Goal: Task Accomplishment & Management: Use online tool/utility

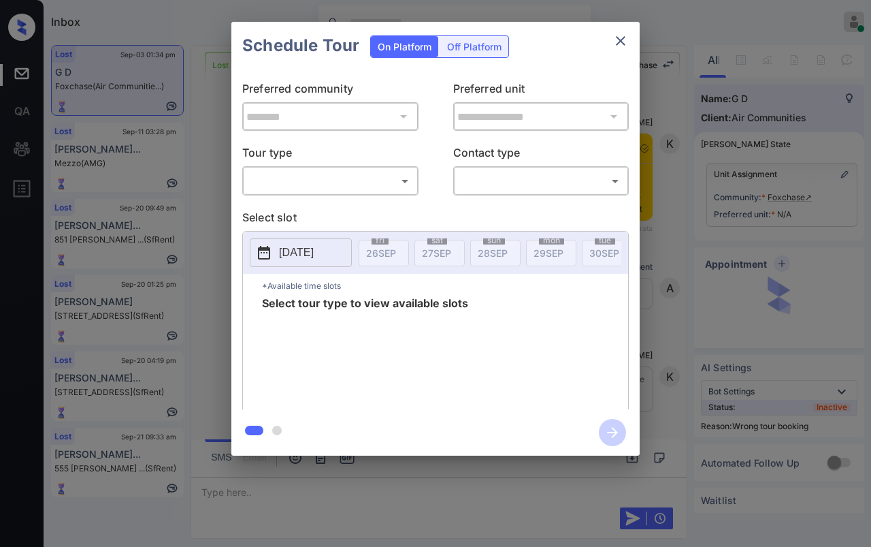
click at [289, 187] on body "Inbox Danielle Dela Cruz Online Set yourself offline Set yourself on break Prof…" at bounding box center [435, 273] width 871 height 547
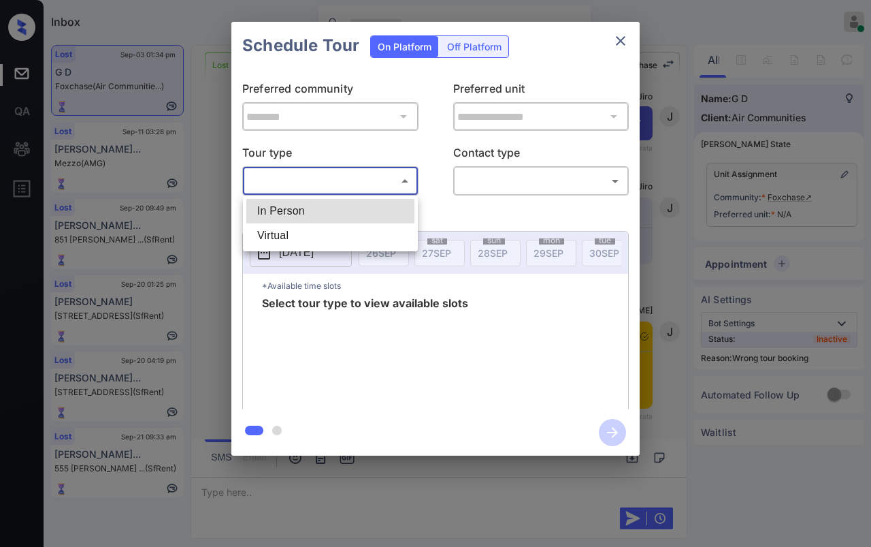
click at [289, 214] on li "In Person" at bounding box center [330, 211] width 168 height 25
type input "********"
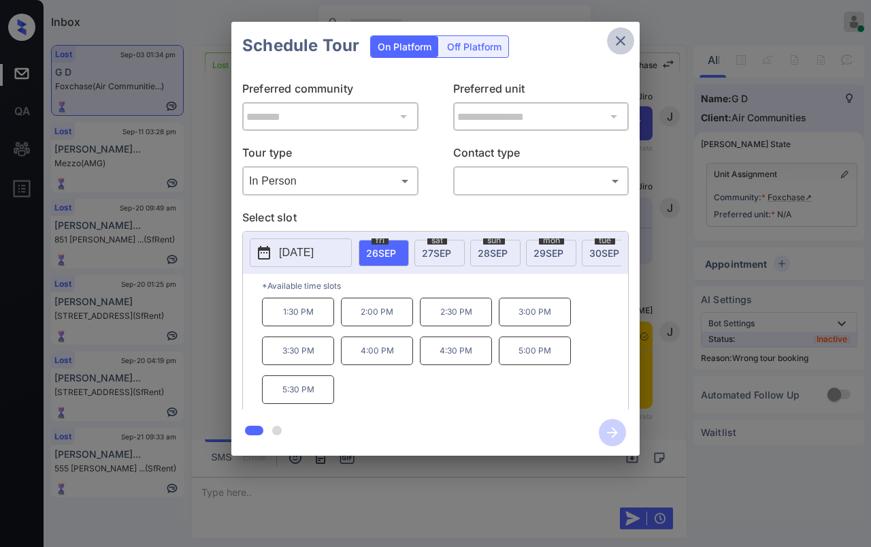
click at [620, 33] on icon "close" at bounding box center [621, 41] width 16 height 16
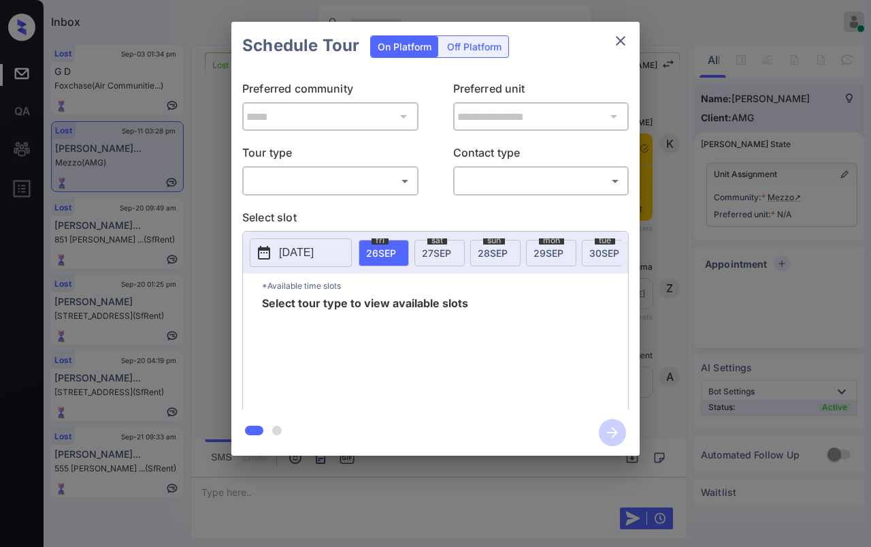
scroll to position [4950, 0]
click at [322, 185] on body "Inbox Danielle Dela Cruz Online Set yourself offline Set yourself on break Prof…" at bounding box center [435, 273] width 871 height 547
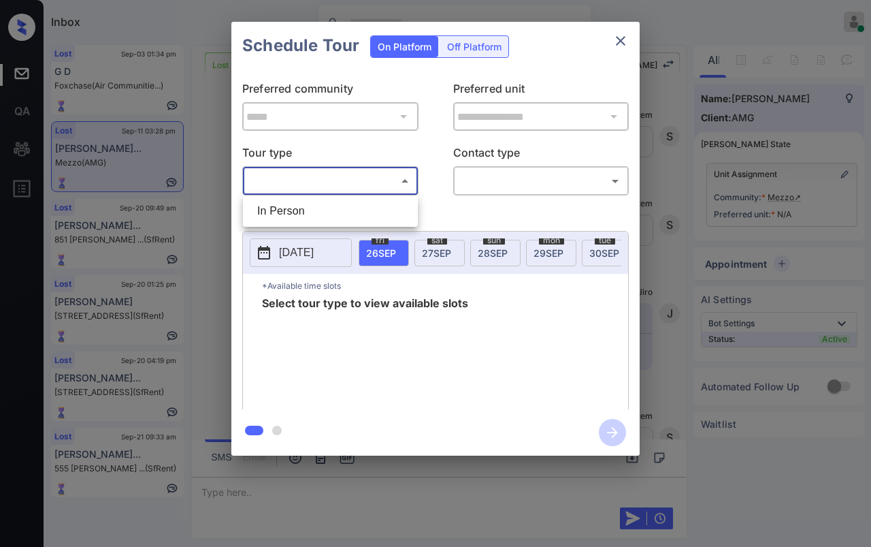
click at [300, 209] on li "In Person" at bounding box center [330, 211] width 168 height 25
type input "********"
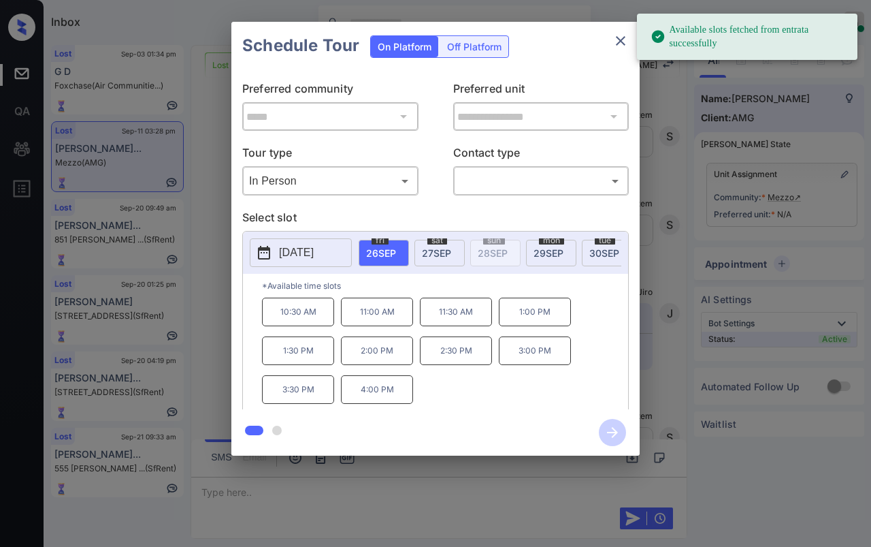
click at [556, 248] on span "29 SEP" at bounding box center [549, 253] width 30 height 12
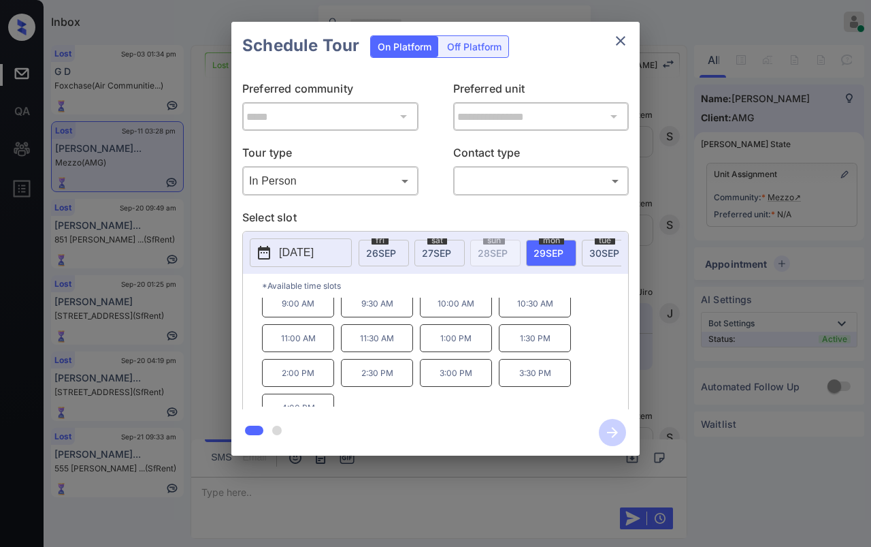
scroll to position [22, 0]
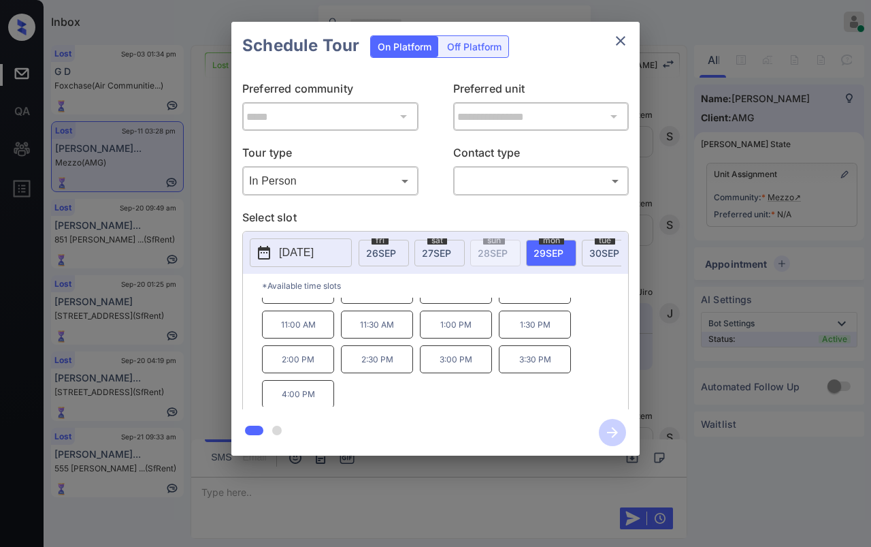
click at [611, 50] on button "close" at bounding box center [620, 40] width 27 height 27
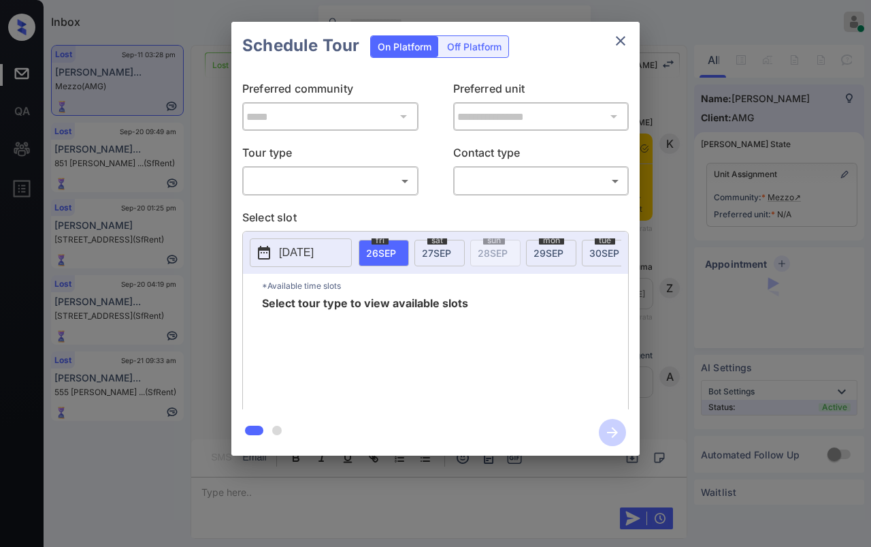
scroll to position [5433, 0]
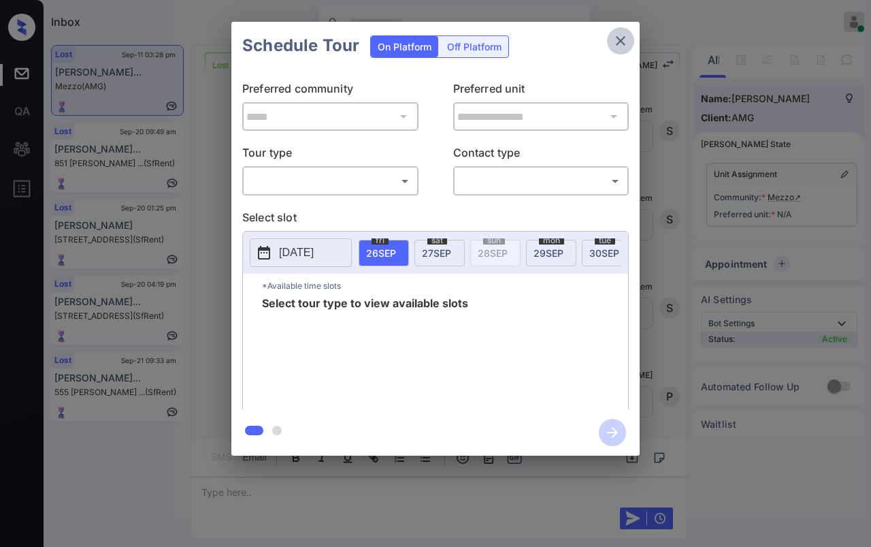
click at [622, 42] on icon "close" at bounding box center [621, 41] width 10 height 10
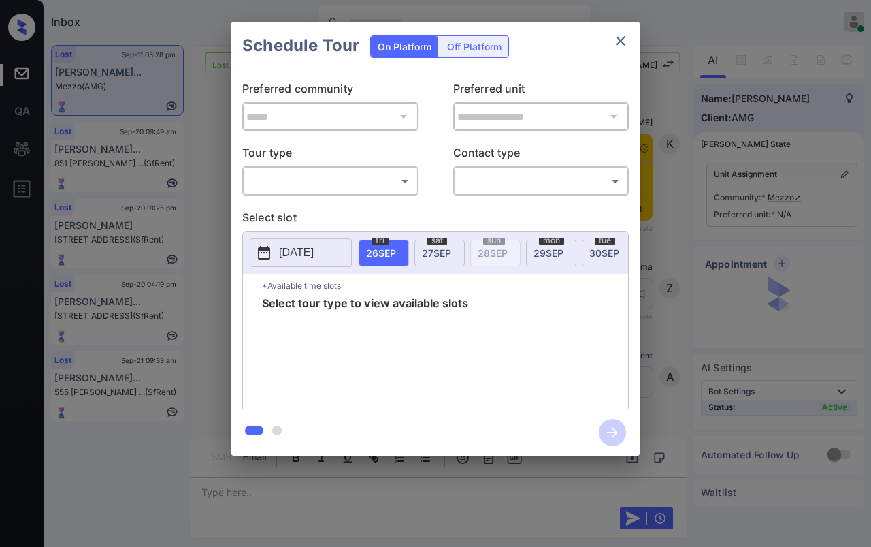
scroll to position [3769, 0]
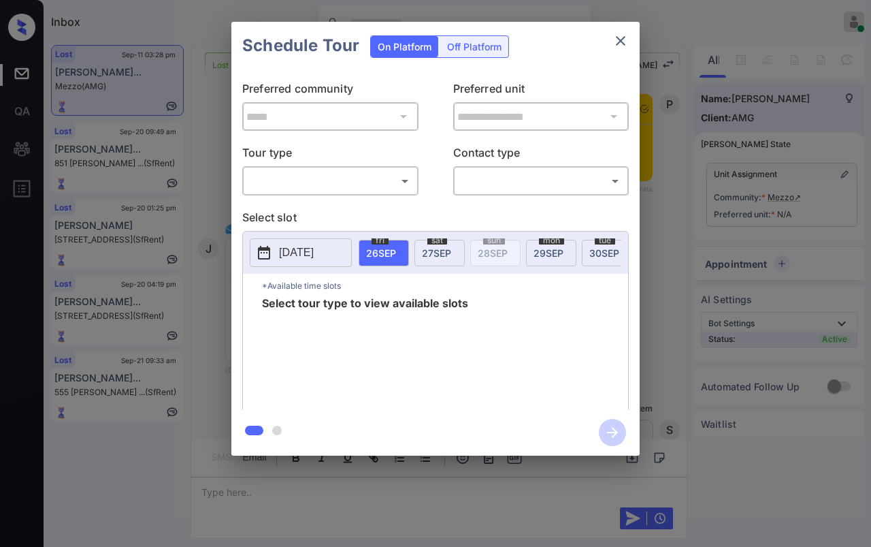
click at [622, 42] on icon "close" at bounding box center [621, 41] width 10 height 10
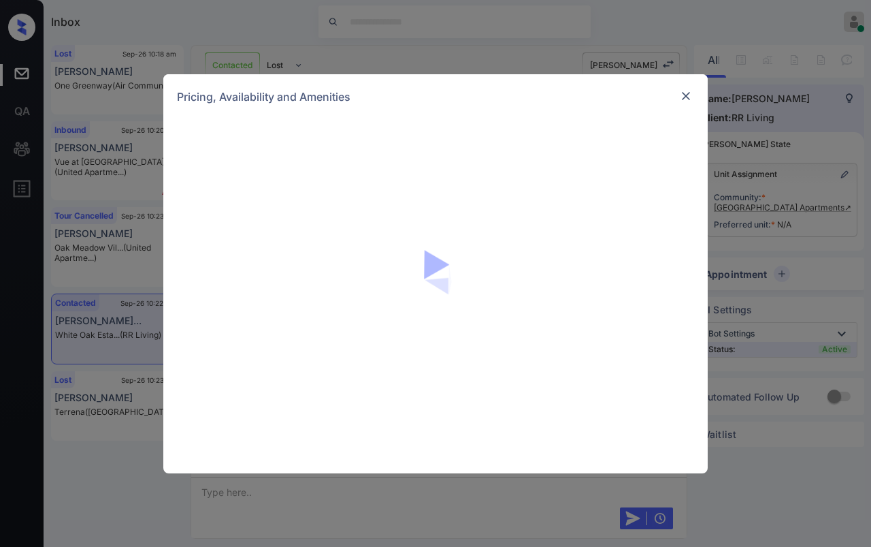
scroll to position [1253, 0]
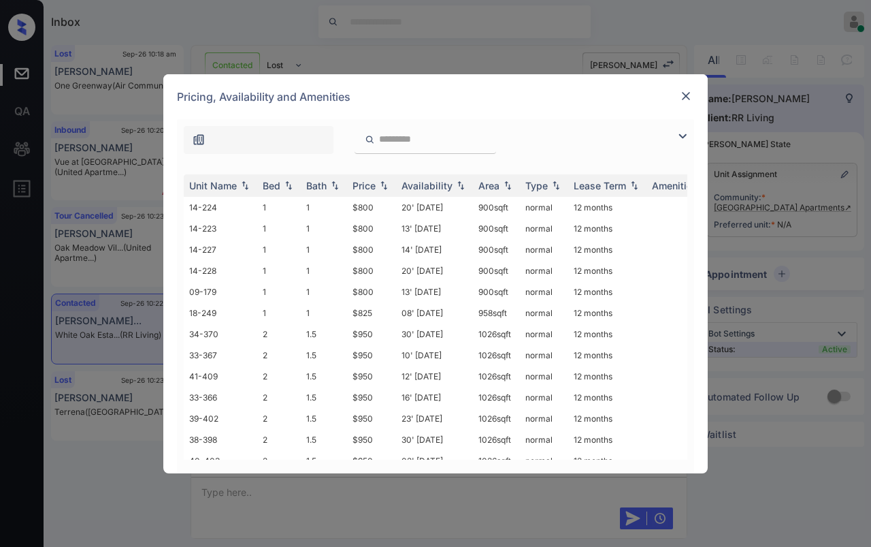
click at [686, 91] on img at bounding box center [686, 96] width 14 height 14
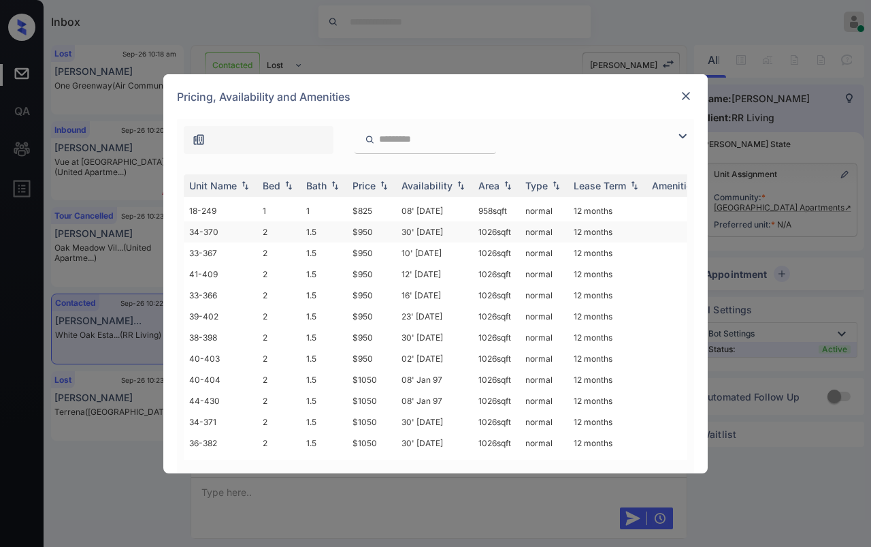
scroll to position [76, 0]
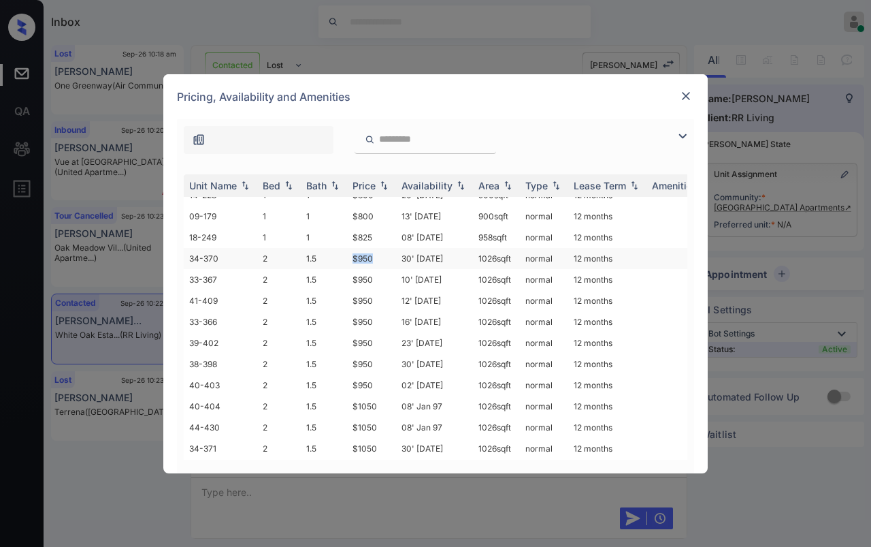
drag, startPoint x: 349, startPoint y: 252, endPoint x: 379, endPoint y: 256, distance: 29.6
click at [379, 256] on td "$950" at bounding box center [371, 258] width 49 height 21
click at [368, 249] on td "$950" at bounding box center [371, 258] width 49 height 21
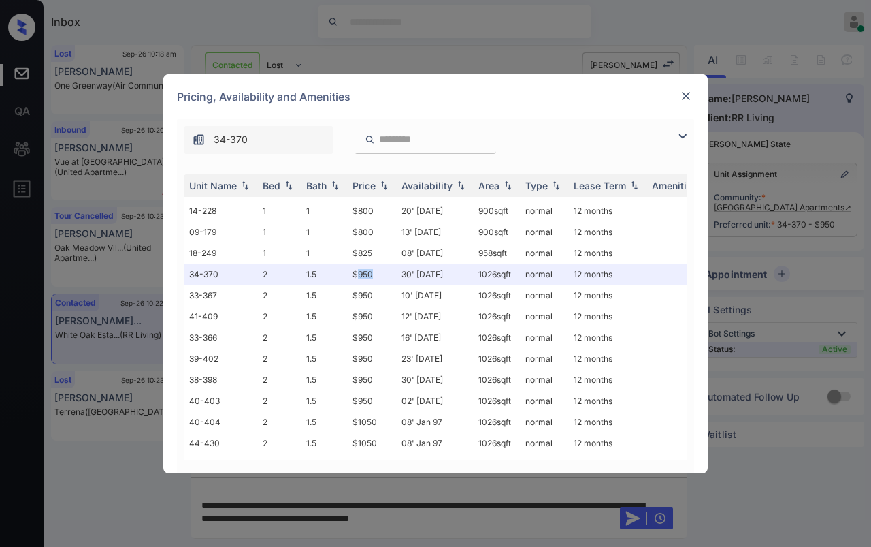
scroll to position [0, 0]
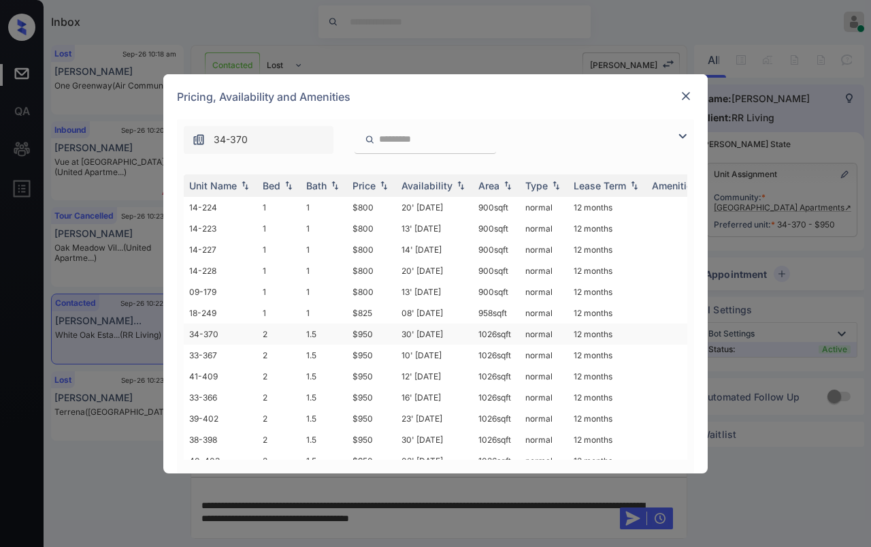
click at [397, 323] on td "30' [DATE]" at bounding box center [434, 333] width 77 height 21
drag, startPoint x: 348, startPoint y: 327, endPoint x: 374, endPoint y: 329, distance: 25.9
click at [374, 329] on td "$950" at bounding box center [371, 333] width 49 height 21
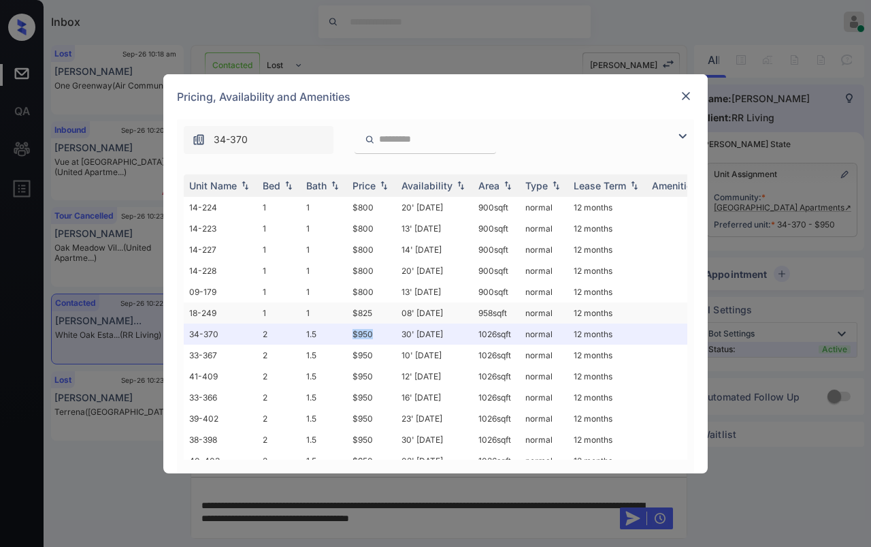
copy td "$950"
click at [686, 99] on img at bounding box center [686, 96] width 14 height 14
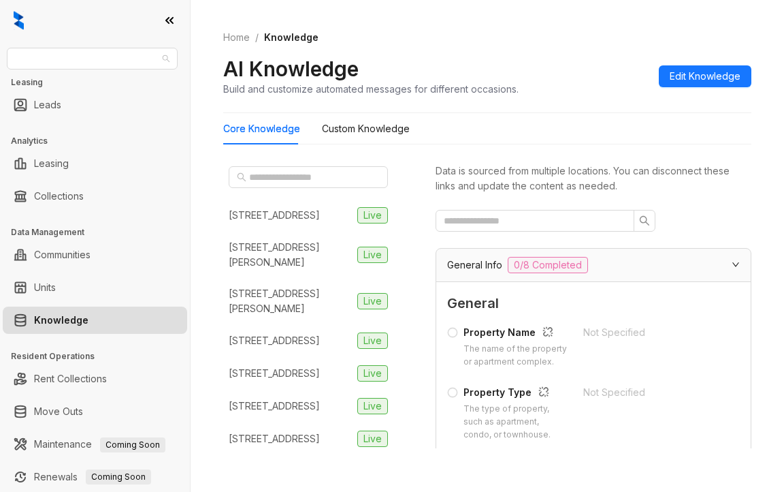
click at [76, 55] on span "Magnolia Capital" at bounding box center [92, 58] width 155 height 20
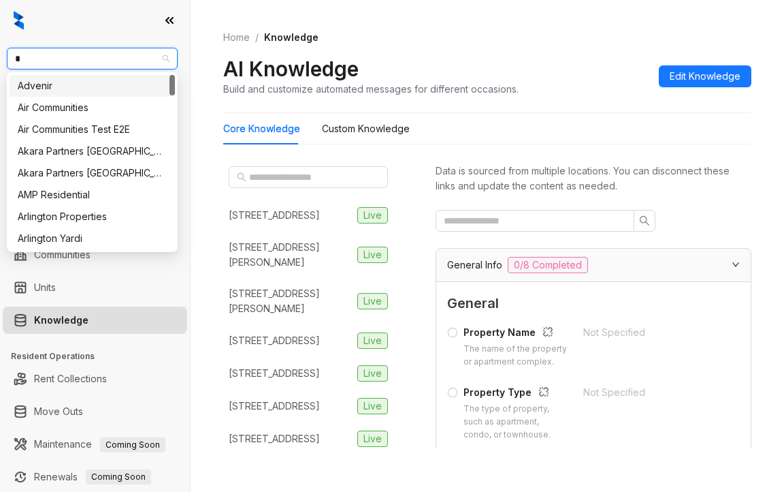
type input "**"
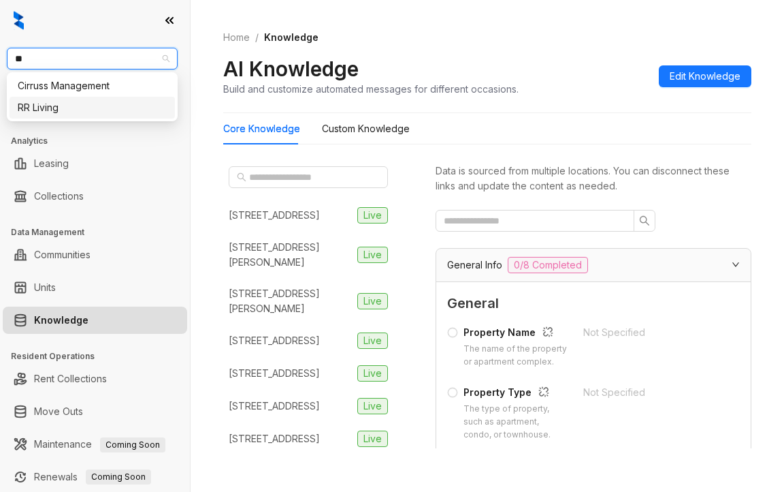
click at [48, 103] on div "RR Living" at bounding box center [92, 107] width 149 height 15
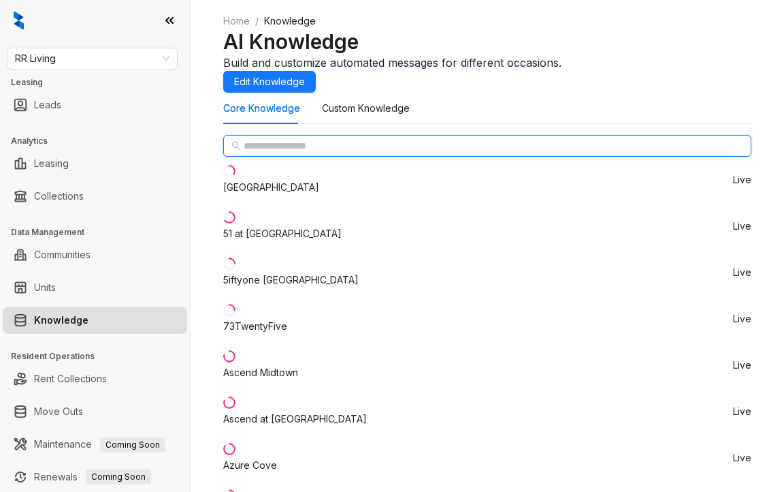
click at [283, 153] on input "text" at bounding box center [488, 145] width 489 height 15
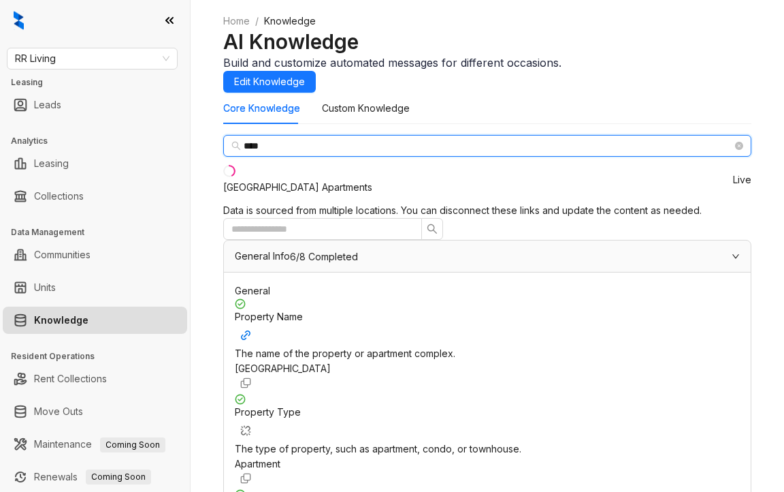
type input "****"
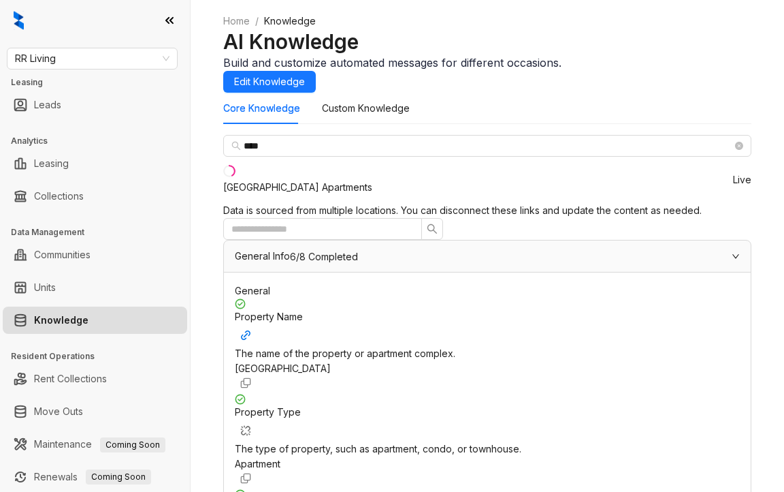
click at [296, 195] on div "[GEOGRAPHIC_DATA] Apartments" at bounding box center [297, 187] width 149 height 15
click at [403, 223] on input "text" at bounding box center [317, 228] width 172 height 15
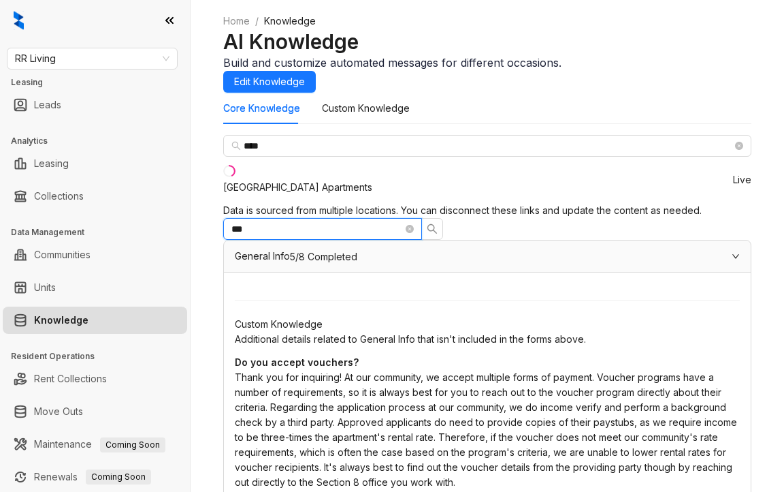
scroll to position [613, 0]
type input "***"
drag, startPoint x: 566, startPoint y: 248, endPoint x: 645, endPoint y: 286, distance: 86.8
copy span "Id, Proof Of Income, Government Issued Id, Proof Of Income"
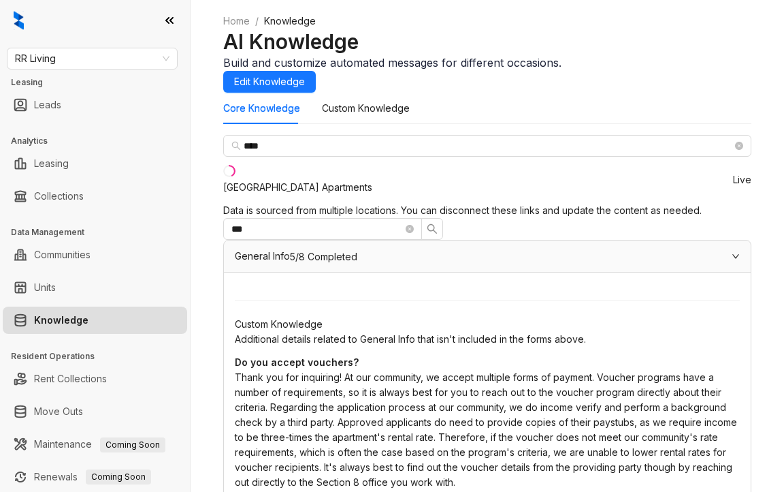
drag, startPoint x: 460, startPoint y: 333, endPoint x: 527, endPoint y: 351, distance: 69.0
copy div "Income Requirements"
drag, startPoint x: 570, startPoint y: 335, endPoint x: 641, endPoint y: 366, distance: 77.4
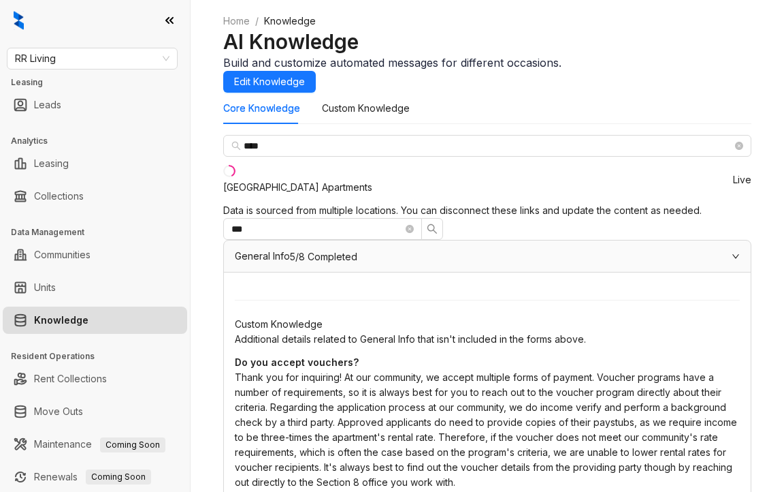
copy span "Household gross income ≥ 3 times monthly rent"
click at [127, 59] on span "RR Living" at bounding box center [92, 58] width 155 height 20
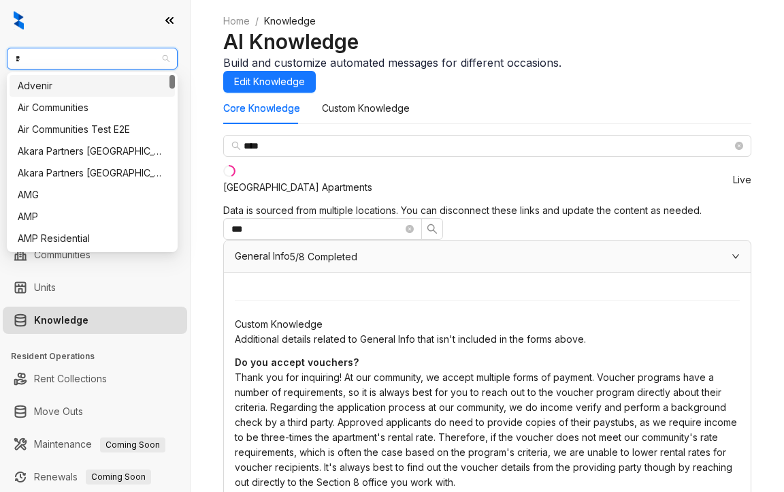
type input "**"
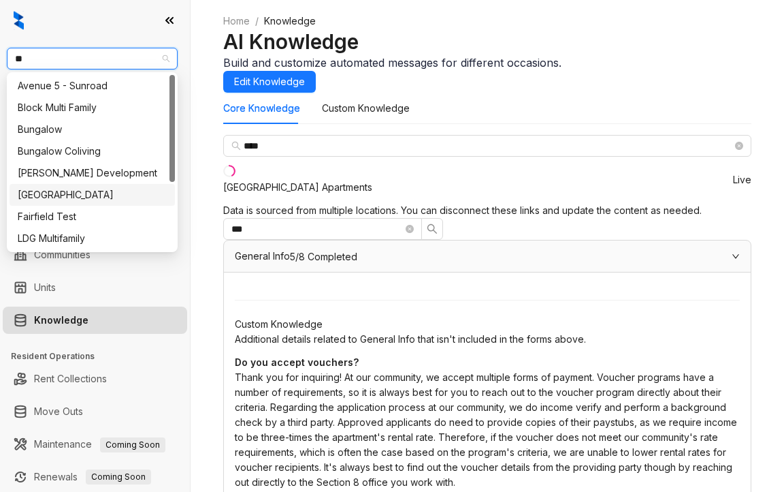
click at [37, 193] on div "[GEOGRAPHIC_DATA]" at bounding box center [92, 194] width 149 height 15
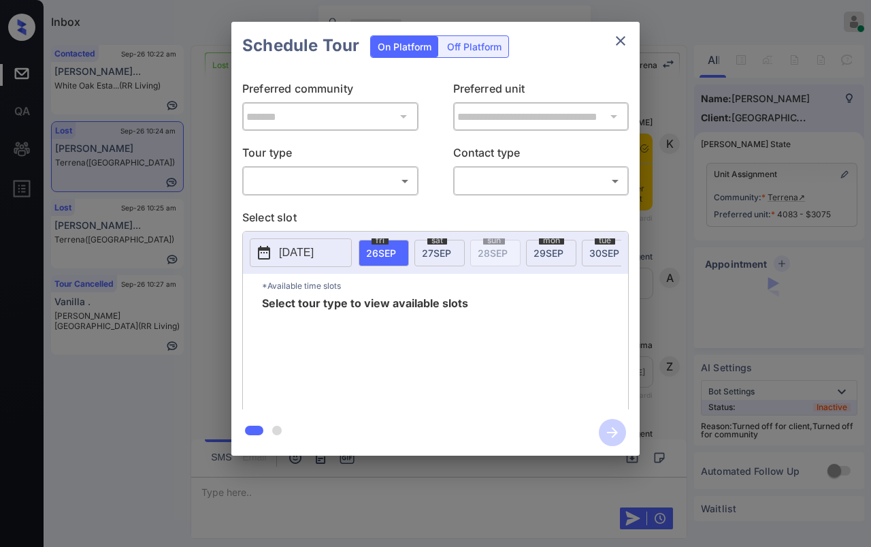
scroll to position [7901, 0]
click at [371, 189] on body "Inbox [PERSON_NAME] Dela [PERSON_NAME] Online Set yourself offline Set yourself…" at bounding box center [435, 273] width 871 height 547
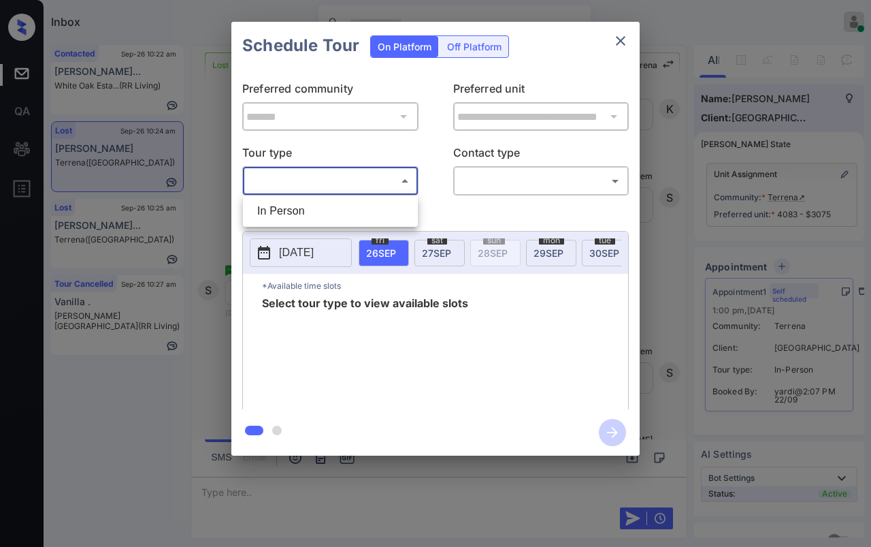
click at [316, 204] on li "In Person" at bounding box center [330, 211] width 168 height 25
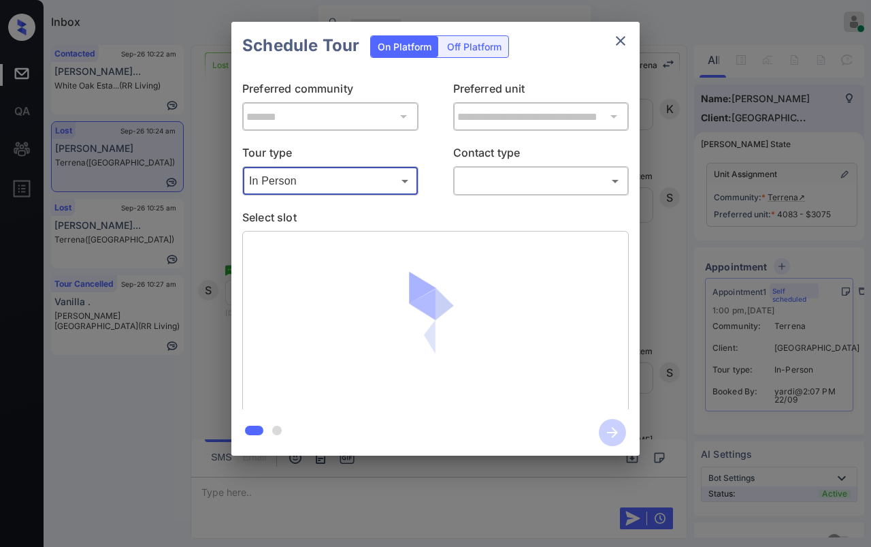
type input "********"
click at [550, 181] on body "Inbox [PERSON_NAME] Dela [PERSON_NAME] Online Set yourself offline Set yourself…" at bounding box center [435, 273] width 871 height 547
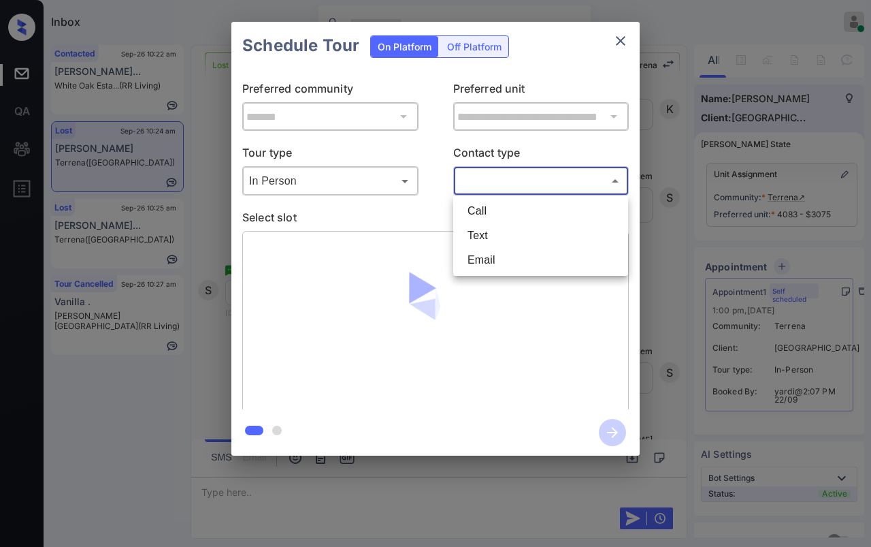
click at [489, 229] on li "Text" at bounding box center [541, 235] width 168 height 25
type input "****"
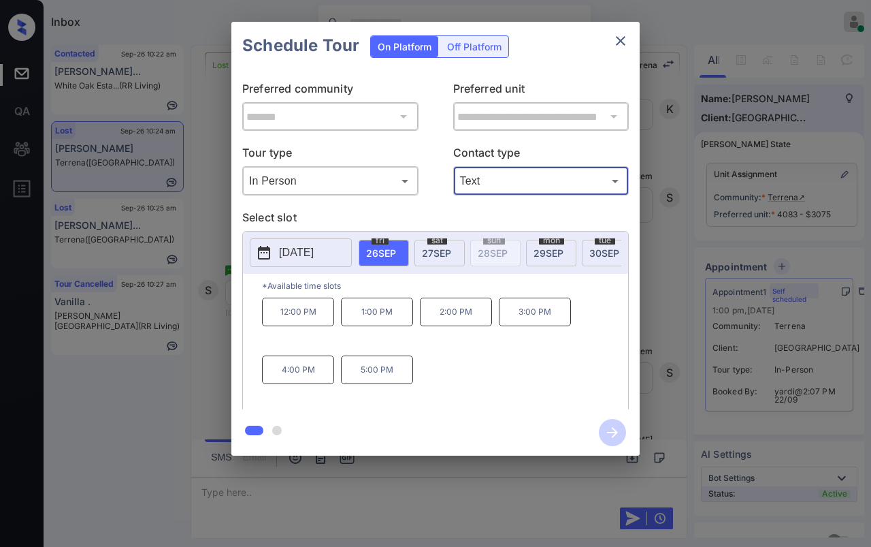
click at [622, 37] on icon "close" at bounding box center [621, 41] width 16 height 16
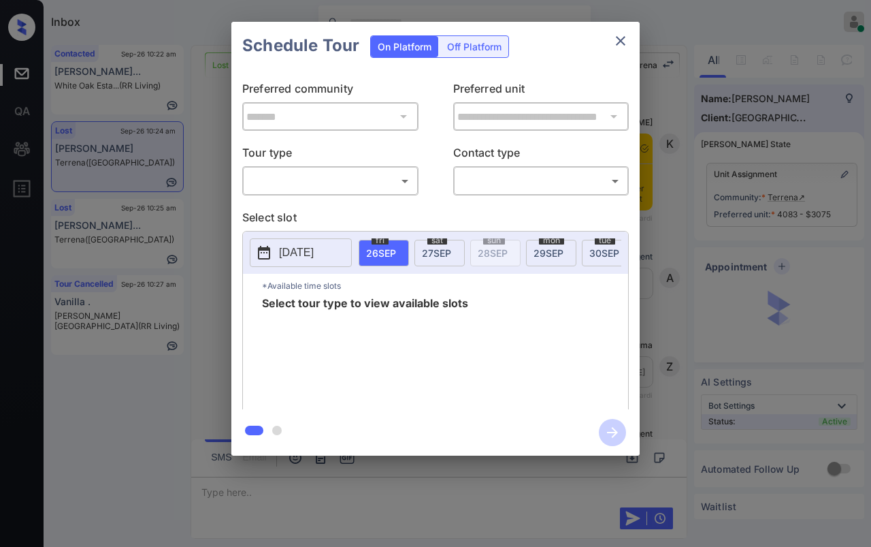
scroll to position [7523, 0]
click at [340, 173] on body "Inbox [PERSON_NAME] Dela [PERSON_NAME] Online Set yourself offline Set yourself…" at bounding box center [435, 273] width 871 height 547
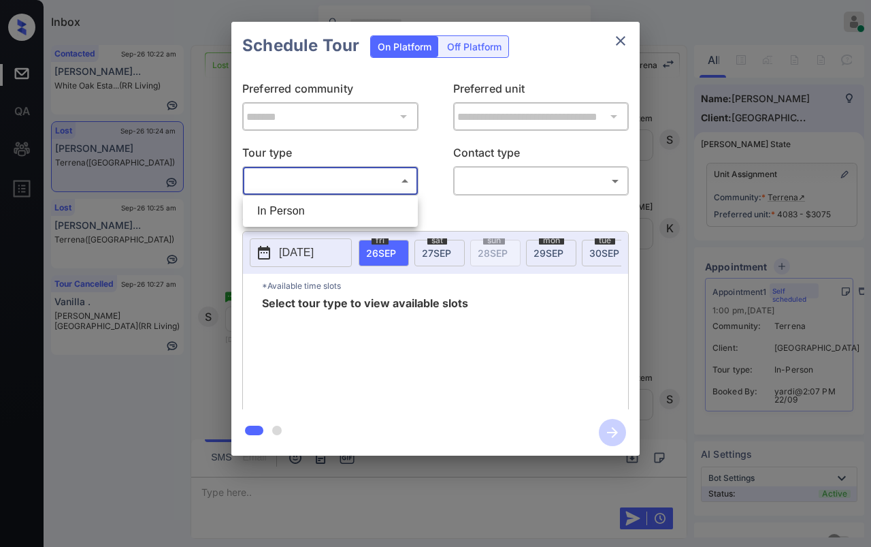
click at [304, 208] on li "In Person" at bounding box center [330, 211] width 168 height 25
type input "********"
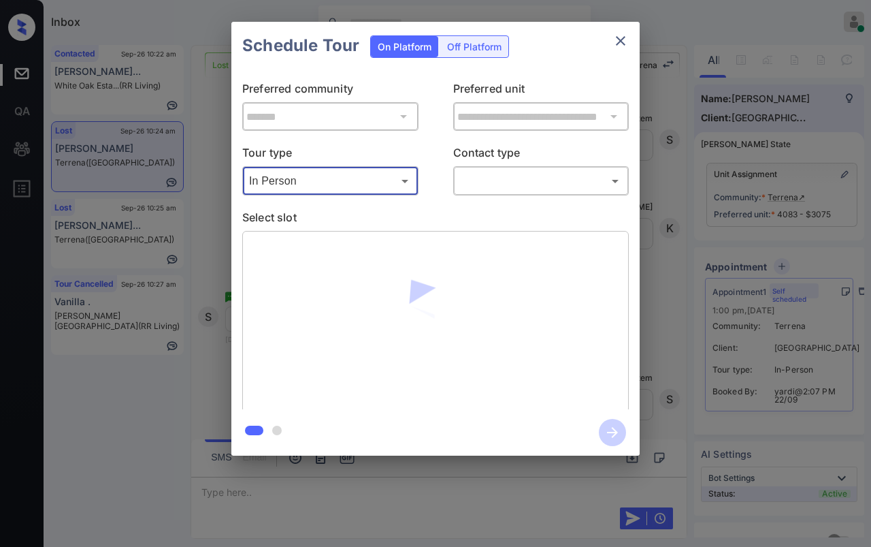
click at [558, 189] on body "Inbox [PERSON_NAME] Dela [PERSON_NAME] Online Set yourself offline Set yourself…" at bounding box center [435, 273] width 871 height 547
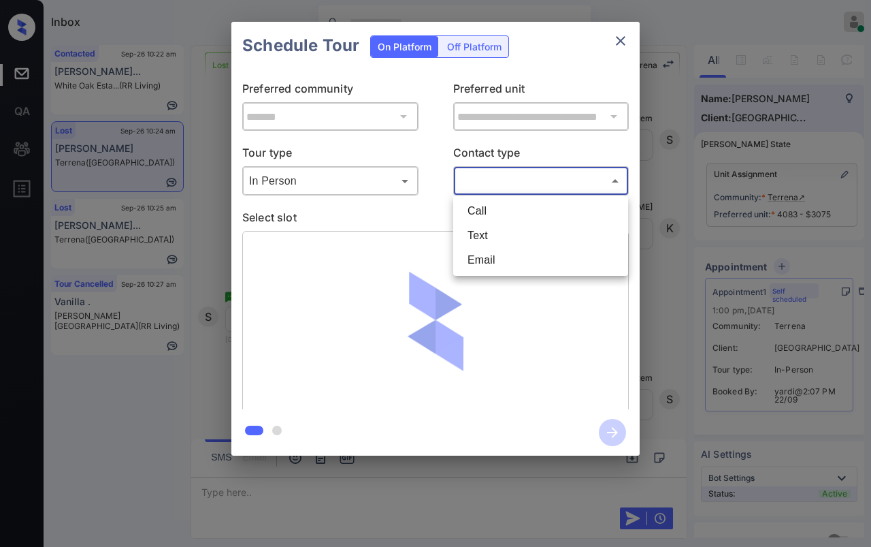
click at [483, 238] on li "Text" at bounding box center [541, 235] width 168 height 25
type input "****"
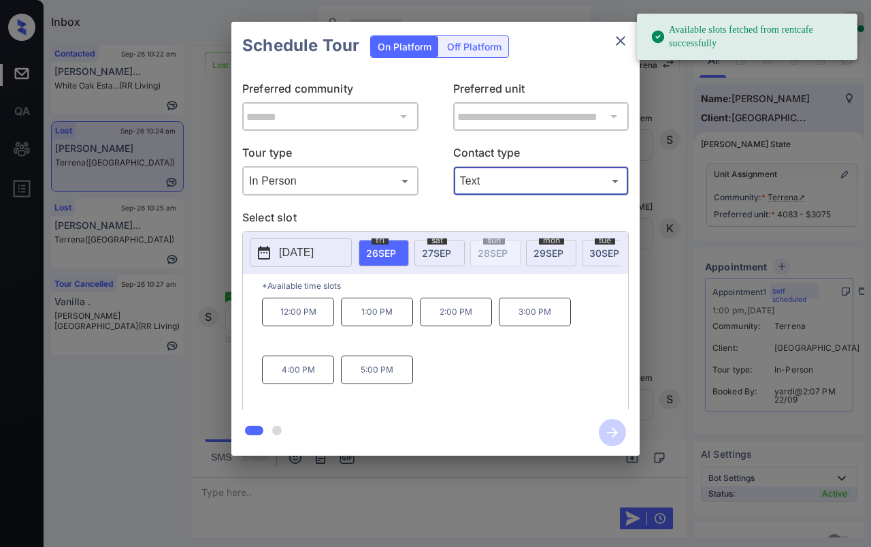
click at [447, 247] on span "27 SEP" at bounding box center [436, 253] width 29 height 12
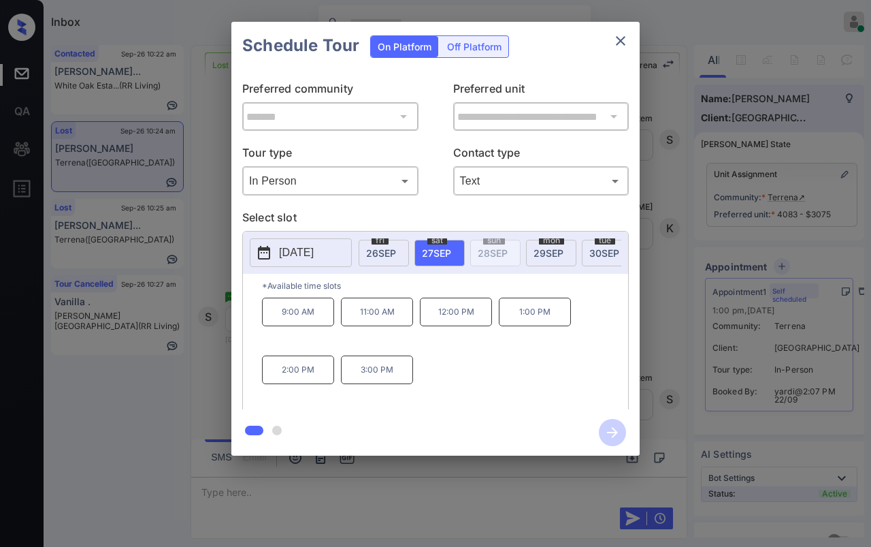
click at [207, 306] on div "**********" at bounding box center [435, 238] width 871 height 477
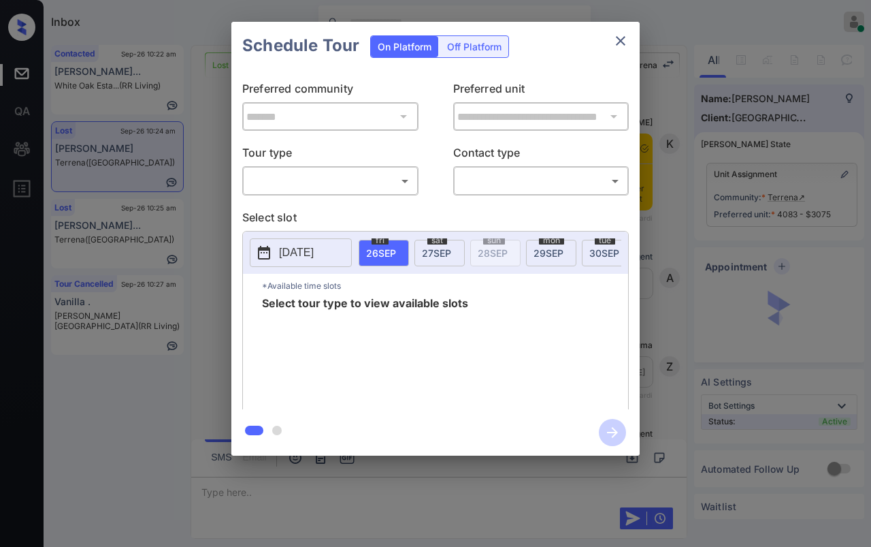
scroll to position [7523, 0]
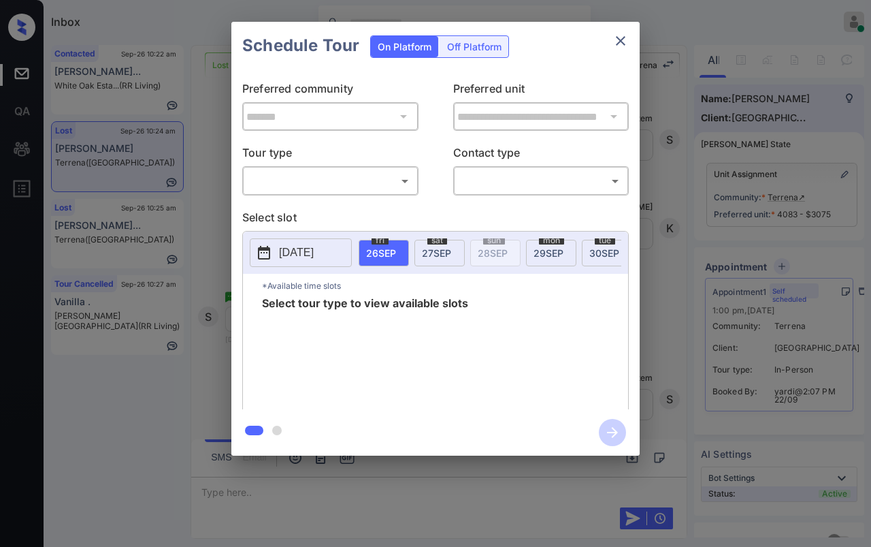
click at [315, 185] on body "Inbox Danielle Dela Cruz Online Set yourself offline Set yourself on break Prof…" at bounding box center [435, 273] width 871 height 547
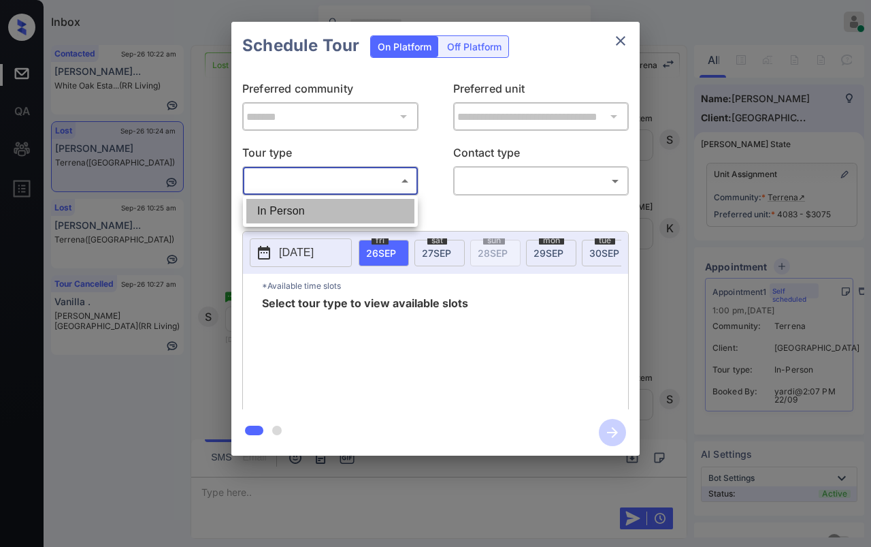
click at [286, 219] on li "In Person" at bounding box center [330, 211] width 168 height 25
type input "********"
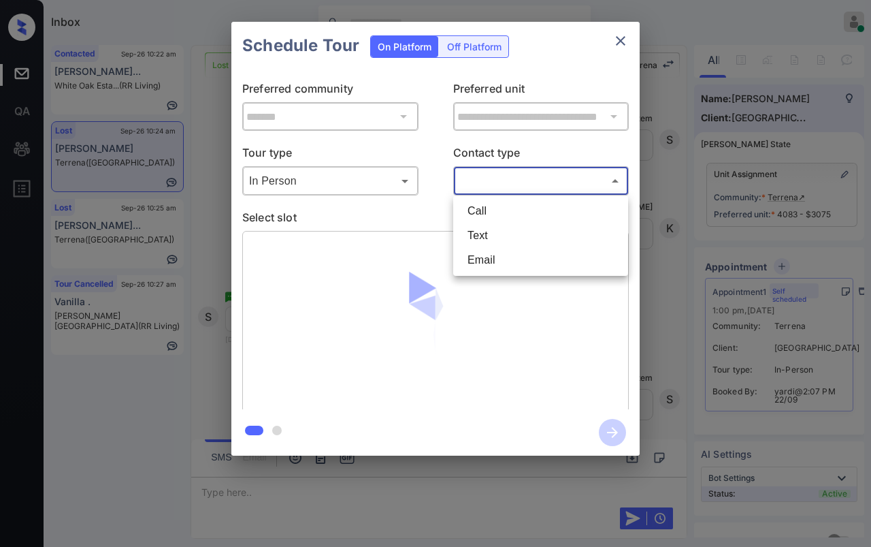
click at [510, 189] on body "Inbox Danielle Dela Cruz Online Set yourself offline Set yourself on break Prof…" at bounding box center [435, 273] width 871 height 547
click at [494, 233] on li "Text" at bounding box center [541, 235] width 168 height 25
type input "****"
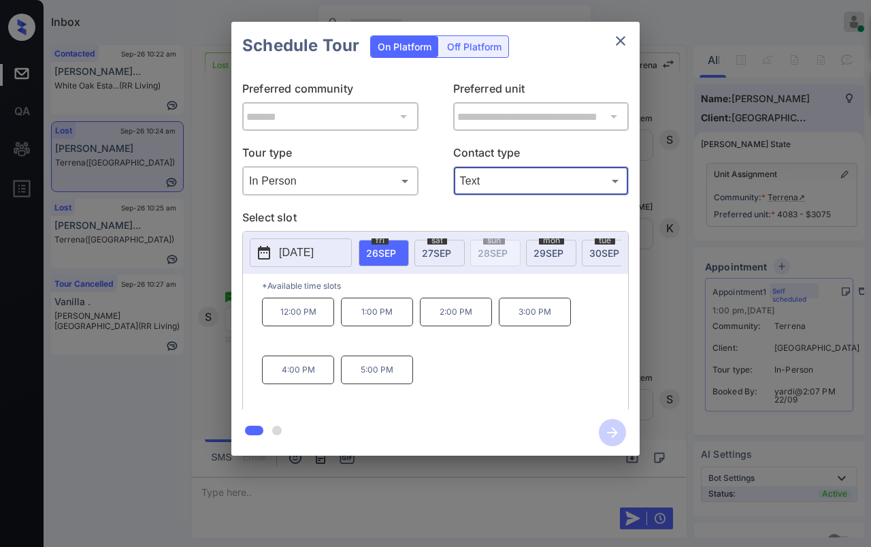
click at [436, 253] on span "27 SEP" at bounding box center [436, 253] width 29 height 12
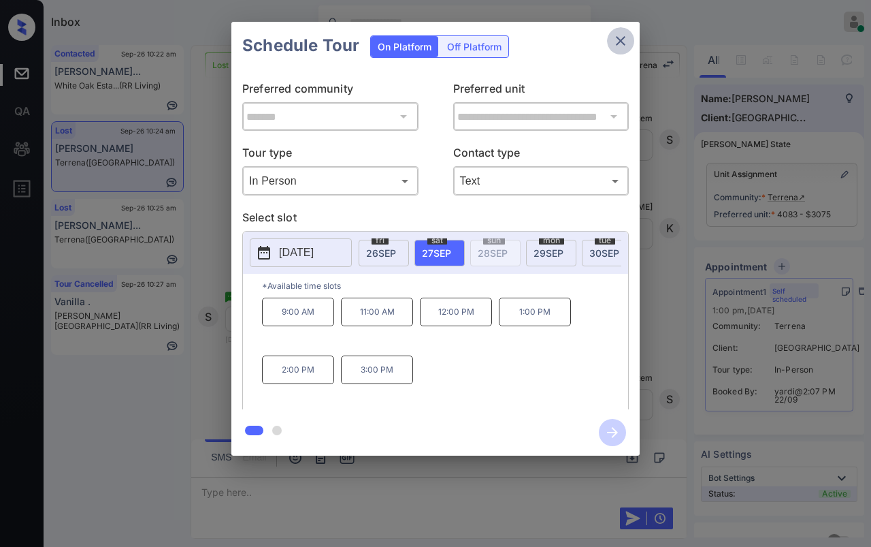
click at [617, 33] on icon "close" at bounding box center [621, 41] width 16 height 16
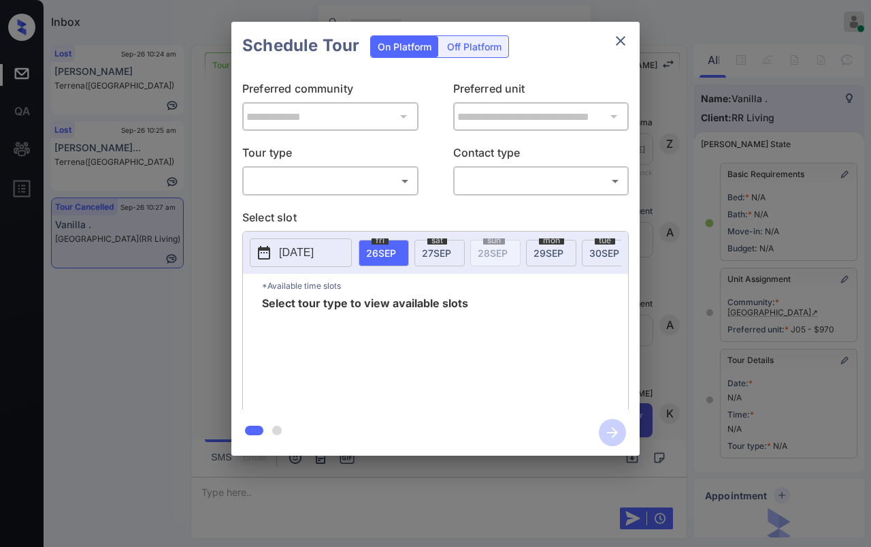
scroll to position [131, 0]
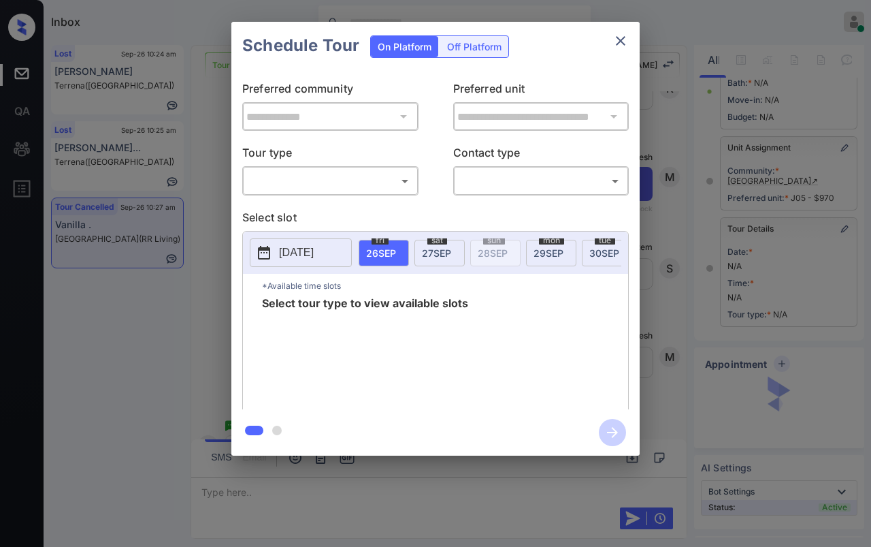
click at [322, 184] on body "Inbox Danielle Dela Cruz Online Set yourself offline Set yourself on break Prof…" at bounding box center [435, 273] width 871 height 547
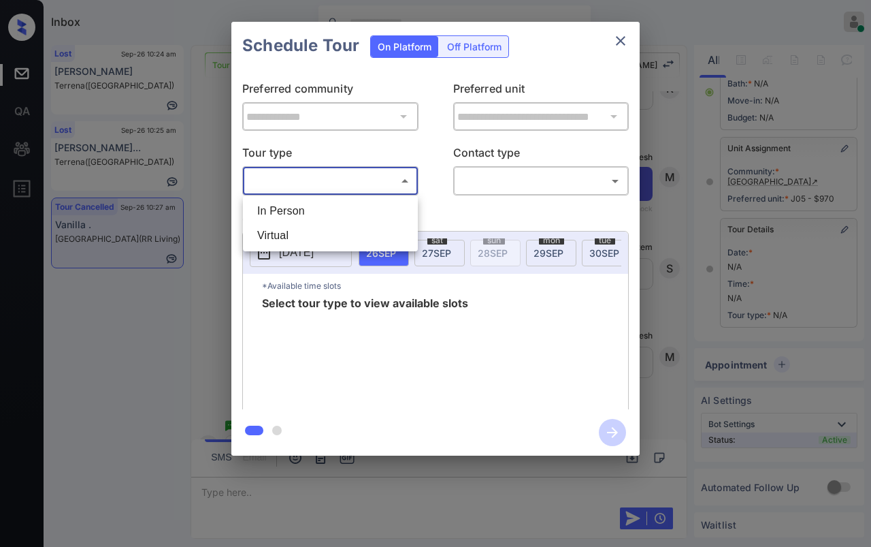
click at [291, 208] on li "In Person" at bounding box center [330, 211] width 168 height 25
type input "********"
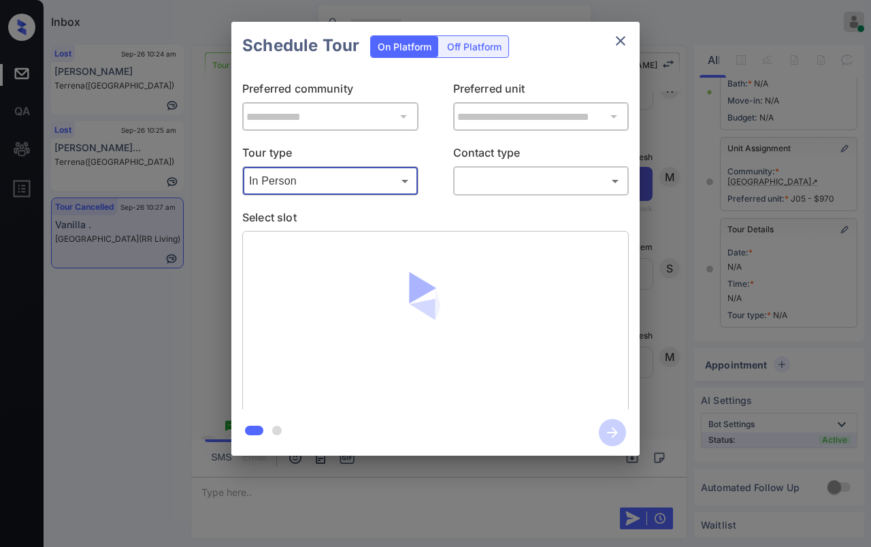
click at [625, 39] on icon "close" at bounding box center [621, 41] width 16 height 16
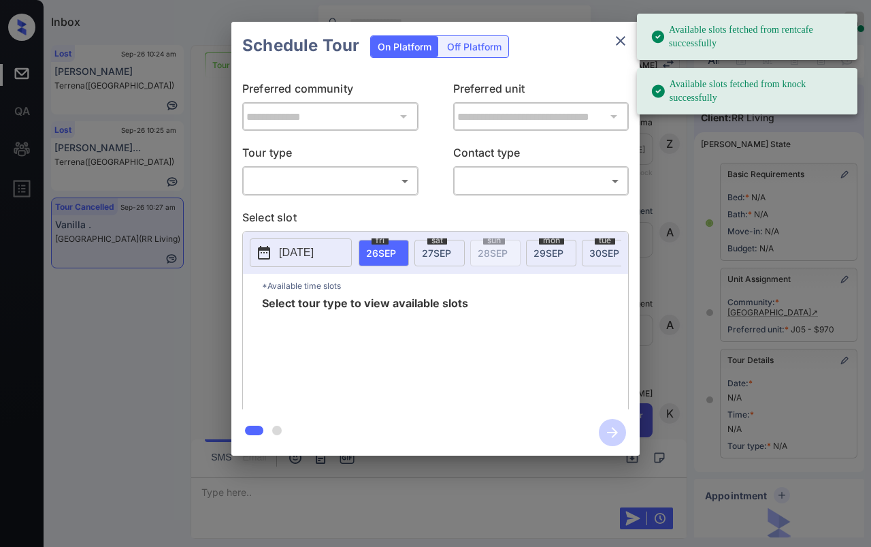
scroll to position [131, 0]
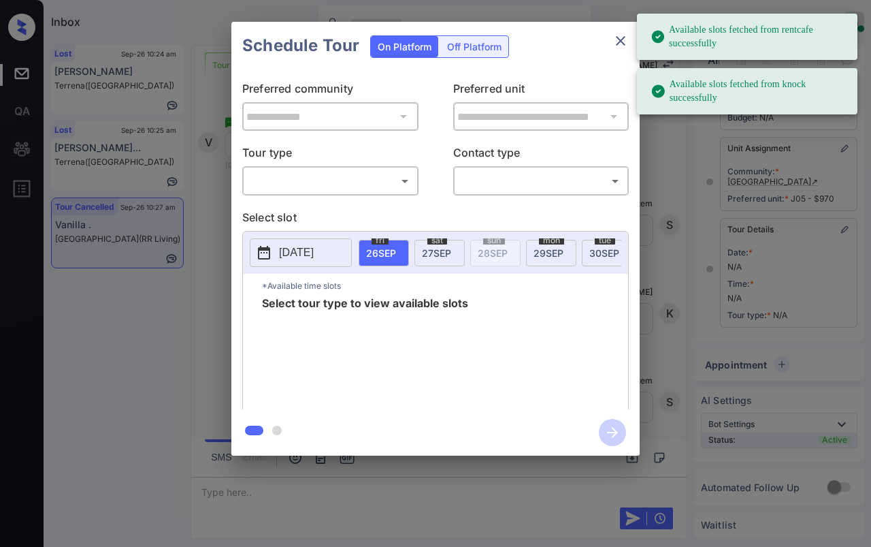
click at [343, 174] on body "Available slots fetched from rentcafe successfully Available slots fetched from…" at bounding box center [435, 273] width 871 height 547
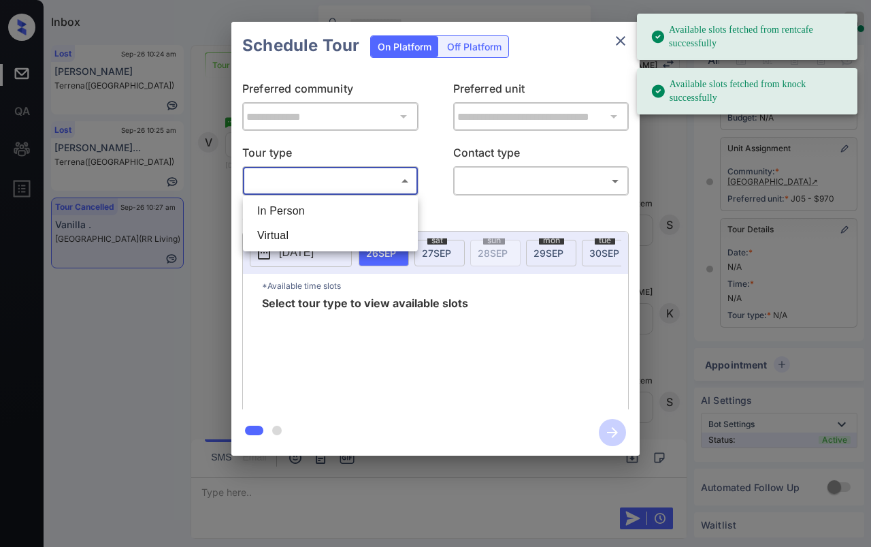
drag, startPoint x: 285, startPoint y: 234, endPoint x: 528, endPoint y: 181, distance: 248.8
click at [285, 234] on li "Virtual" at bounding box center [330, 235] width 168 height 25
type input "*******"
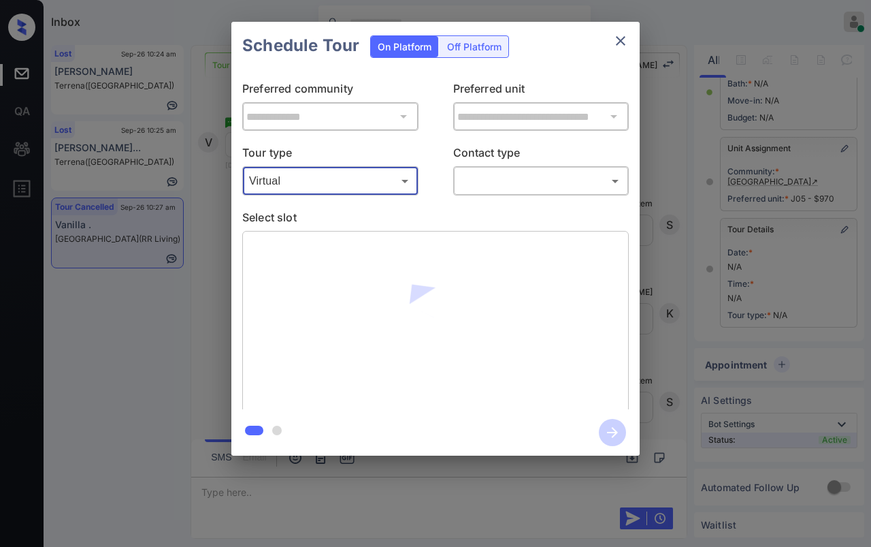
click at [528, 180] on body "Available slots fetched from rentcafe successfully Available slots fetched from…" at bounding box center [435, 273] width 871 height 547
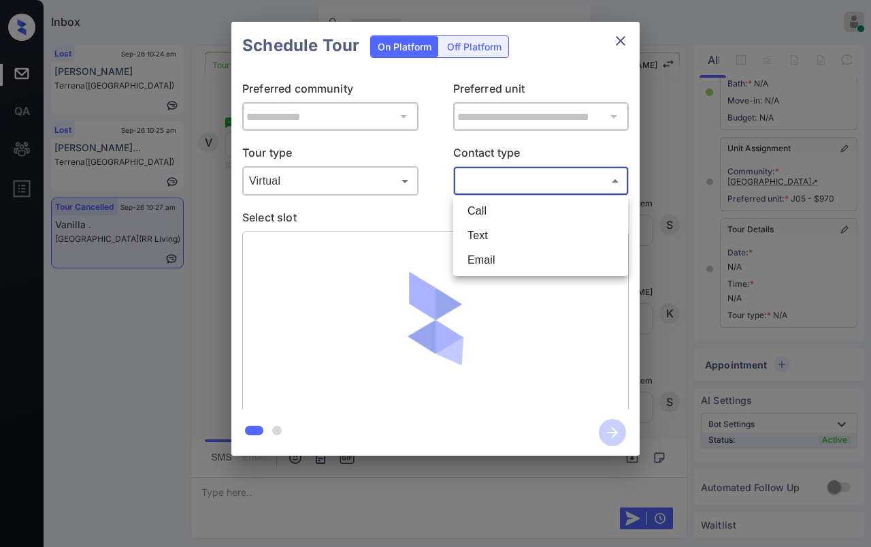
click at [491, 232] on li "Text" at bounding box center [541, 235] width 168 height 25
type input "****"
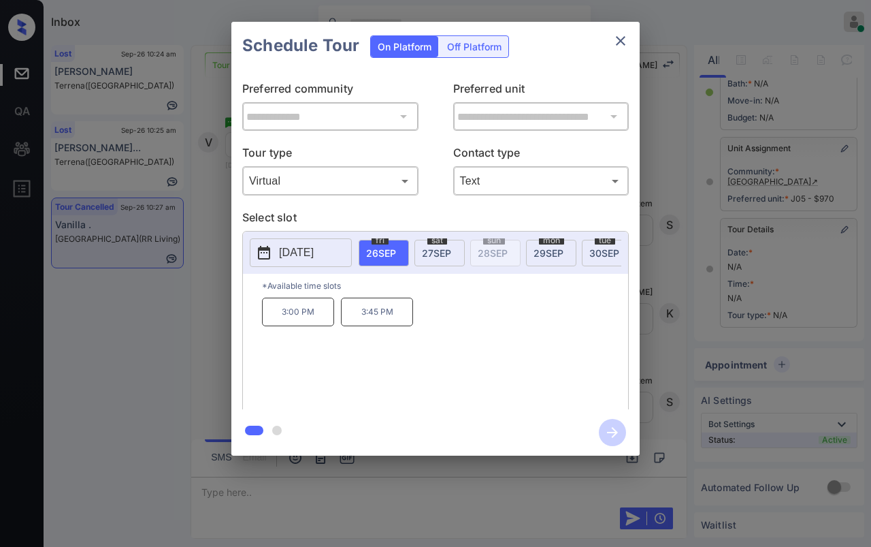
click at [306, 315] on p "3:00 PM" at bounding box center [298, 312] width 72 height 29
click at [613, 420] on icon "button" at bounding box center [612, 432] width 27 height 27
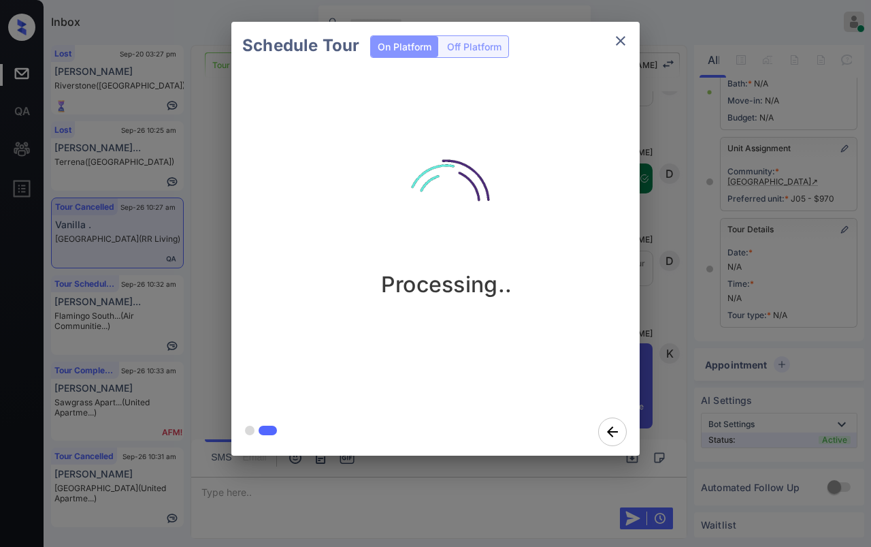
scroll to position [7152, 0]
click at [359, 492] on div at bounding box center [435, 273] width 871 height 547
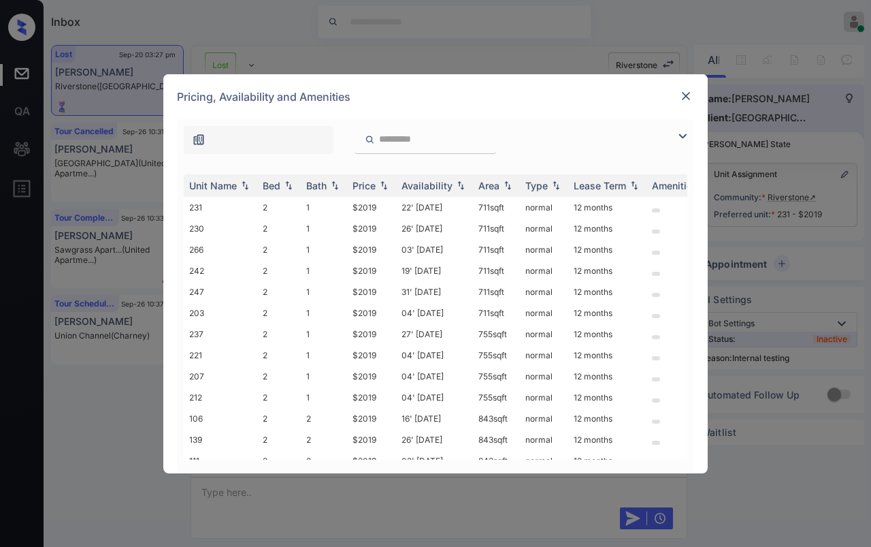
click at [685, 91] on img at bounding box center [686, 96] width 14 height 14
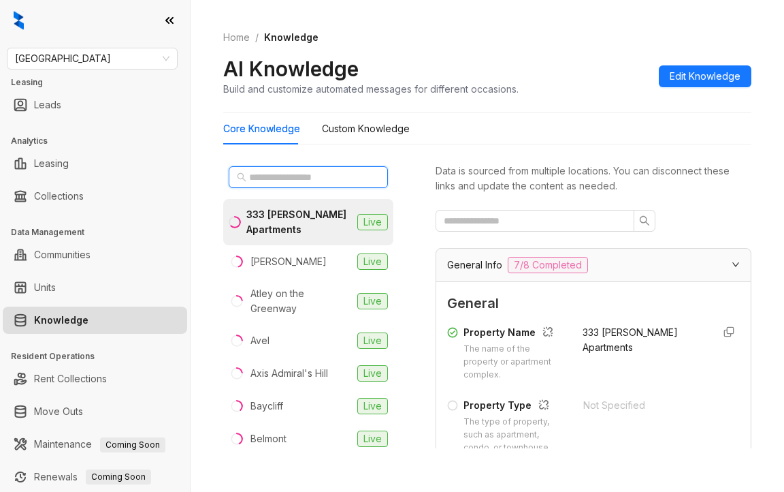
click at [273, 174] on input "text" at bounding box center [309, 177] width 120 height 15
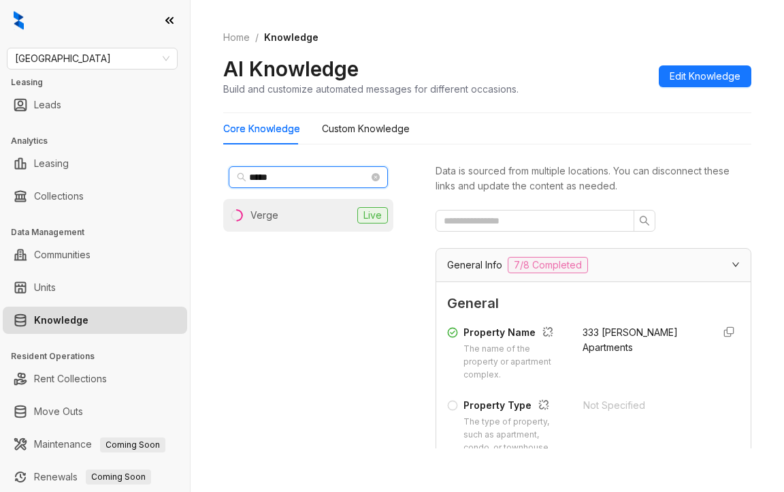
type input "*****"
click at [283, 210] on li "Verge Live" at bounding box center [308, 215] width 170 height 33
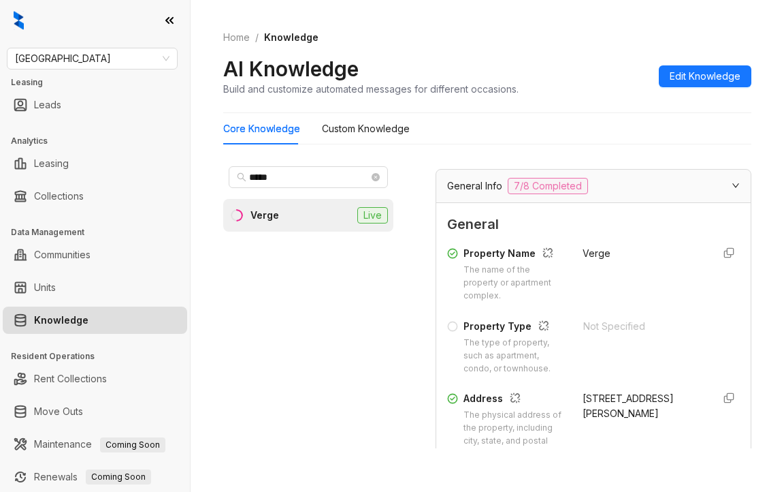
scroll to position [204, 0]
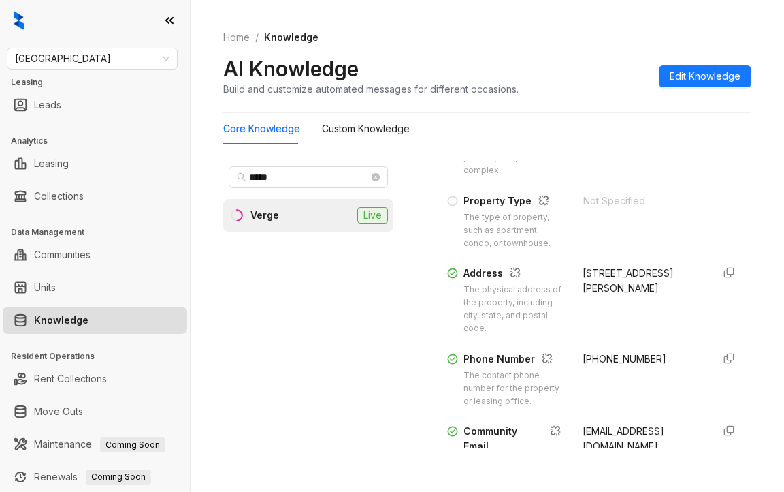
click at [583, 364] on span "(470) 410-6672" at bounding box center [625, 359] width 84 height 12
drag, startPoint x: 716, startPoint y: 377, endPoint x: 671, endPoint y: 302, distance: 87.9
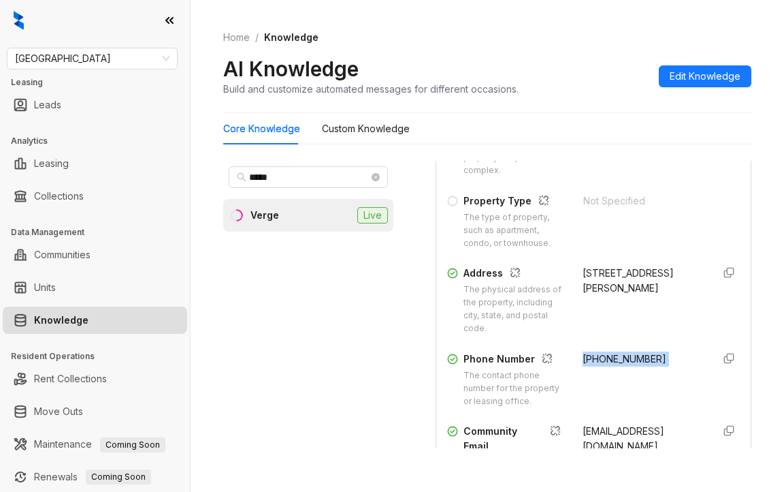
copy div "(470) 410-6672"
click at [120, 59] on span "Fairfield" at bounding box center [92, 58] width 155 height 20
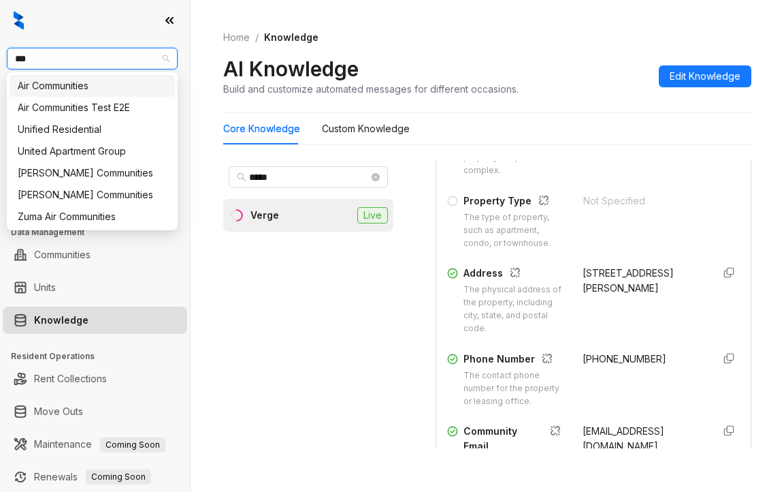
type input "****"
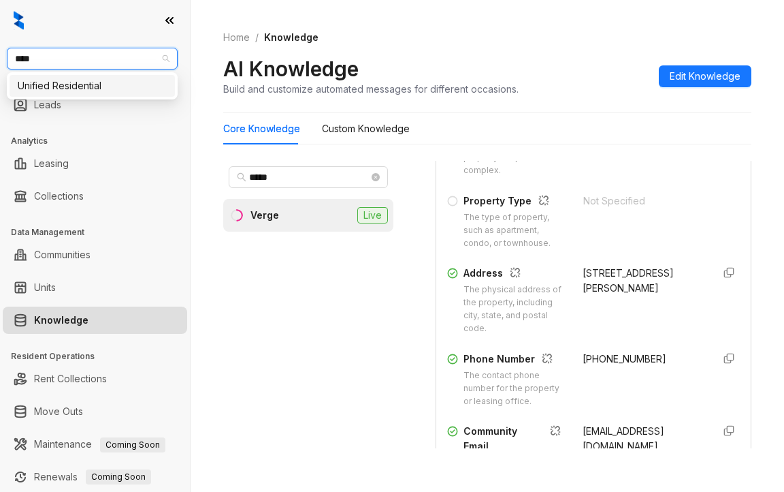
click at [91, 84] on div "Unified Residential" at bounding box center [92, 85] width 149 height 15
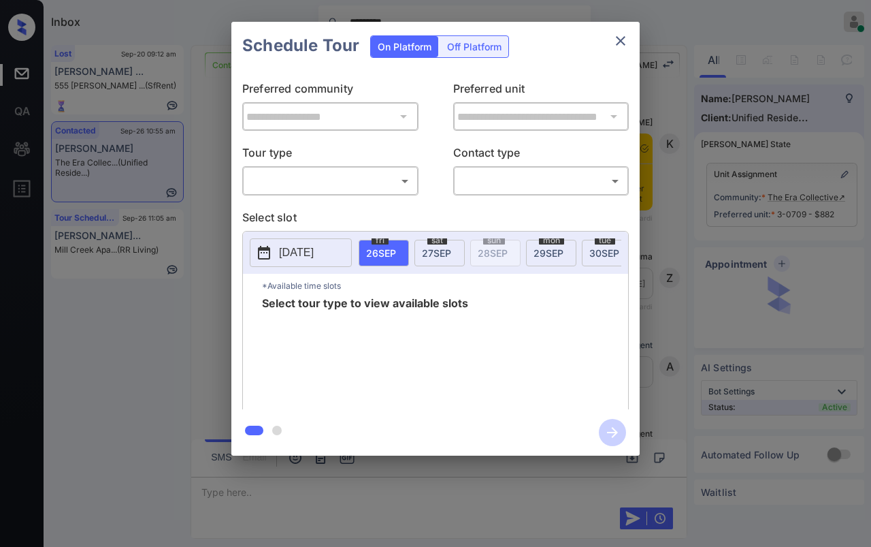
scroll to position [2633, 0]
click at [336, 180] on body "Inbox ********* [PERSON_NAME] [PERSON_NAME] Online Set yourself offline Set you…" at bounding box center [435, 273] width 871 height 547
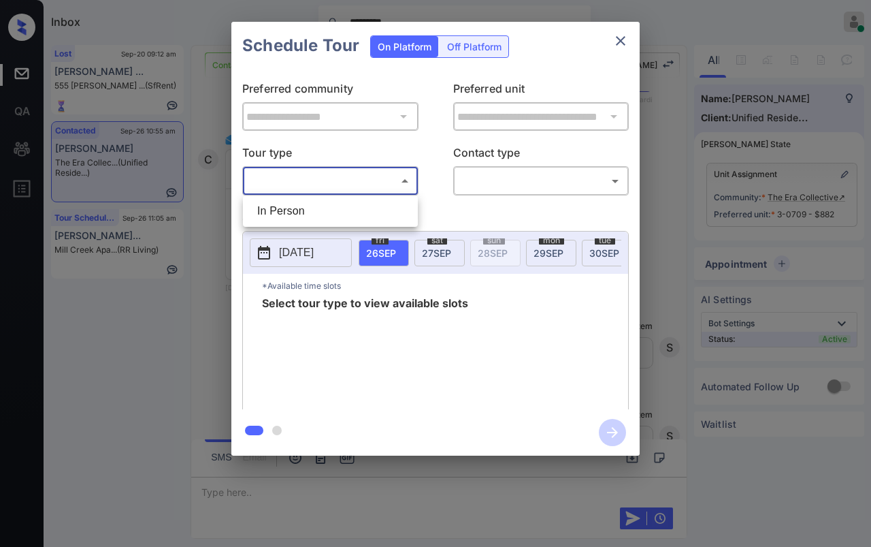
click at [624, 39] on div at bounding box center [435, 273] width 871 height 547
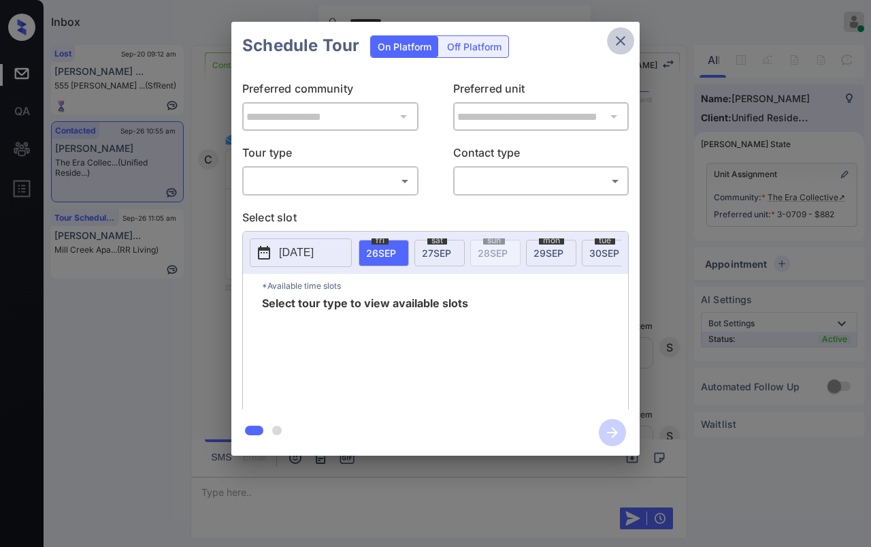
click at [622, 39] on icon "close" at bounding box center [621, 41] width 10 height 10
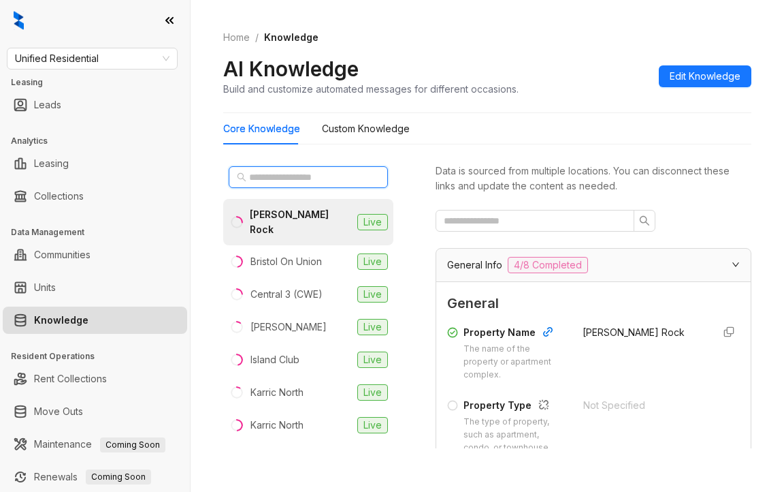
click at [278, 179] on input "text" at bounding box center [309, 177] width 120 height 15
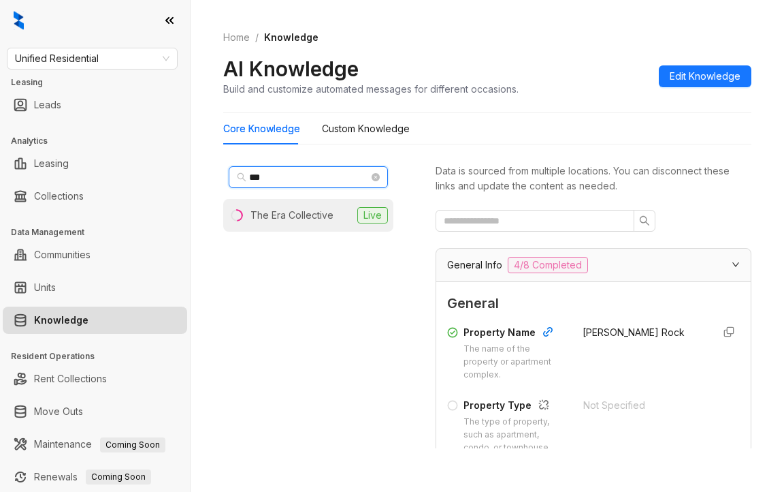
type input "***"
click at [283, 210] on div "The Era Collective" at bounding box center [292, 215] width 83 height 15
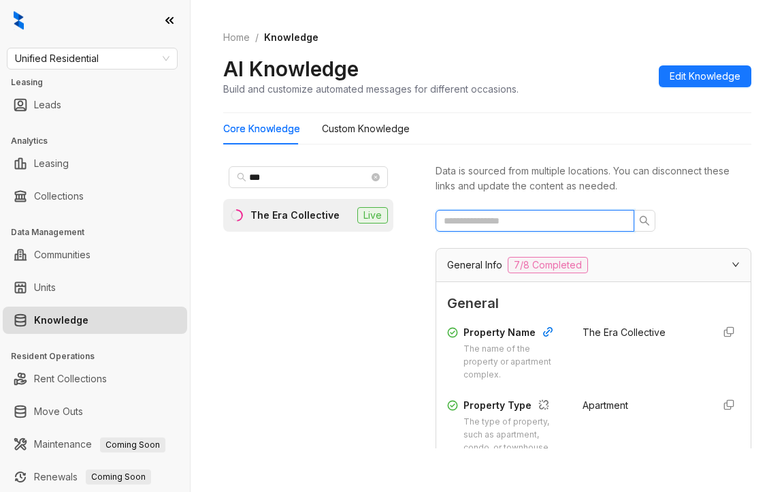
click at [524, 220] on input "text" at bounding box center [530, 220] width 172 height 15
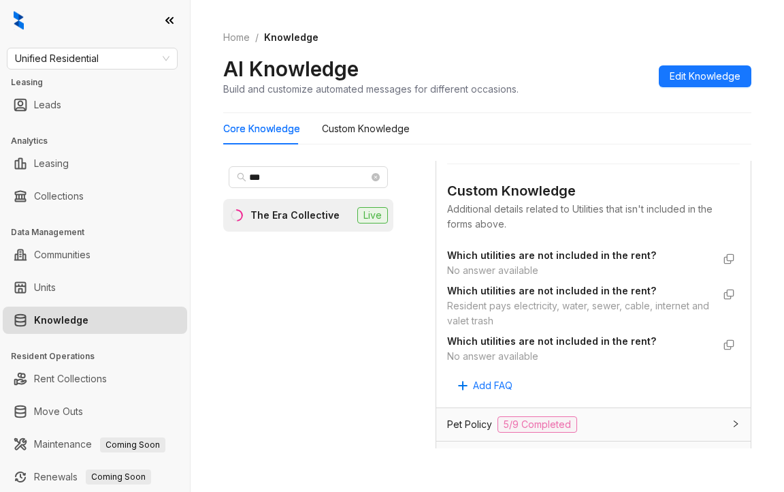
scroll to position [272, 0]
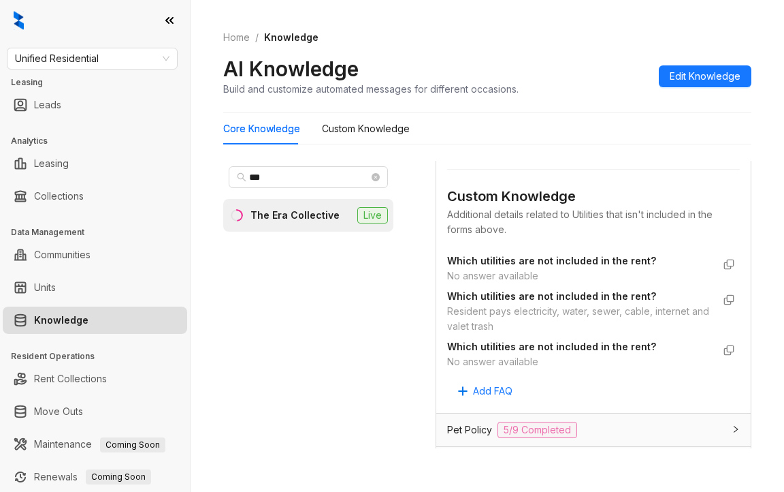
type input "***"
drag, startPoint x: 445, startPoint y: 308, endPoint x: 522, endPoint y: 306, distance: 77.0
click at [611, 319] on div "Custom Knowledge Additional details related to Utilities that isn't included in…" at bounding box center [593, 277] width 315 height 271
click at [522, 306] on div "Resident pays electricity, water, sewer, cable, internet and valet trash" at bounding box center [580, 319] width 266 height 30
drag, startPoint x: 541, startPoint y: 322, endPoint x: 576, endPoint y: 325, distance: 35.5
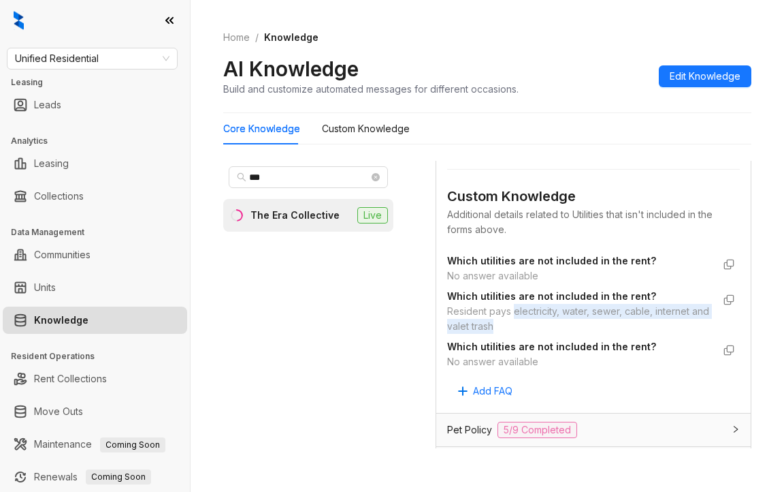
click at [577, 325] on div "Resident pays electricity, water, sewer, cable, internet and valet trash" at bounding box center [580, 319] width 266 height 30
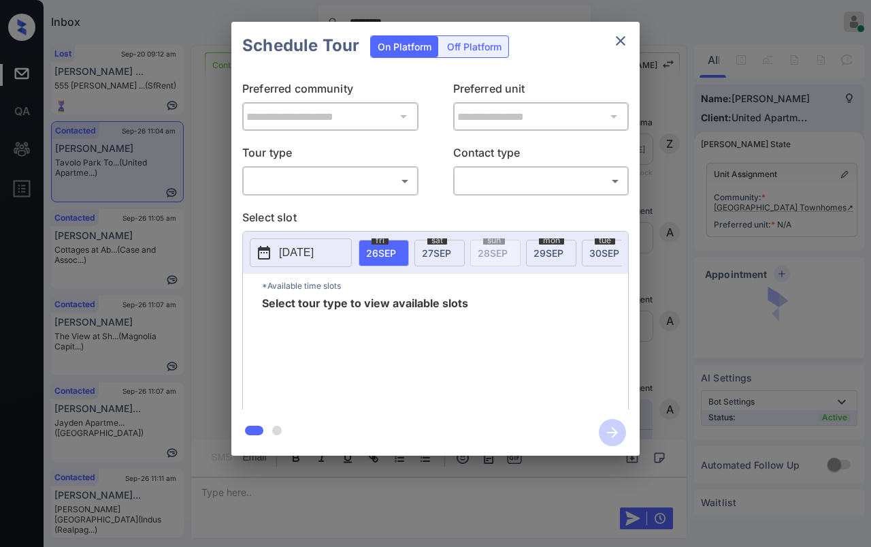
scroll to position [1736, 0]
click at [262, 185] on body "Inbox ********* Danielle Dela Cruz Online Set yourself offline Set yourself on …" at bounding box center [435, 273] width 871 height 547
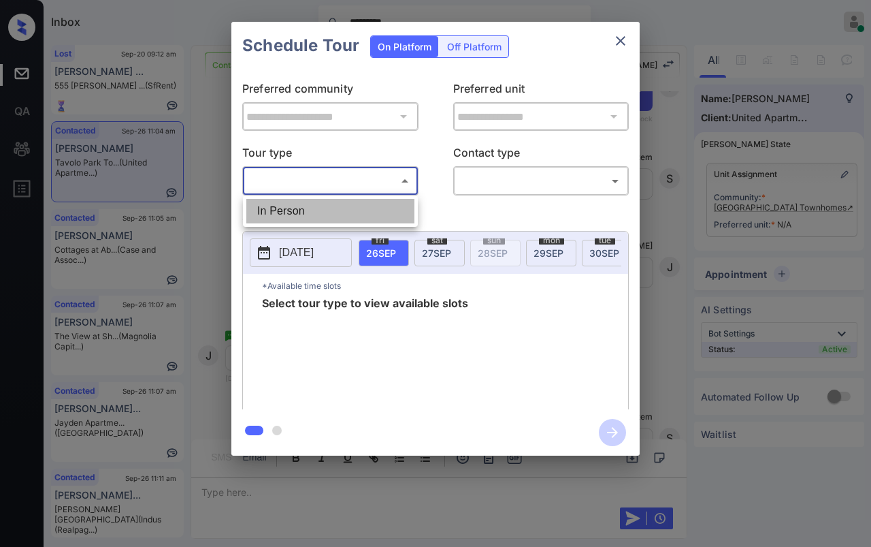
click at [289, 208] on li "In Person" at bounding box center [330, 211] width 168 height 25
type input "********"
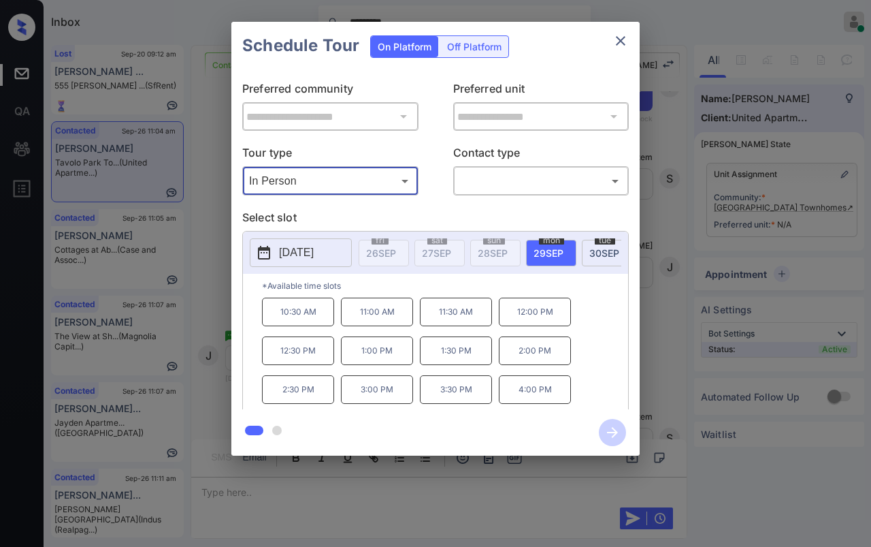
click at [571, 362] on div "10:30 AM 11:00 AM 11:30 AM 12:00 PM 12:30 PM 1:00 PM 1:30 PM 2:00 PM 2:30 PM 3:…" at bounding box center [445, 352] width 366 height 109
click at [619, 38] on icon "close" at bounding box center [621, 41] width 10 height 10
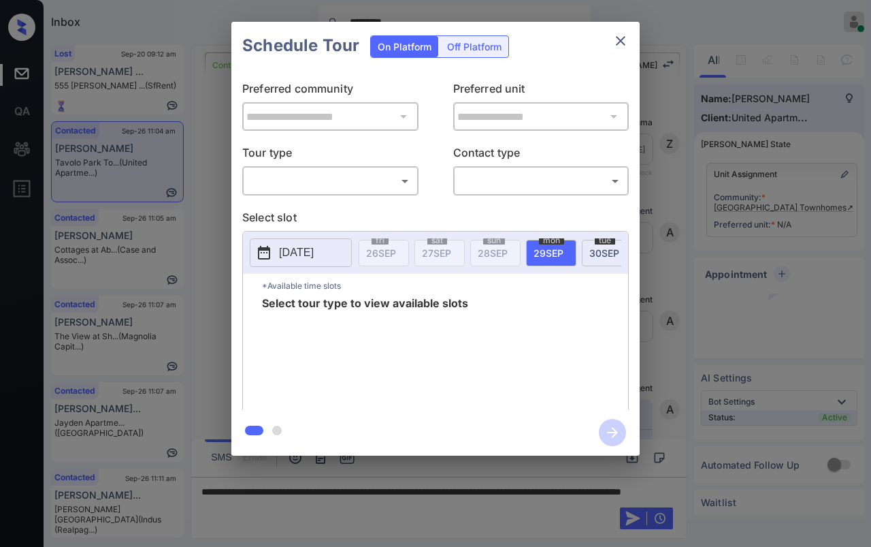
scroll to position [1963, 0]
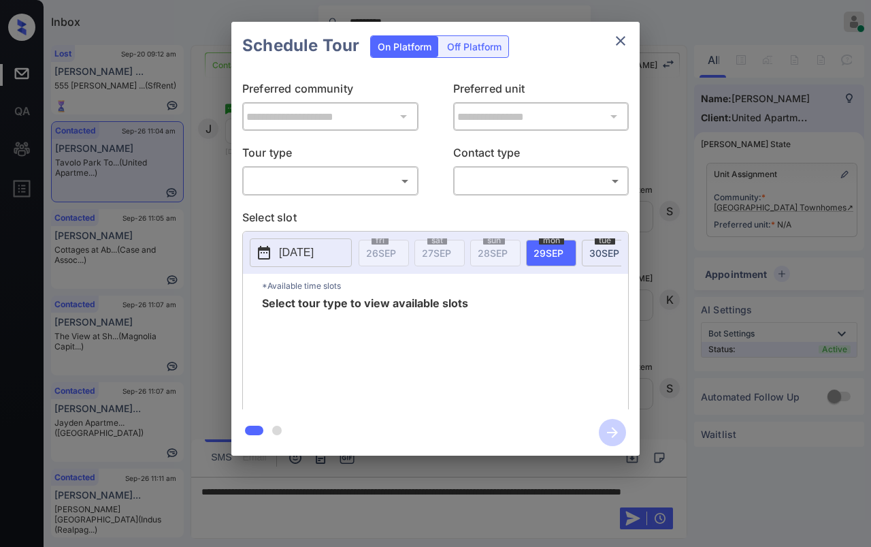
click at [593, 252] on span "30 SEP" at bounding box center [605, 253] width 30 height 12
click at [344, 182] on body "Inbox ********* Danielle Dela Cruz Online Set yourself offline Set yourself on …" at bounding box center [435, 273] width 871 height 547
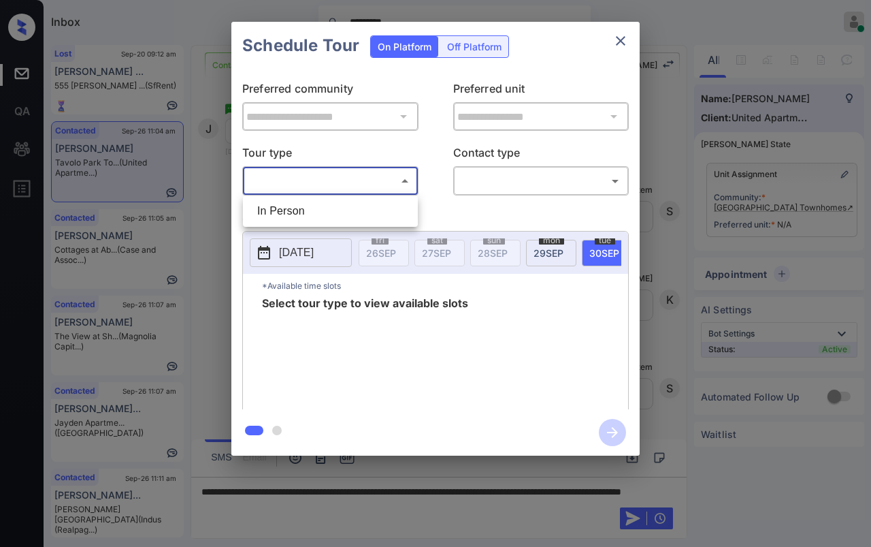
click at [305, 217] on li "In Person" at bounding box center [330, 211] width 168 height 25
type input "********"
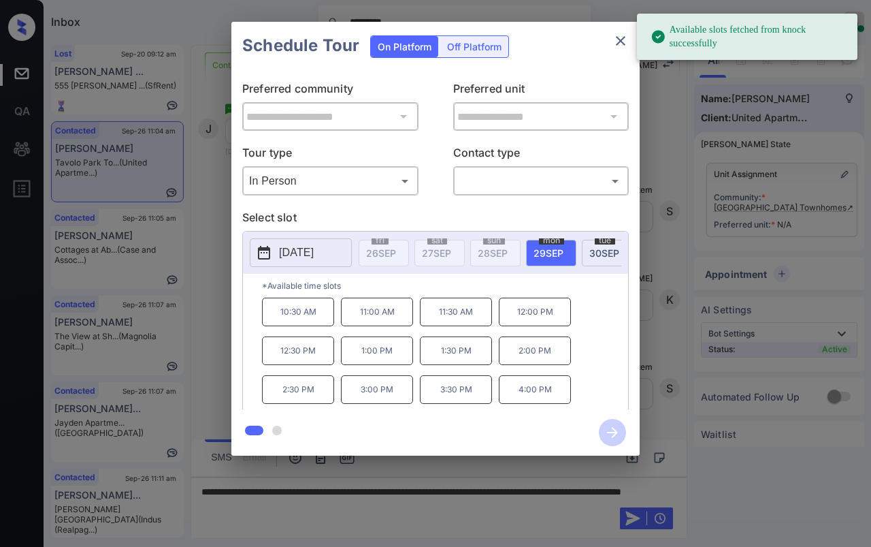
click at [594, 252] on span "30 SEP" at bounding box center [605, 253] width 30 height 12
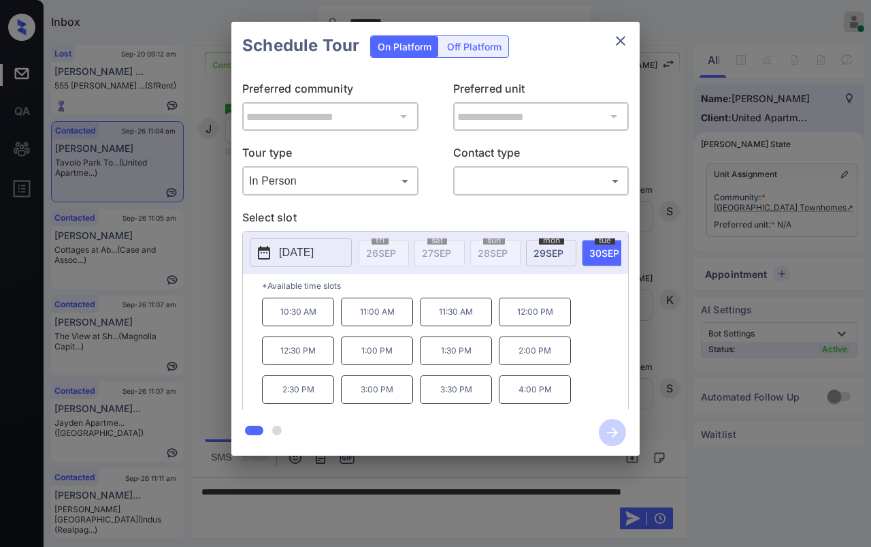
click at [545, 249] on span "29 SEP" at bounding box center [549, 253] width 30 height 12
click at [590, 250] on span "30 SEP" at bounding box center [605, 253] width 30 height 12
click at [619, 42] on icon "close" at bounding box center [621, 41] width 10 height 10
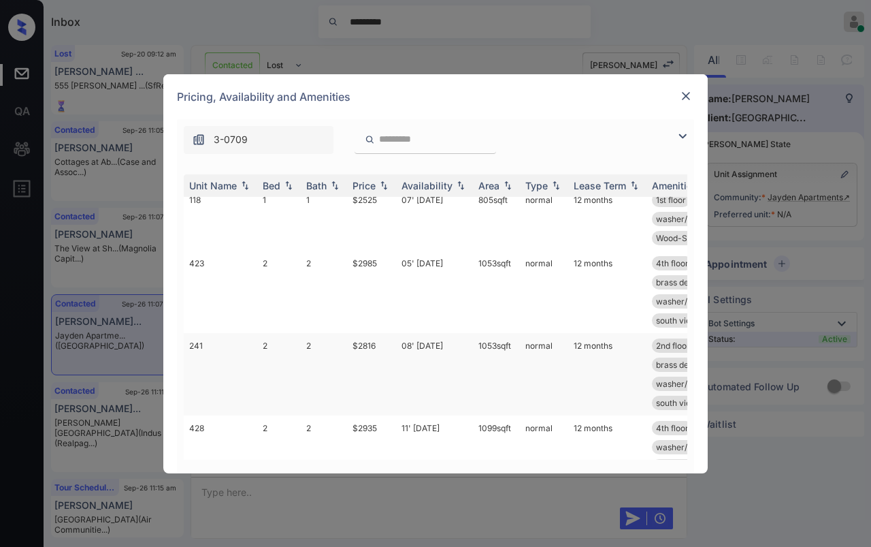
scroll to position [193, 0]
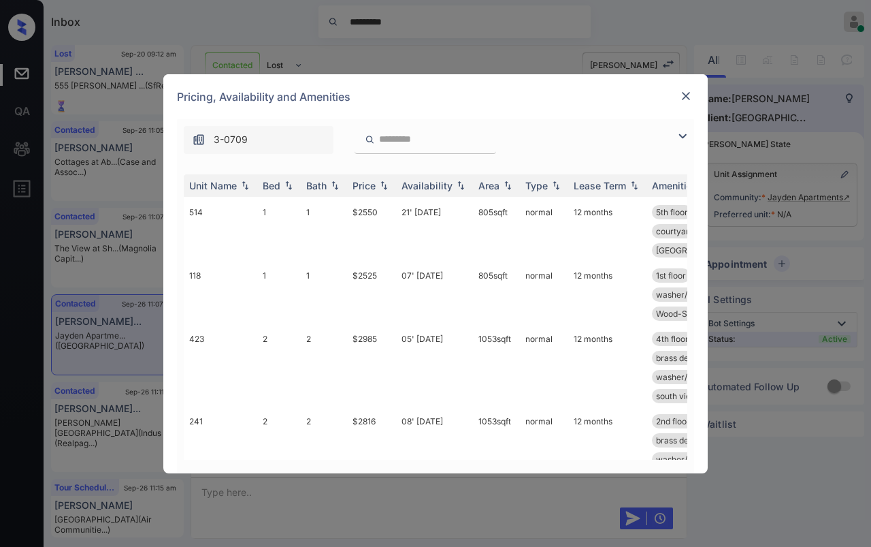
click at [684, 99] on img at bounding box center [686, 96] width 14 height 14
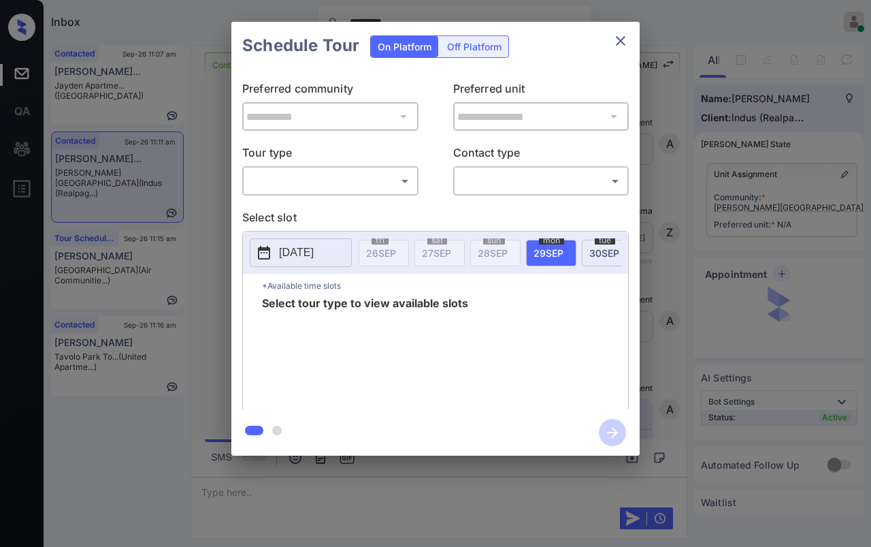
scroll to position [3083, 0]
click at [351, 189] on body "Inbox ********* Danielle Dela Cruz Online Set yourself offline Set yourself on …" at bounding box center [435, 273] width 871 height 547
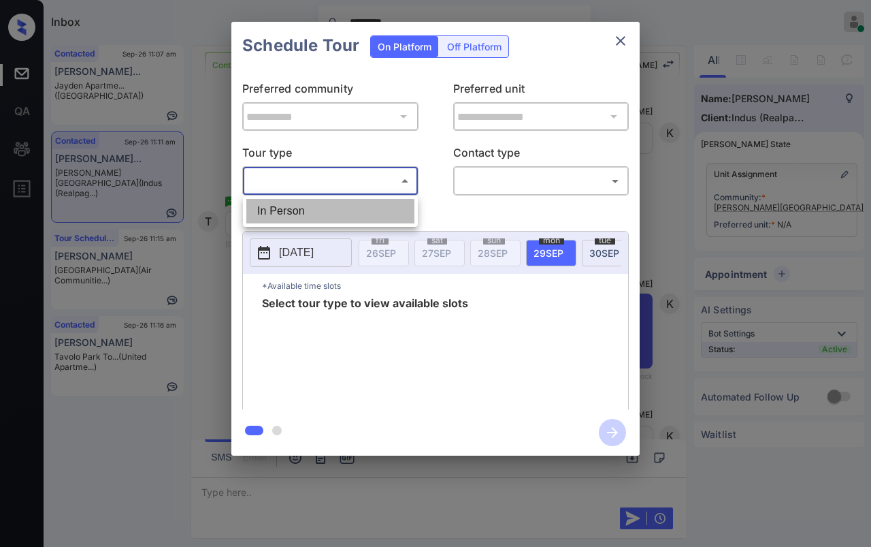
click at [301, 213] on li "In Person" at bounding box center [330, 211] width 168 height 25
type input "********"
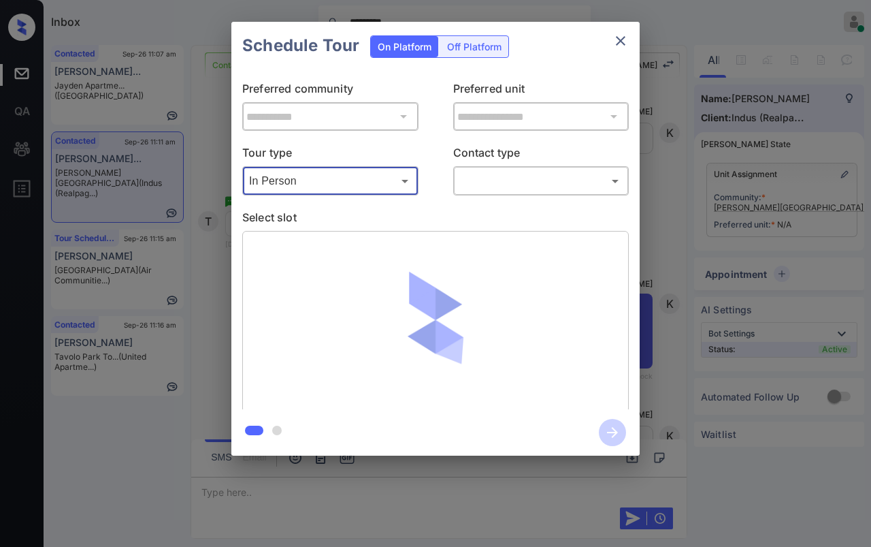
click at [521, 184] on body "Inbox ********* Danielle Dela Cruz Online Set yourself offline Set yourself on …" at bounding box center [435, 273] width 871 height 547
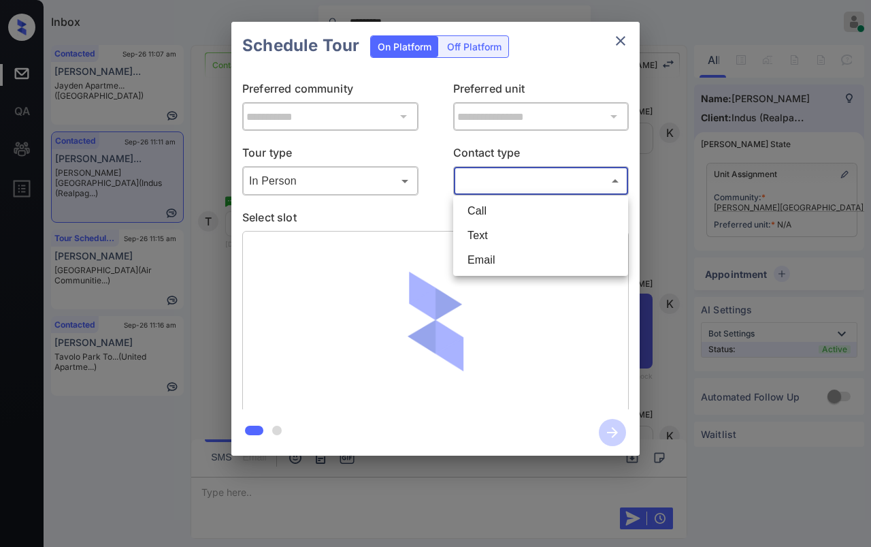
click at [487, 230] on li "Text" at bounding box center [541, 235] width 168 height 25
type input "****"
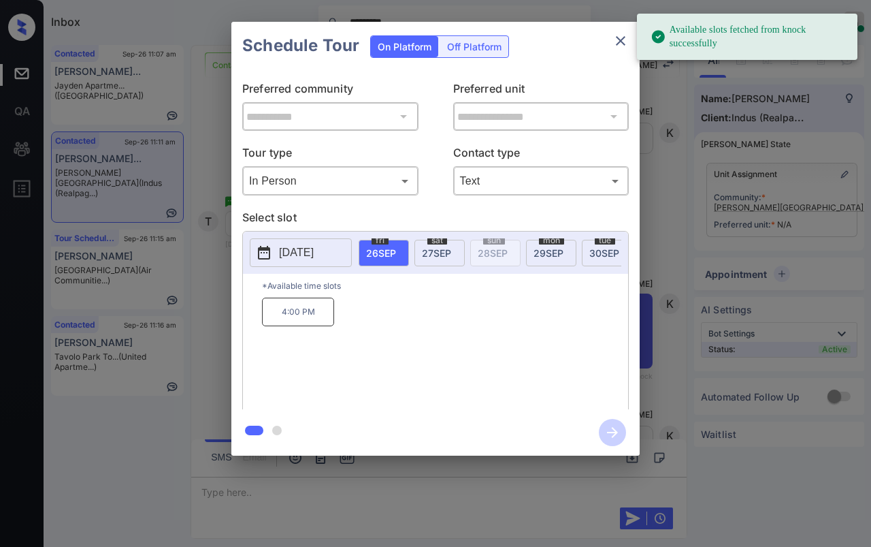
click at [436, 250] on span "27 SEP" at bounding box center [436, 253] width 29 height 12
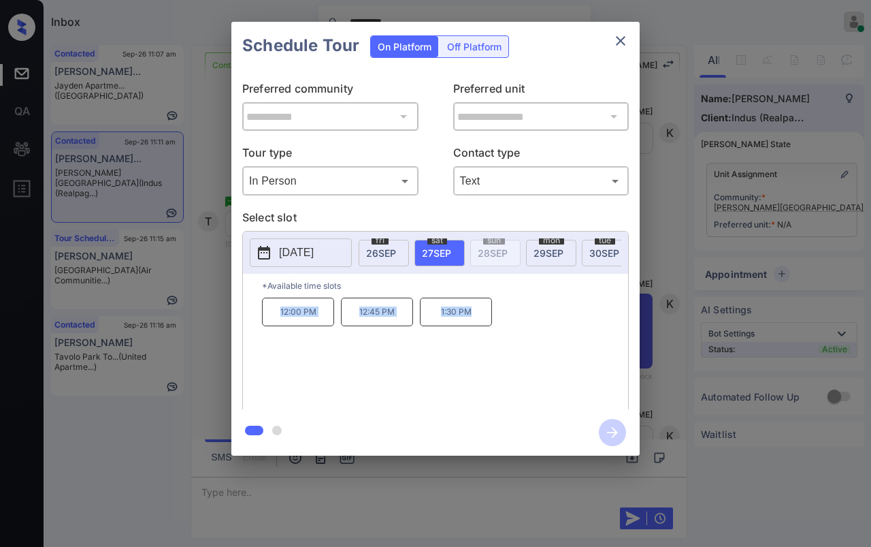
drag, startPoint x: 276, startPoint y: 322, endPoint x: 481, endPoint y: 327, distance: 204.3
click at [481, 327] on div "12:00 PM 12:45 PM 1:30 PM" at bounding box center [445, 352] width 366 height 109
copy div "12:00 PM 12:45 PM 1:30 PM"
click at [620, 42] on icon "close" at bounding box center [621, 41] width 16 height 16
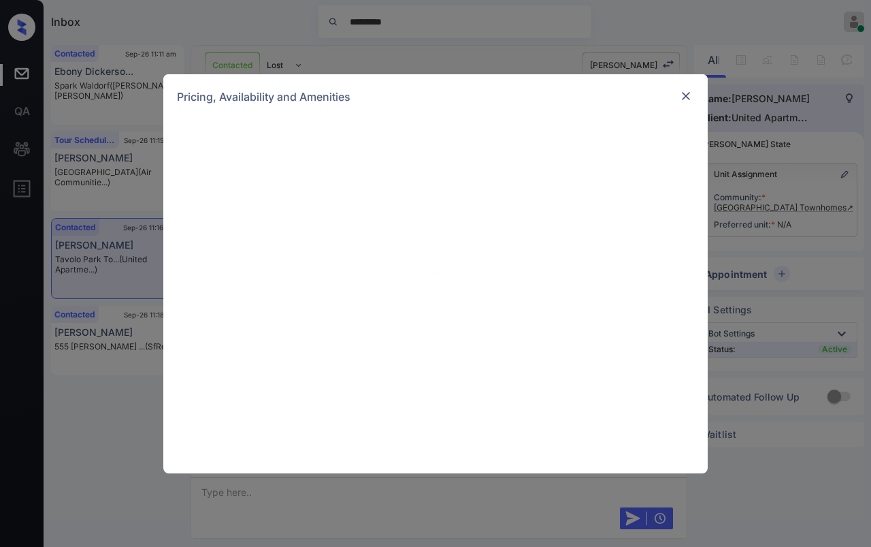
scroll to position [925, 0]
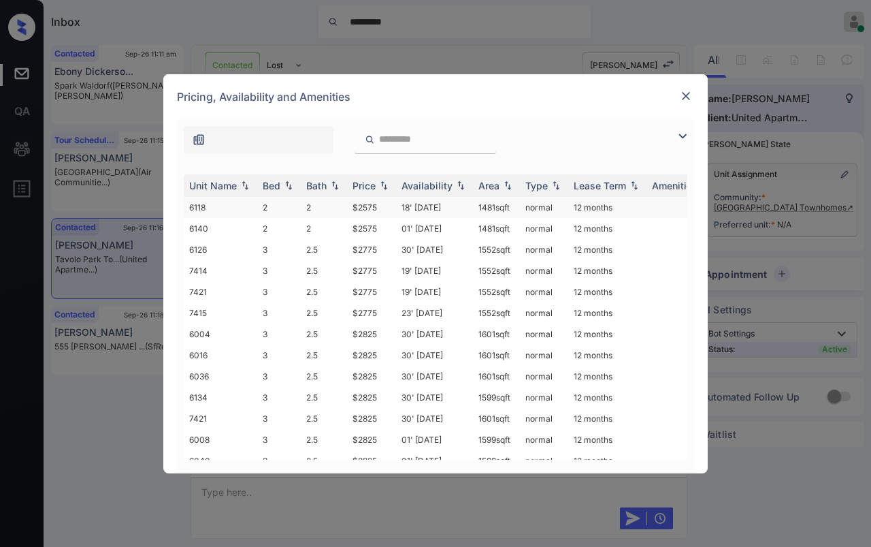
click at [316, 208] on td "2" at bounding box center [324, 207] width 46 height 21
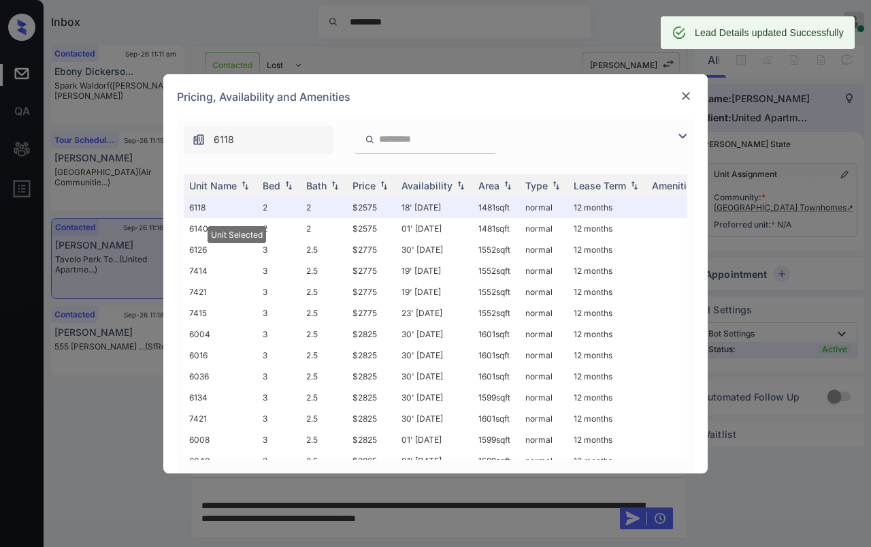
click at [690, 95] on img at bounding box center [686, 96] width 14 height 14
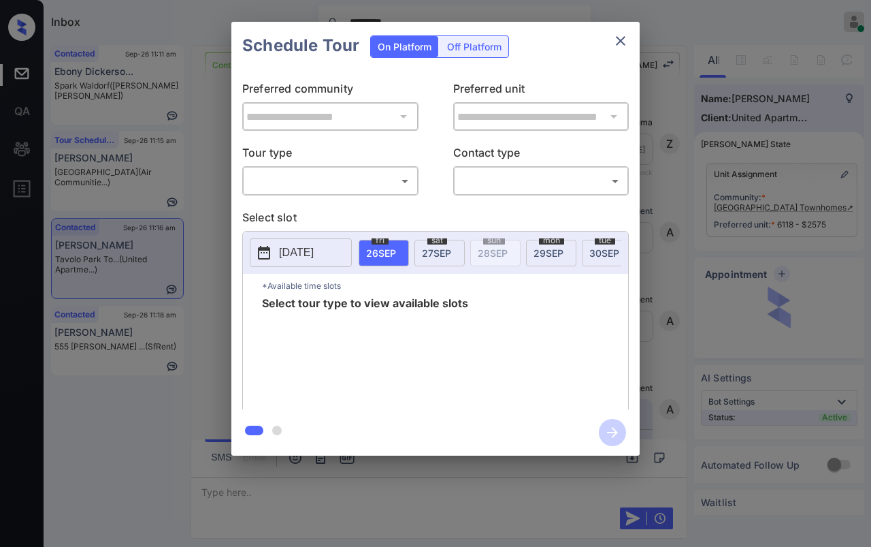
scroll to position [2437, 0]
click at [350, 176] on body "Inbox ********* Danielle Dela Cruz Online Set yourself offline Set yourself on …" at bounding box center [435, 273] width 871 height 547
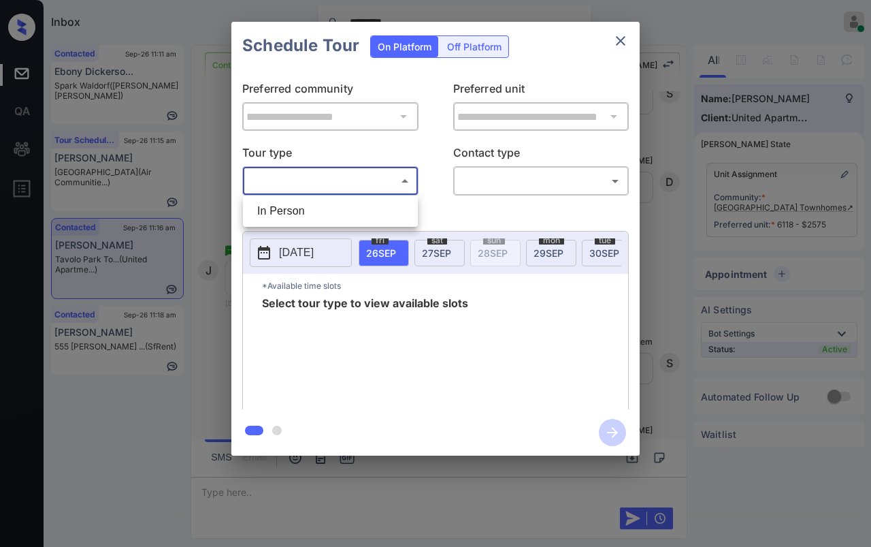
click at [270, 214] on li "In Person" at bounding box center [330, 211] width 168 height 25
type input "********"
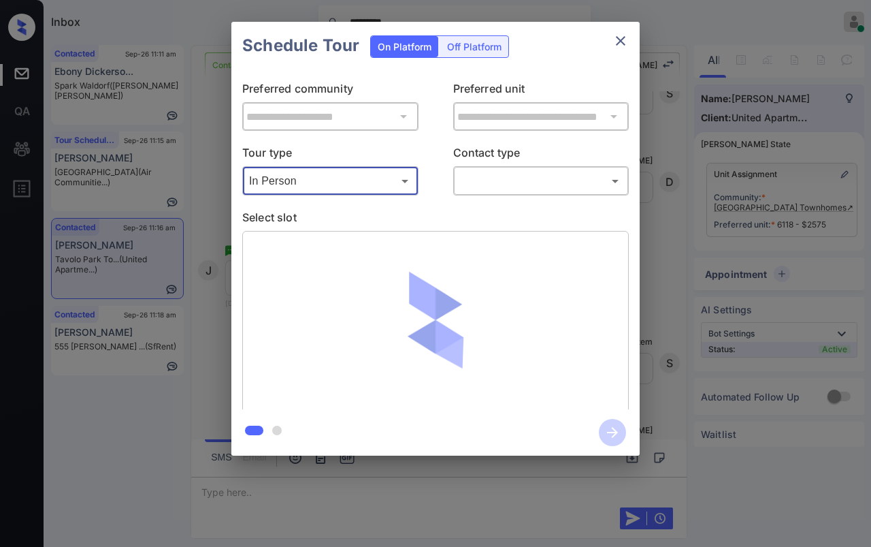
click at [543, 175] on body "Inbox ********* Danielle Dela Cruz Online Set yourself offline Set yourself on …" at bounding box center [435, 273] width 871 height 547
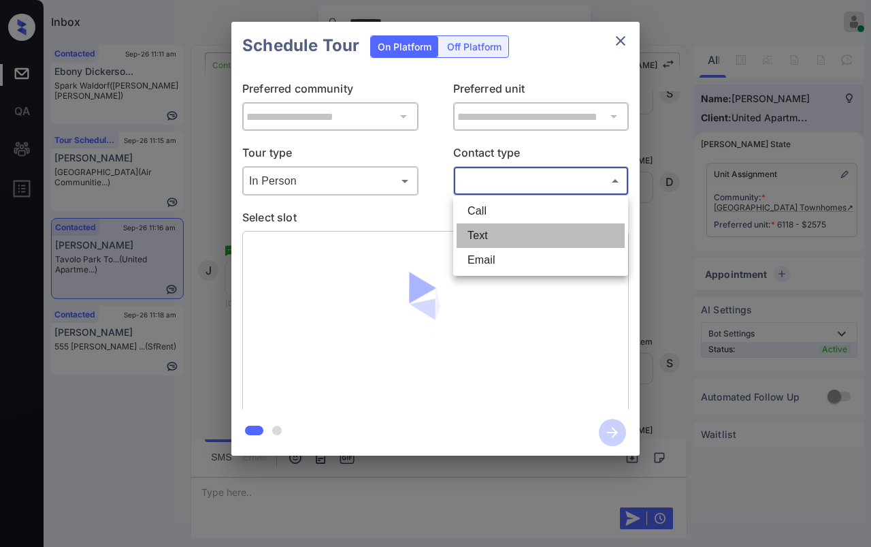
click at [489, 238] on li "Text" at bounding box center [541, 235] width 168 height 25
type input "****"
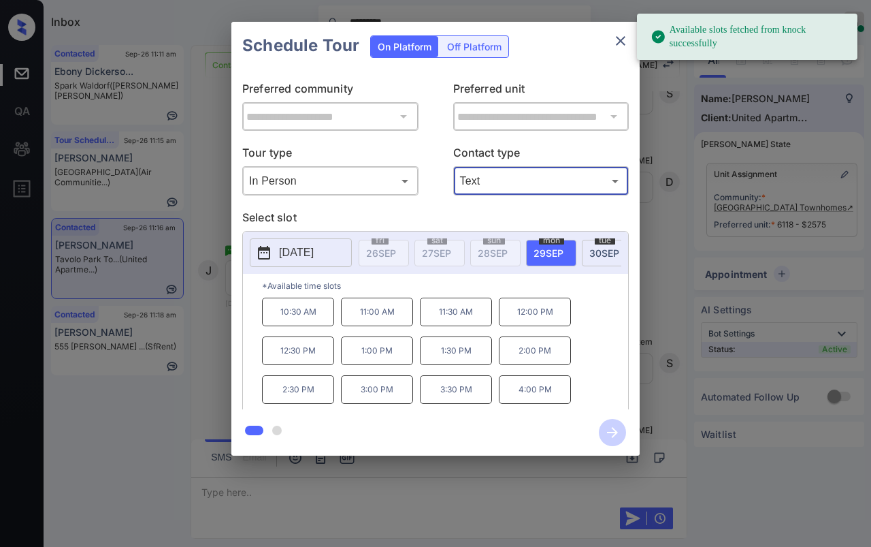
click at [594, 252] on span "30 SEP" at bounding box center [605, 253] width 30 height 12
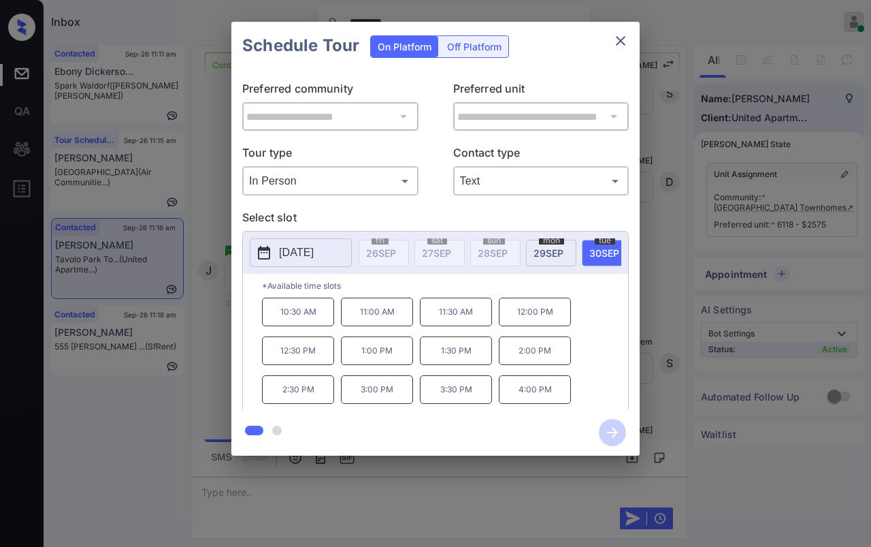
click at [309, 319] on p "10:30 AM" at bounding box center [298, 312] width 72 height 29
click at [609, 432] on icon "button" at bounding box center [612, 432] width 11 height 11
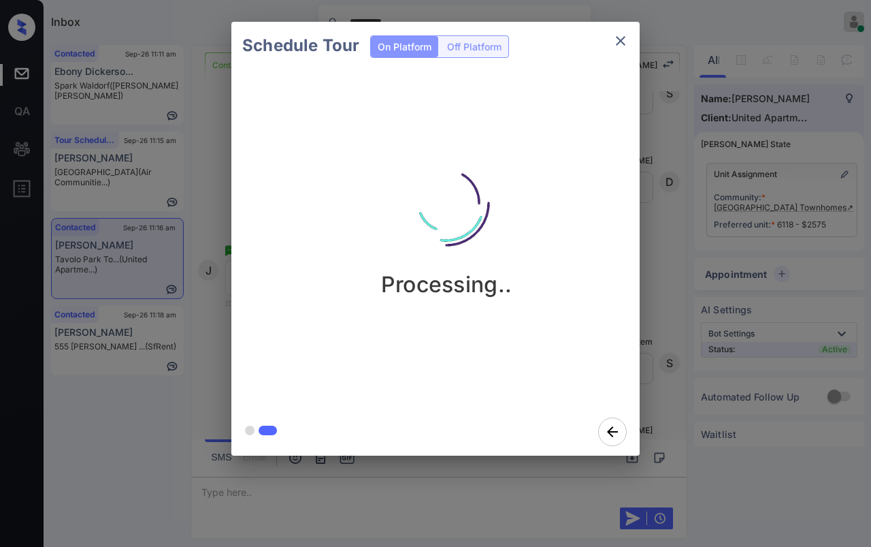
click at [208, 325] on div "Schedule Tour On Platform Off Platform Processing.." at bounding box center [435, 238] width 871 height 477
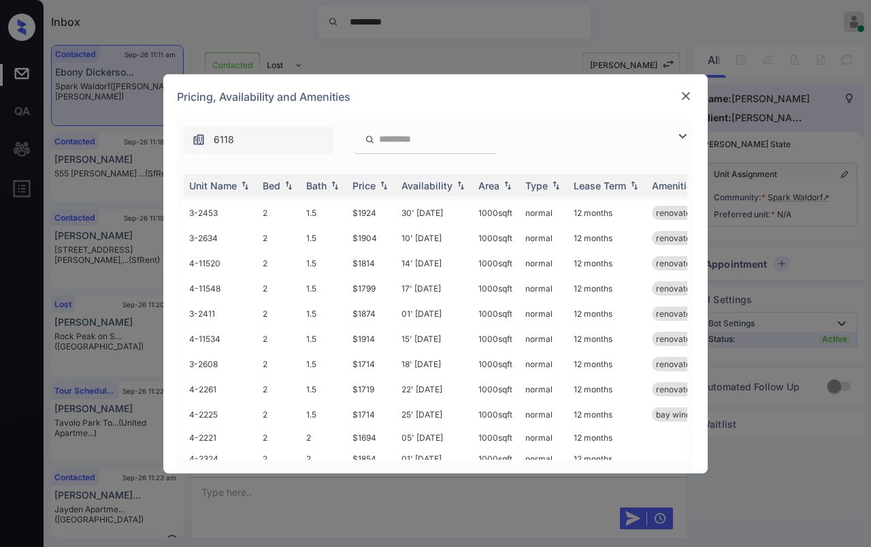
scroll to position [138, 0]
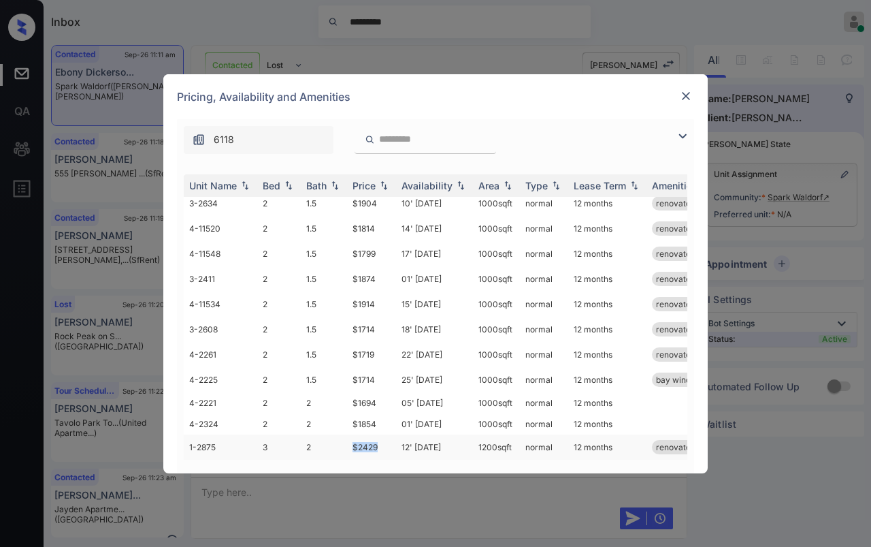
drag, startPoint x: 349, startPoint y: 434, endPoint x: 547, endPoint y: 430, distance: 198.8
click at [377, 434] on td "$2429" at bounding box center [371, 446] width 49 height 25
copy td "$2429"
click at [690, 91] on img at bounding box center [686, 96] width 14 height 14
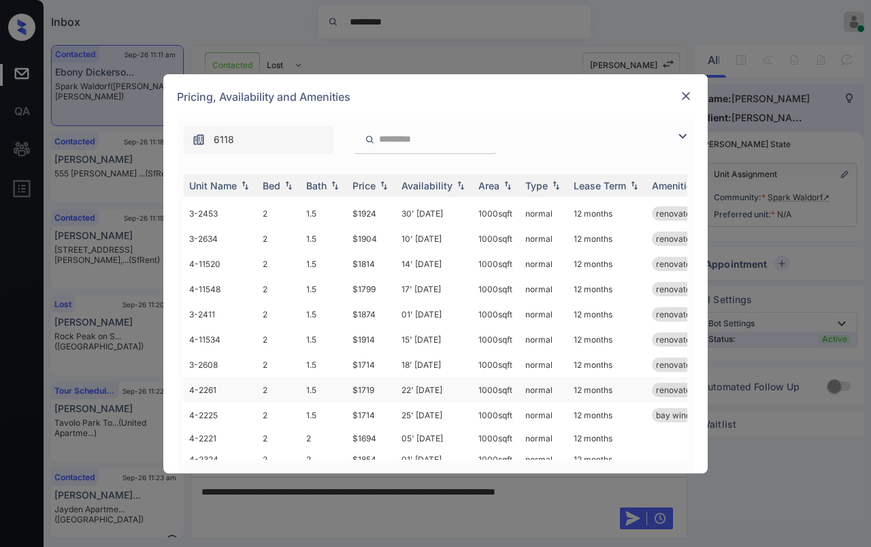
scroll to position [138, 0]
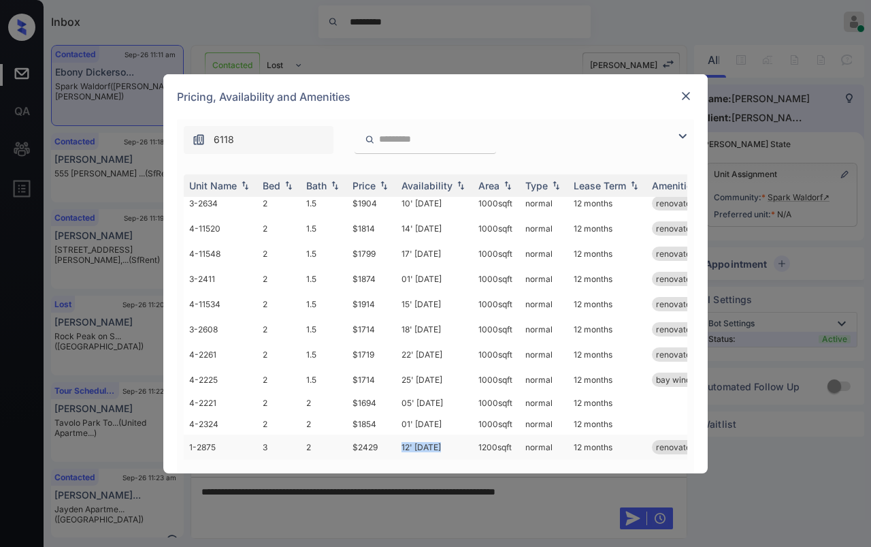
drag, startPoint x: 396, startPoint y: 438, endPoint x: 452, endPoint y: 434, distance: 56.0
click at [452, 434] on tr "1-2875 3 2 $2429 12' Dec 25 1200 sqft normal 12 months renovated" at bounding box center [539, 446] width 711 height 25
click at [686, 92] on img at bounding box center [686, 96] width 14 height 14
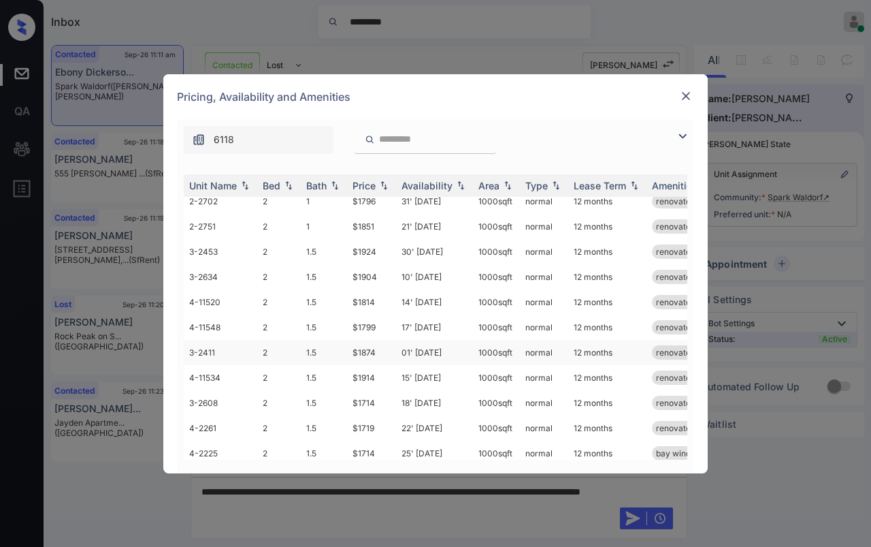
scroll to position [138, 0]
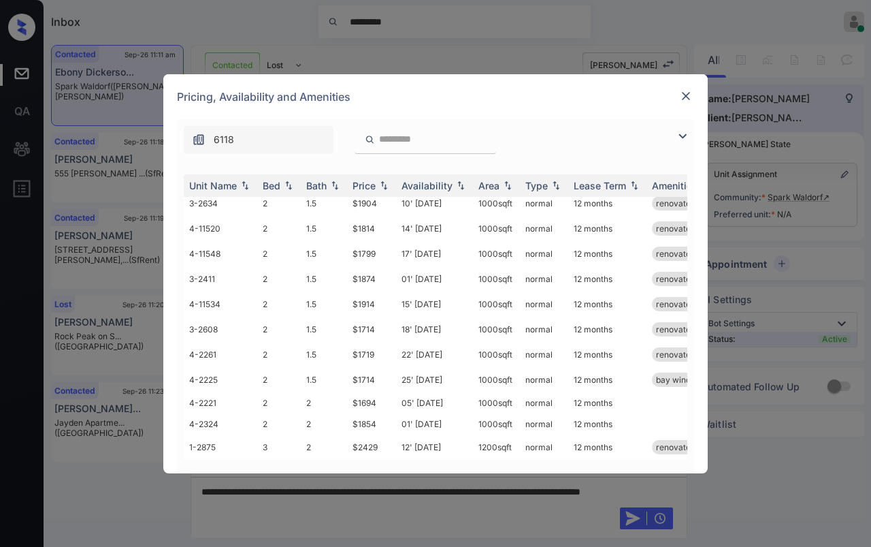
click at [684, 99] on img at bounding box center [686, 96] width 14 height 14
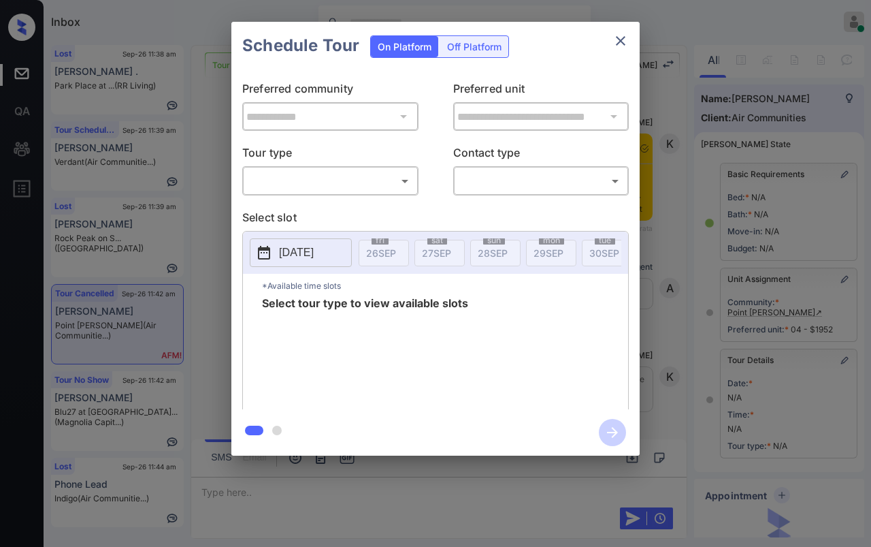
scroll to position [131, 0]
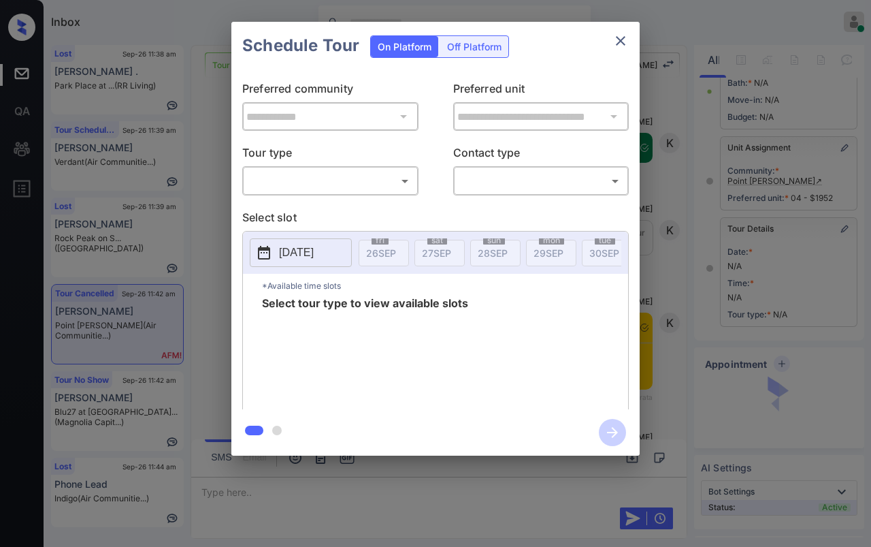
click at [324, 192] on div "​ ​" at bounding box center [330, 180] width 176 height 29
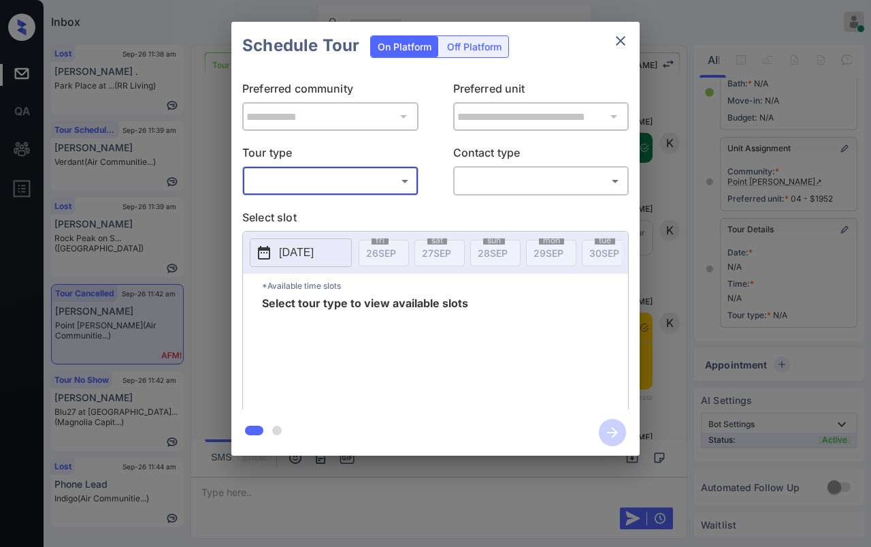
click at [295, 172] on body "Inbox Danielle Dela Cruz Online Set yourself offline Set yourself on break Prof…" at bounding box center [435, 273] width 871 height 547
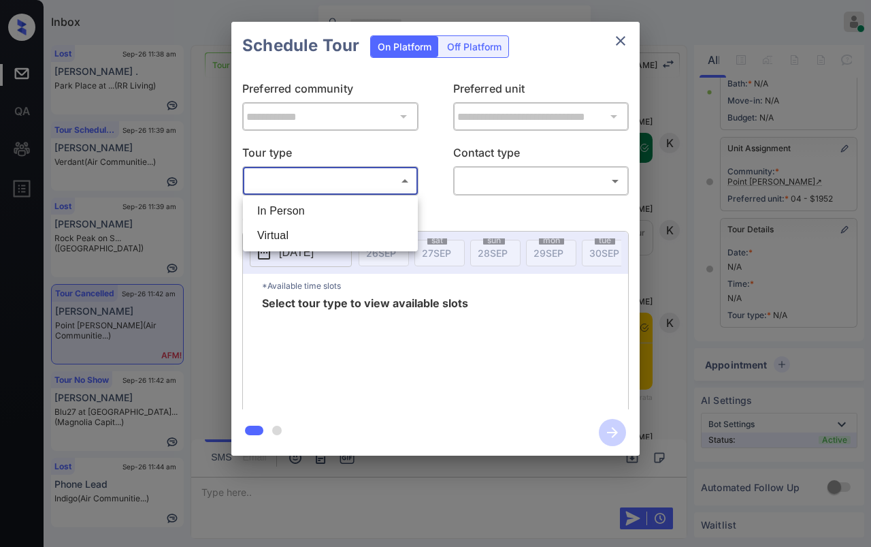
click at [283, 210] on li "In Person" at bounding box center [330, 211] width 168 height 25
type input "********"
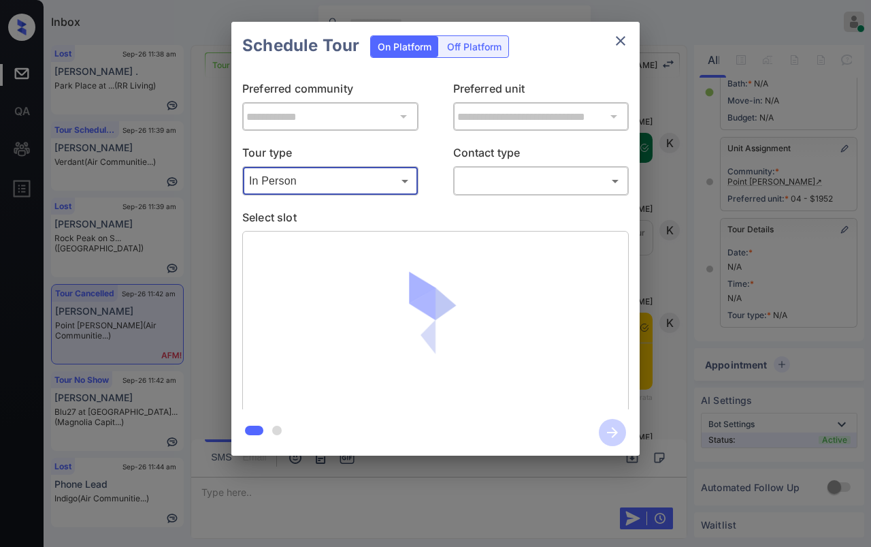
click at [466, 197] on div "**********" at bounding box center [435, 239] width 408 height 340
click at [501, 184] on body "Inbox Danielle Dela Cruz Online Set yourself offline Set yourself on break Prof…" at bounding box center [435, 273] width 871 height 547
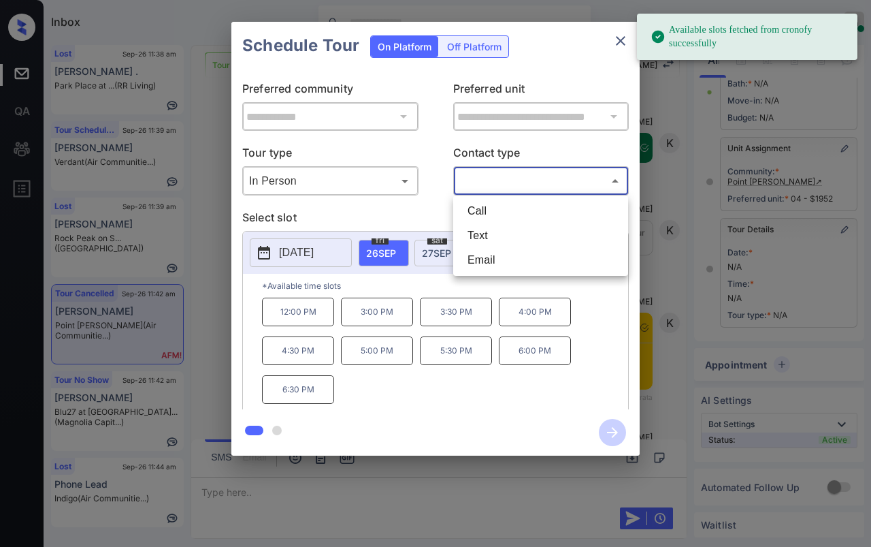
click at [489, 229] on li "Text" at bounding box center [541, 235] width 168 height 25
type input "****"
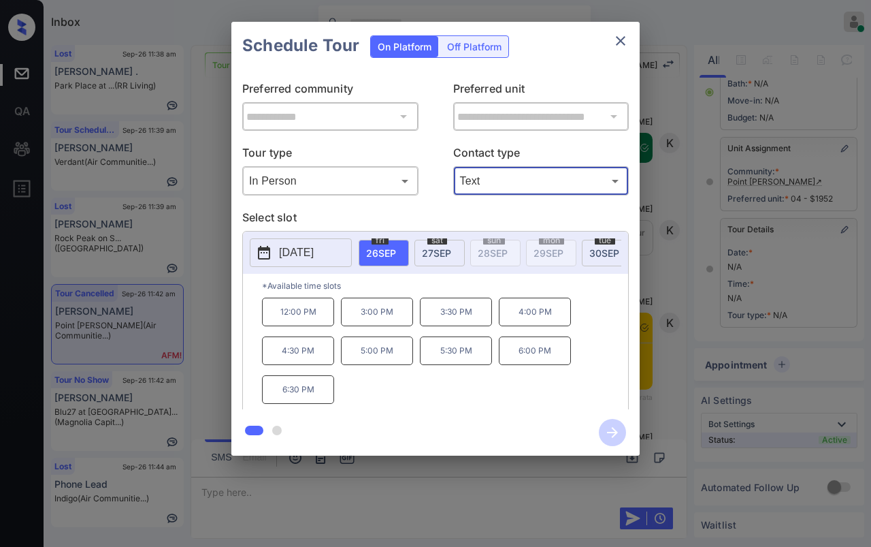
click at [622, 42] on icon "close" at bounding box center [621, 41] width 10 height 10
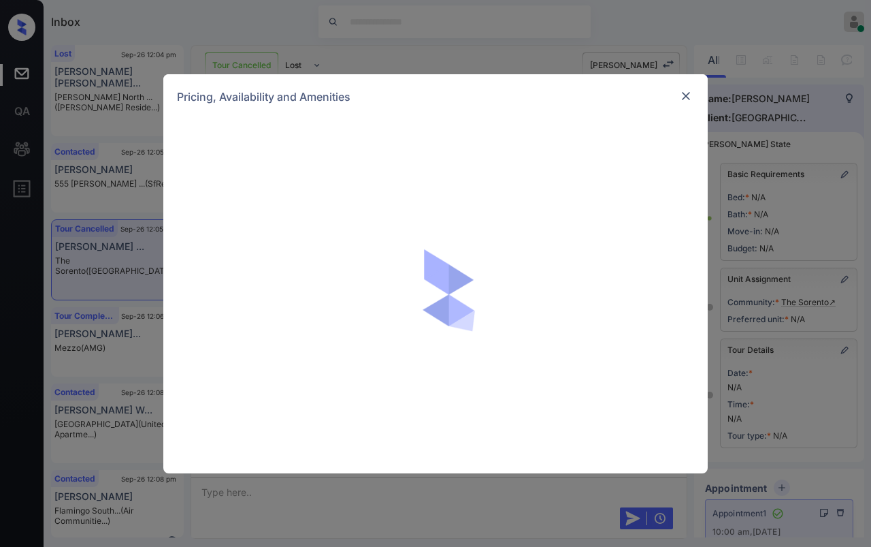
scroll to position [6026, 0]
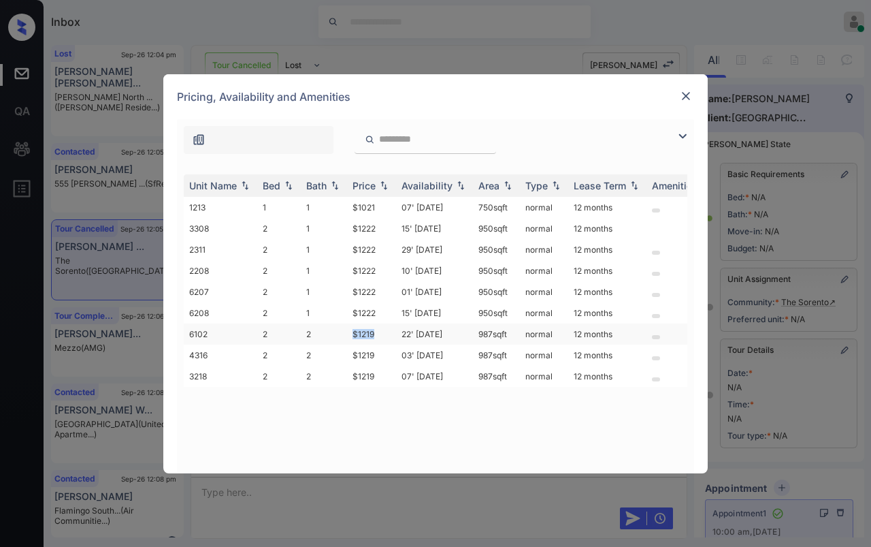
drag, startPoint x: 348, startPoint y: 330, endPoint x: 381, endPoint y: 332, distance: 32.7
click at [381, 332] on td "$1219" at bounding box center [371, 333] width 49 height 21
copy td "$1219"
click at [687, 94] on img at bounding box center [686, 96] width 14 height 14
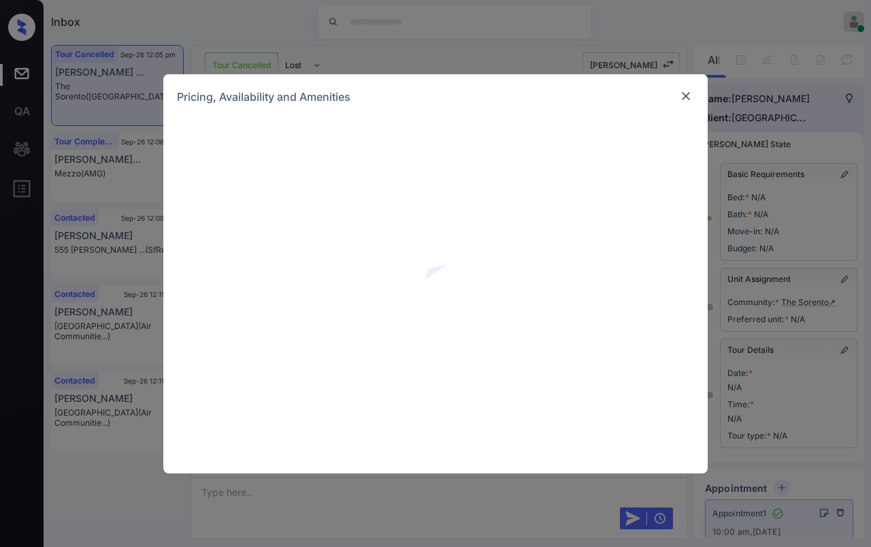
scroll to position [8069, 0]
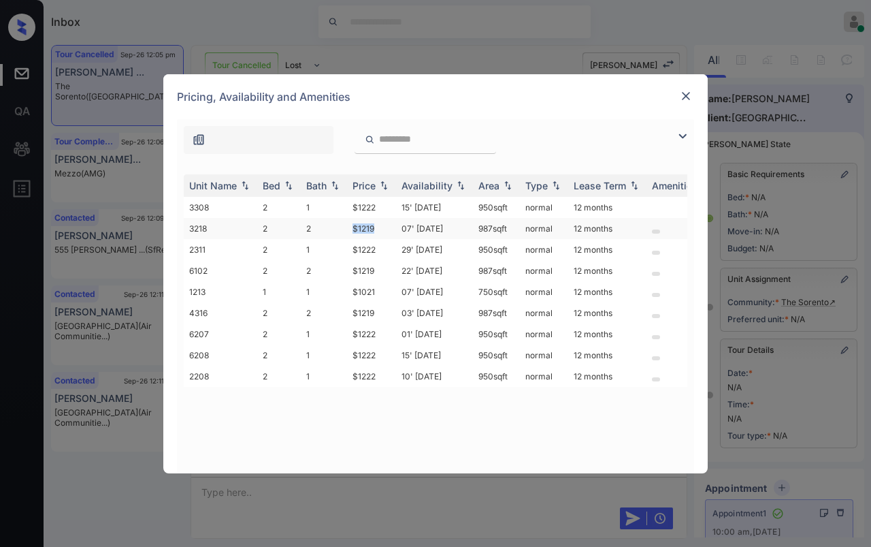
drag, startPoint x: 351, startPoint y: 231, endPoint x: 383, endPoint y: 229, distance: 32.1
click at [383, 229] on td "$1219" at bounding box center [371, 228] width 49 height 21
drag, startPoint x: 353, startPoint y: 268, endPoint x: 391, endPoint y: 268, distance: 38.1
click at [391, 268] on td "$1219" at bounding box center [371, 270] width 49 height 21
copy td "$1219"
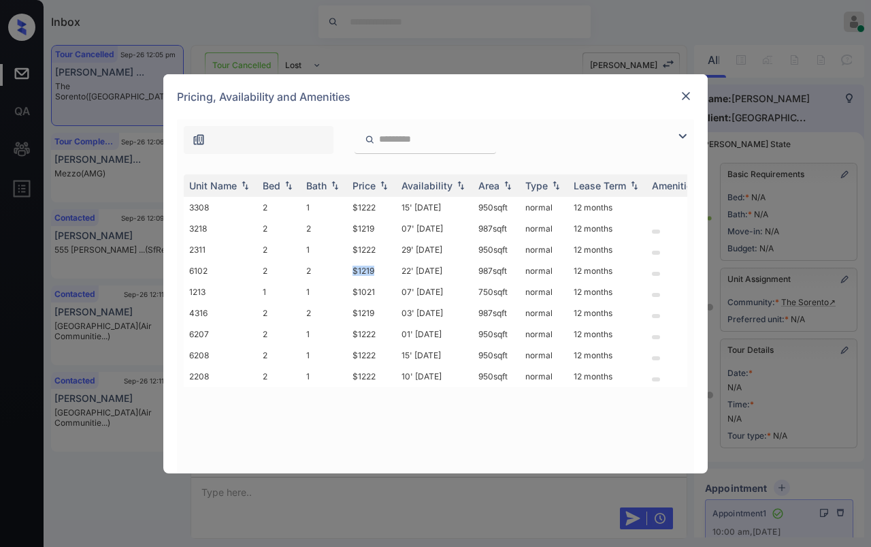
click at [688, 94] on img at bounding box center [686, 96] width 14 height 14
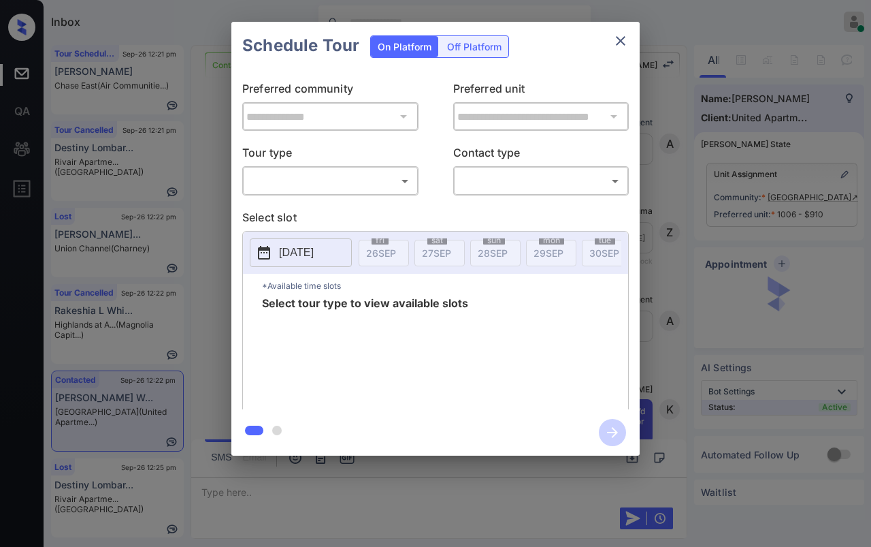
scroll to position [6000, 0]
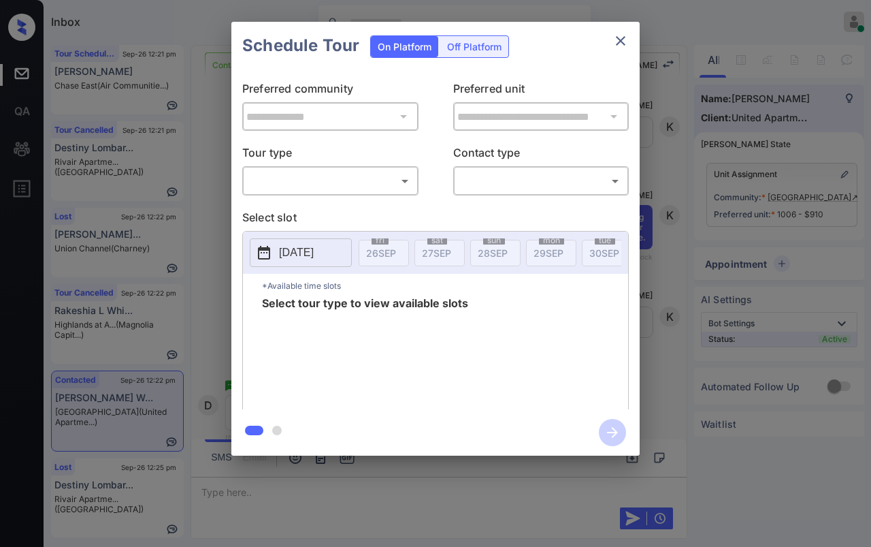
click at [291, 176] on body "Inbox Danielle Dela Cruz Online Set yourself offline Set yourself on break Prof…" at bounding box center [435, 273] width 871 height 547
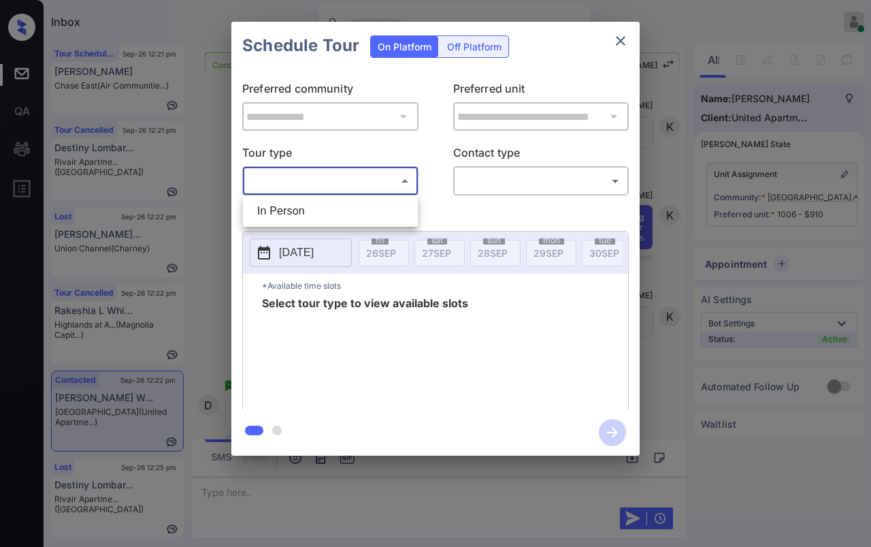
click at [285, 206] on li "In Person" at bounding box center [330, 211] width 168 height 25
type input "********"
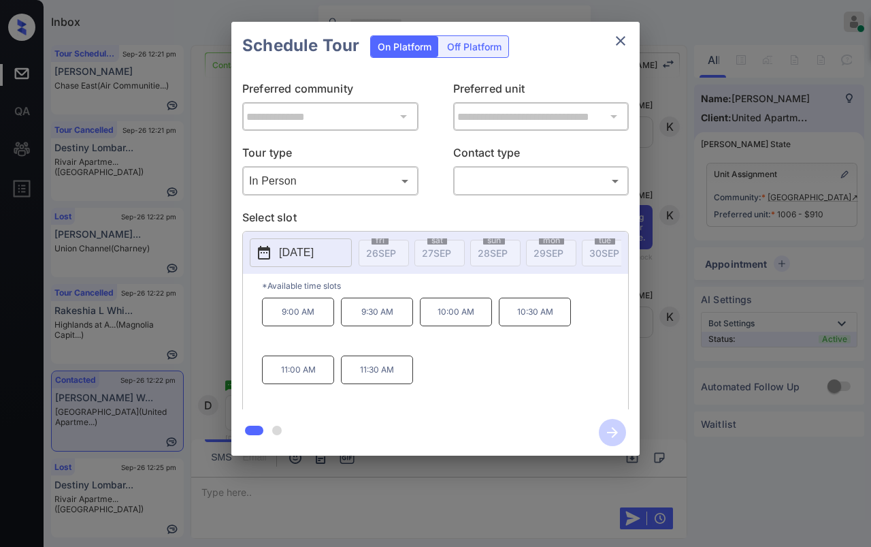
click at [314, 244] on p "[DATE]" at bounding box center [296, 252] width 35 height 16
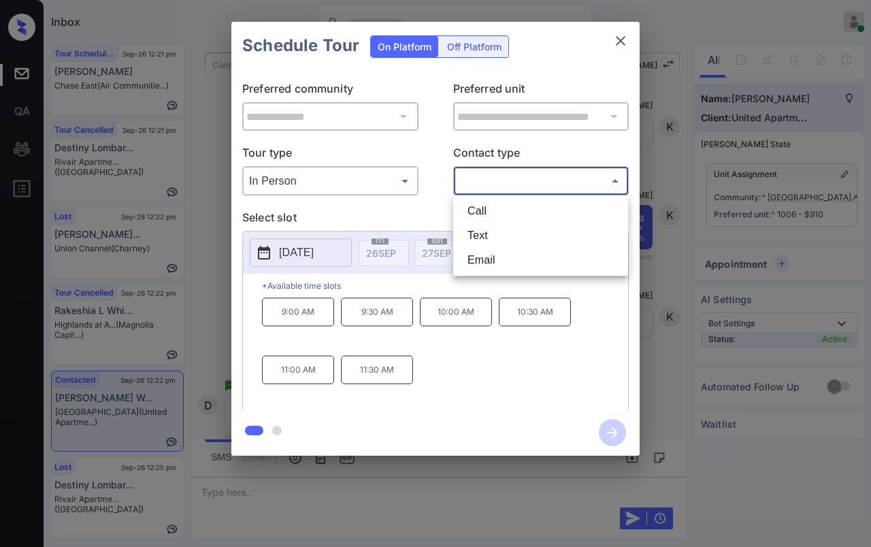
click at [515, 181] on body "Inbox Danielle Dela Cruz Online Set yourself offline Set yourself on break Prof…" at bounding box center [435, 273] width 871 height 547
click at [492, 230] on li "Text" at bounding box center [541, 235] width 168 height 25
type input "****"
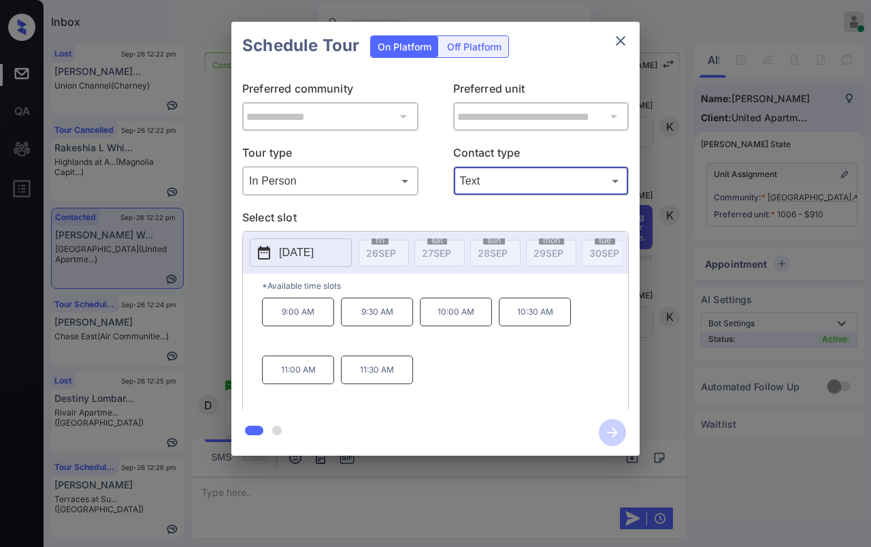
click at [305, 255] on p "[DATE]" at bounding box center [296, 252] width 35 height 16
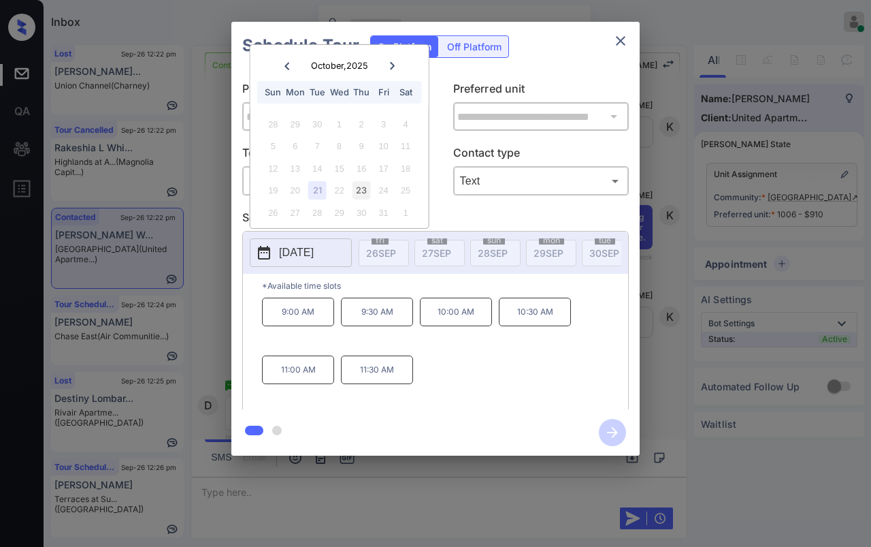
click at [363, 192] on div "23" at bounding box center [362, 190] width 18 height 18
click at [317, 189] on div "21" at bounding box center [317, 190] width 18 height 18
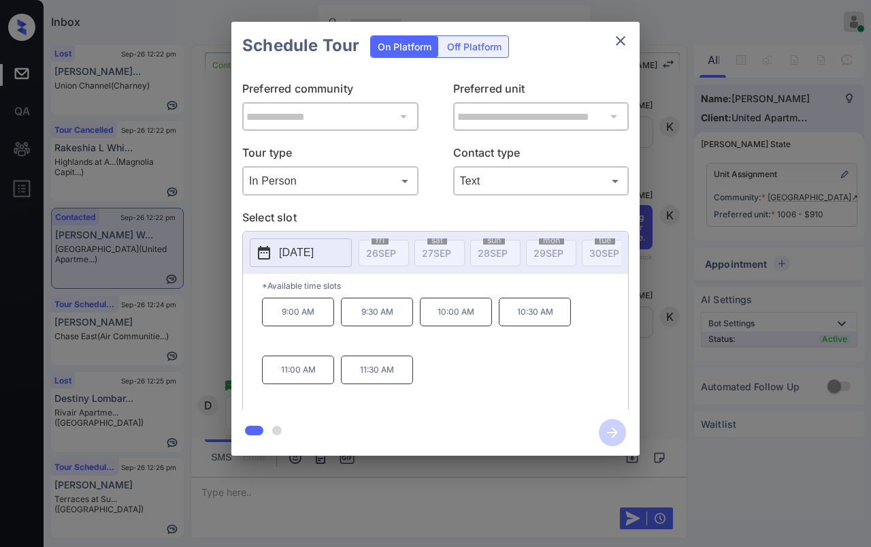
drag, startPoint x: 272, startPoint y: 251, endPoint x: 357, endPoint y: 251, distance: 85.1
click at [357, 251] on div "2025-10-21 fri 26 SEP sat 27 SEP sun 28 SEP mon 29 SEP tue 30 SEP wed 1 OCT thu…" at bounding box center [435, 252] width 385 height 42
click at [621, 36] on icon "close" at bounding box center [621, 41] width 16 height 16
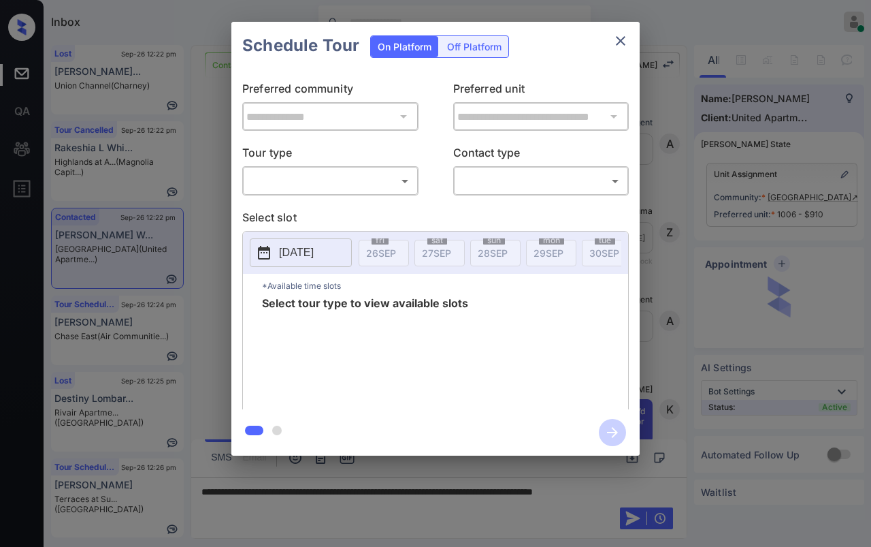
scroll to position [3655, 0]
click at [359, 179] on body "Inbox [PERSON_NAME] [PERSON_NAME] Online Set yourself offline Set yourself on b…" at bounding box center [435, 273] width 871 height 547
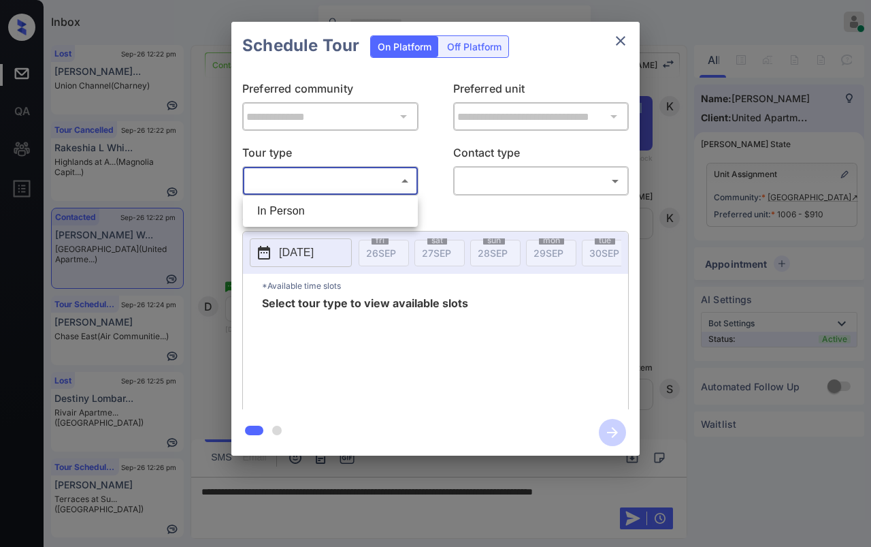
click at [289, 204] on li "In Person" at bounding box center [330, 211] width 168 height 25
type input "********"
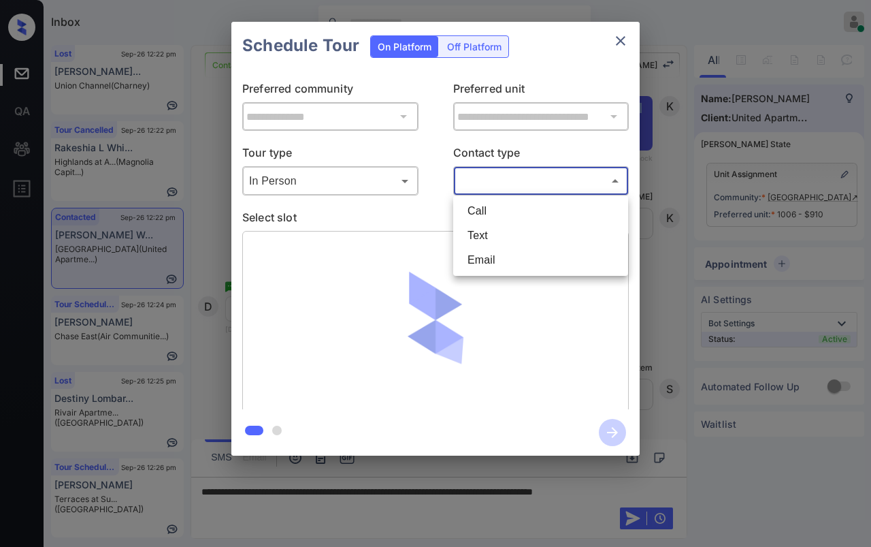
click at [483, 174] on body "Inbox [PERSON_NAME] [PERSON_NAME] Online Set yourself offline Set yourself on b…" at bounding box center [435, 273] width 871 height 547
click at [489, 231] on li "Text" at bounding box center [541, 235] width 168 height 25
type input "****"
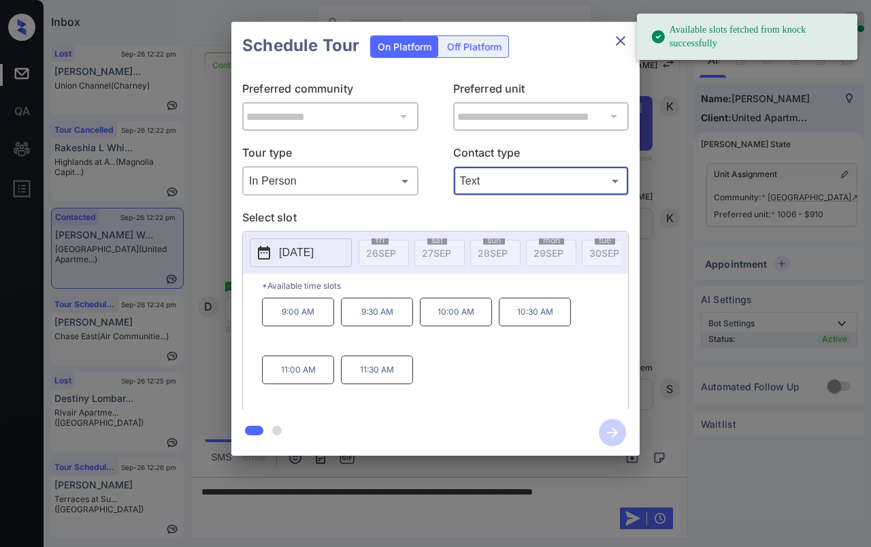
click at [314, 252] on p "[DATE]" at bounding box center [296, 252] width 35 height 16
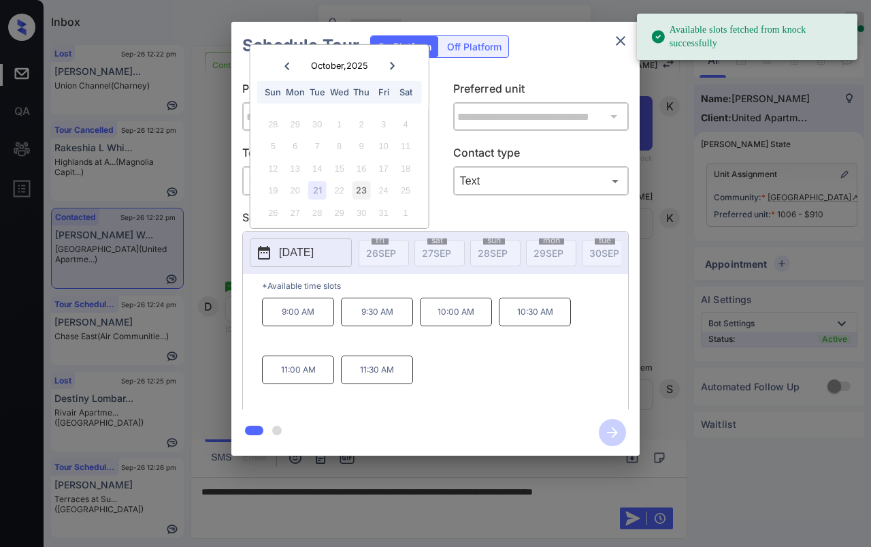
click at [359, 189] on div "23" at bounding box center [362, 190] width 18 height 18
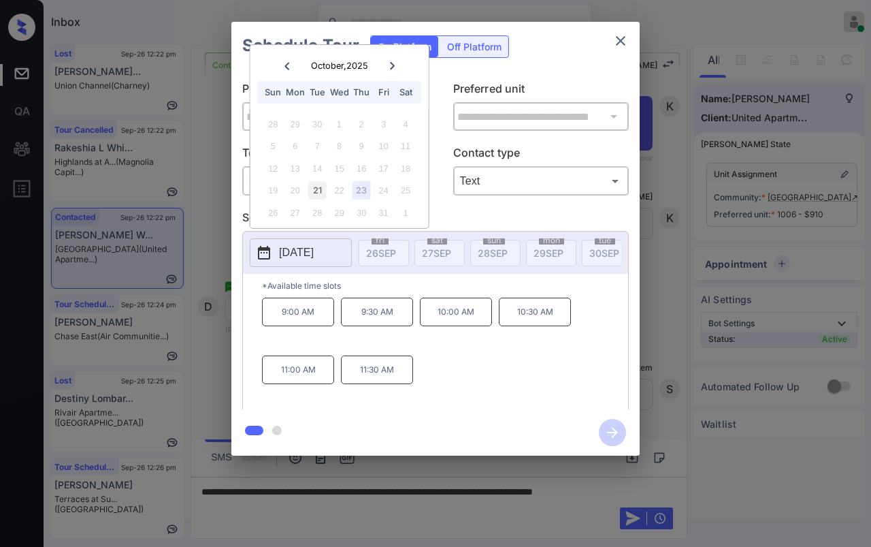
click at [317, 190] on div "21" at bounding box center [317, 190] width 18 height 18
click at [366, 191] on div "23" at bounding box center [362, 190] width 18 height 18
click at [624, 34] on icon "close" at bounding box center [621, 41] width 16 height 16
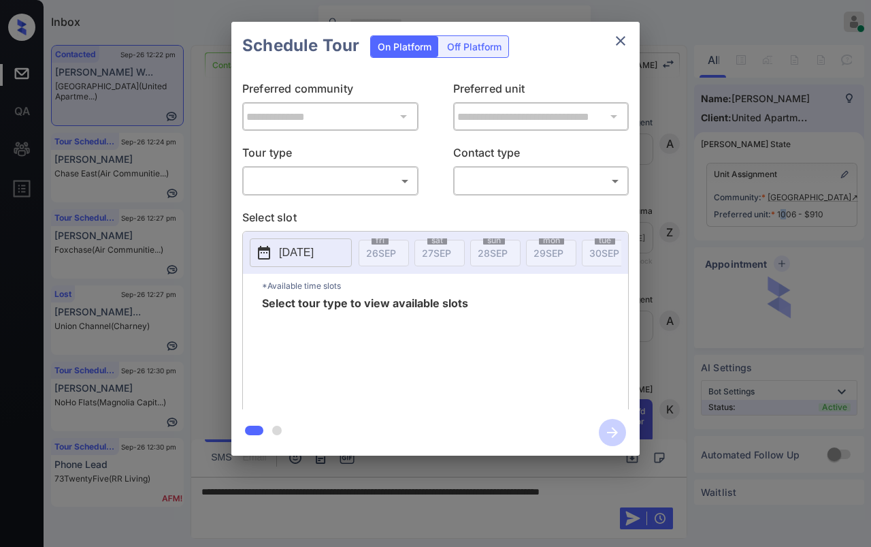
scroll to position [6530, 0]
click at [360, 178] on body "Inbox [PERSON_NAME] [PERSON_NAME] Online Set yourself offline Set yourself on b…" at bounding box center [435, 273] width 871 height 547
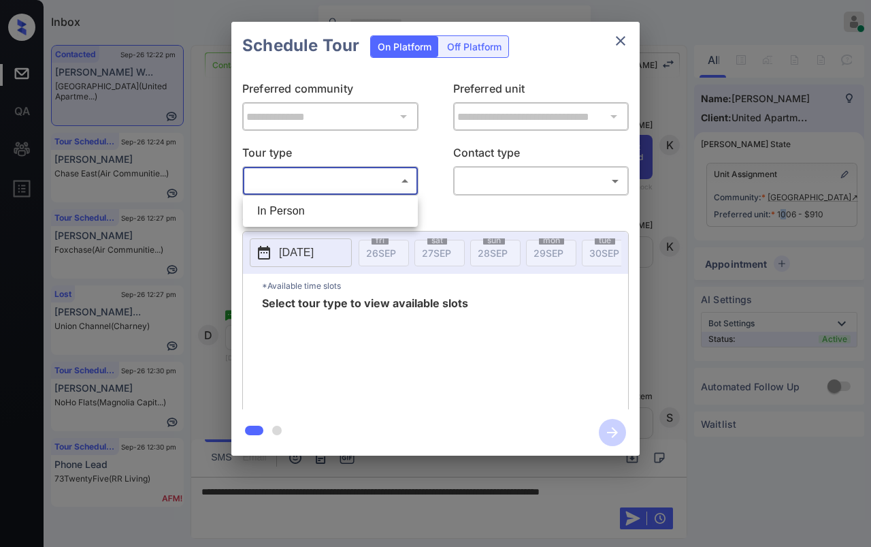
click at [312, 206] on li "In Person" at bounding box center [330, 211] width 168 height 25
type input "********"
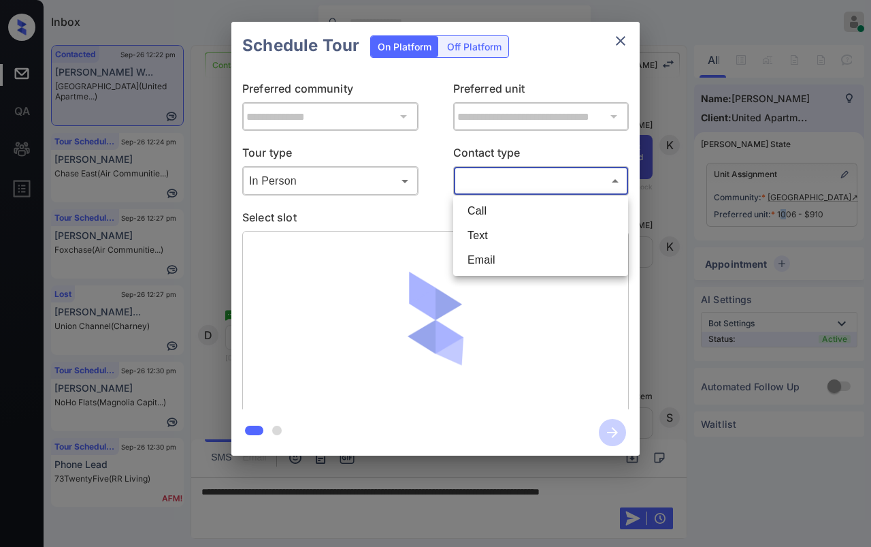
click at [561, 172] on body "Inbox [PERSON_NAME] [PERSON_NAME] Online Set yourself offline Set yourself on b…" at bounding box center [435, 273] width 871 height 547
click at [502, 236] on li "Text" at bounding box center [541, 235] width 168 height 25
type input "****"
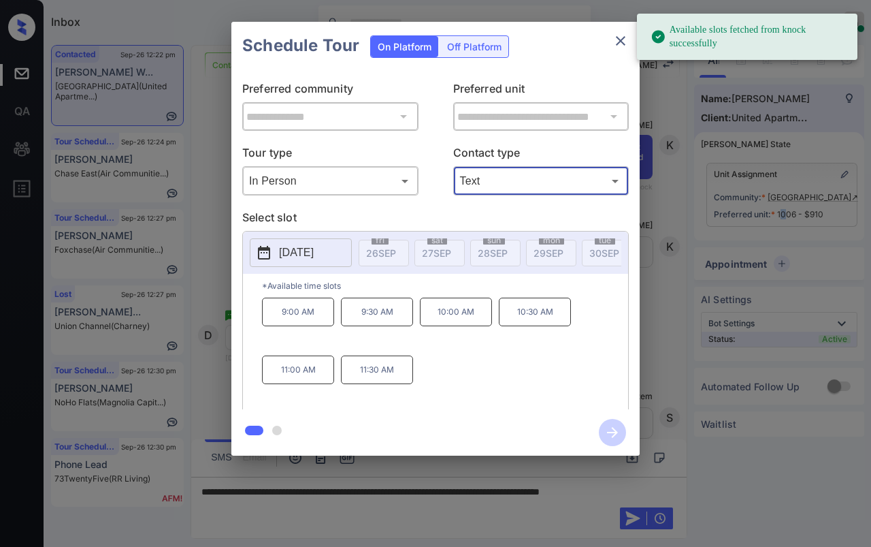
click at [289, 261] on button "[DATE]" at bounding box center [301, 252] width 102 height 29
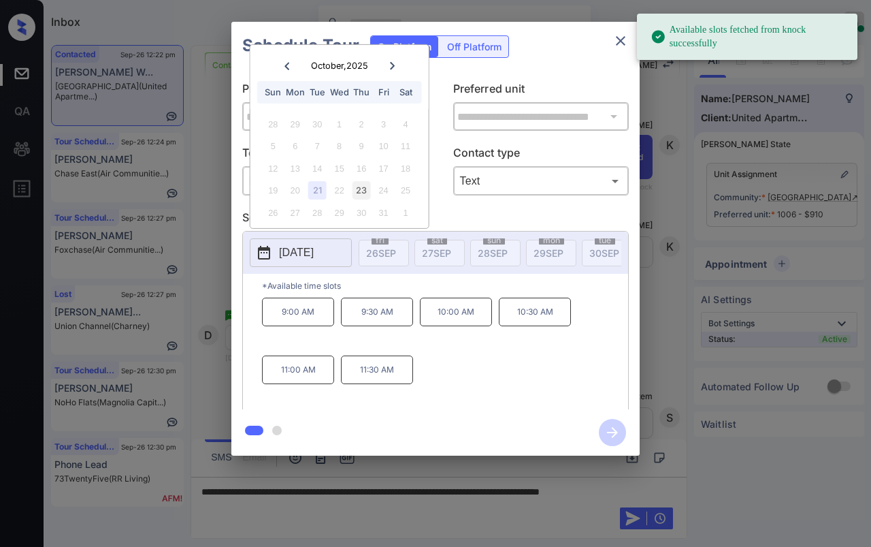
click at [367, 187] on div "23" at bounding box center [362, 190] width 18 height 18
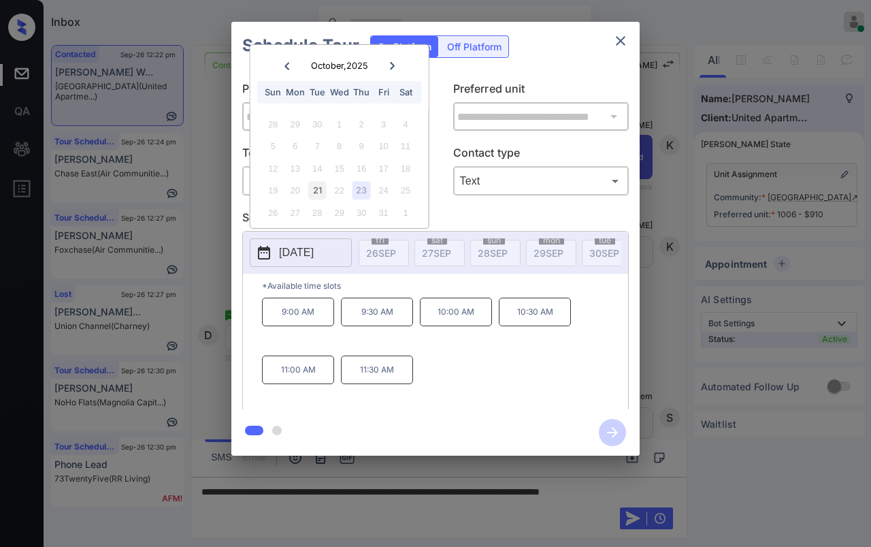
click at [314, 188] on div "21" at bounding box center [317, 190] width 18 height 18
click at [353, 189] on div "23" at bounding box center [362, 190] width 18 height 18
click at [625, 36] on icon "close" at bounding box center [621, 41] width 16 height 16
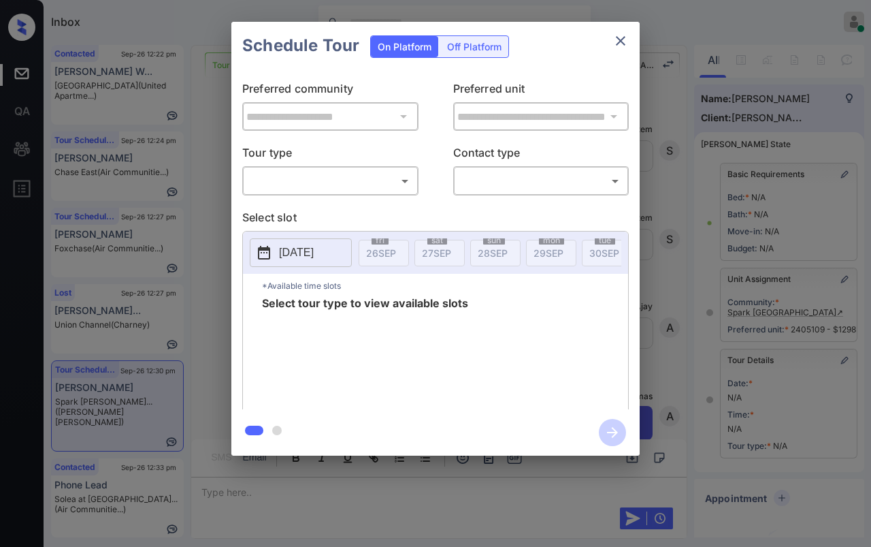
scroll to position [151, 0]
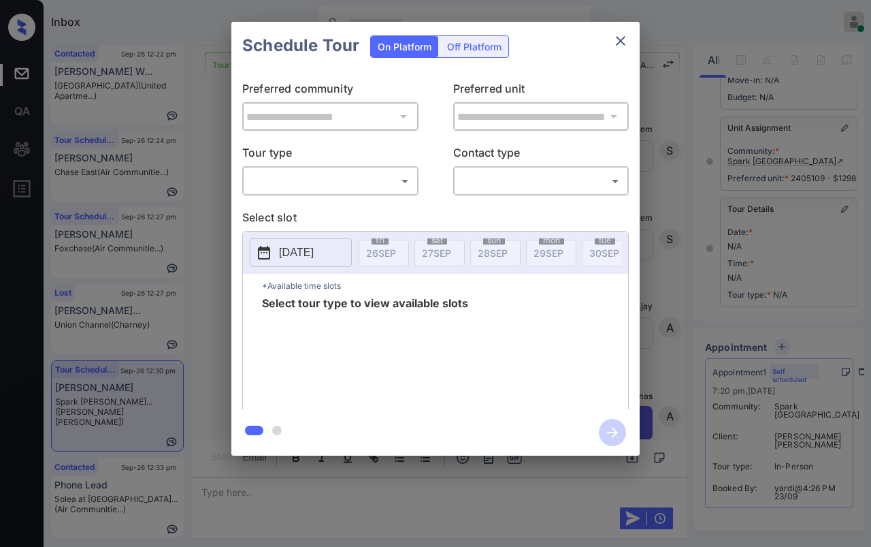
click at [316, 182] on body "Inbox [PERSON_NAME] [PERSON_NAME] Online Set yourself offline Set yourself on b…" at bounding box center [435, 273] width 871 height 547
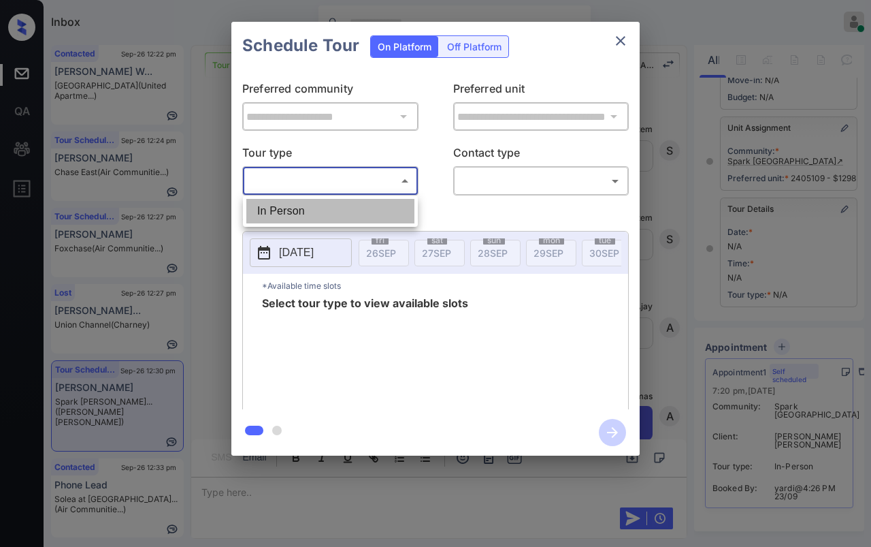
click at [276, 208] on li "In Person" at bounding box center [330, 211] width 168 height 25
type input "********"
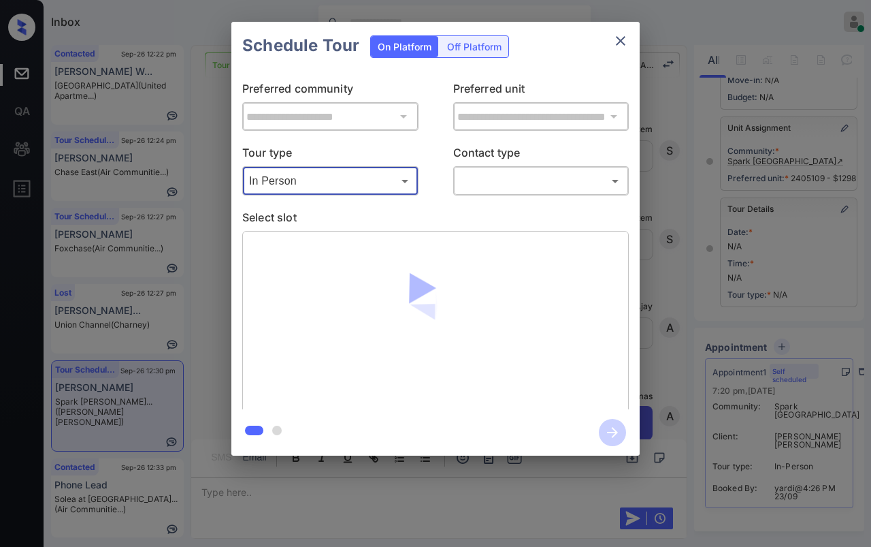
click at [531, 174] on body "Inbox Danielle Dela Cruz Online Set yourself offline Set yourself on break Prof…" at bounding box center [435, 273] width 871 height 547
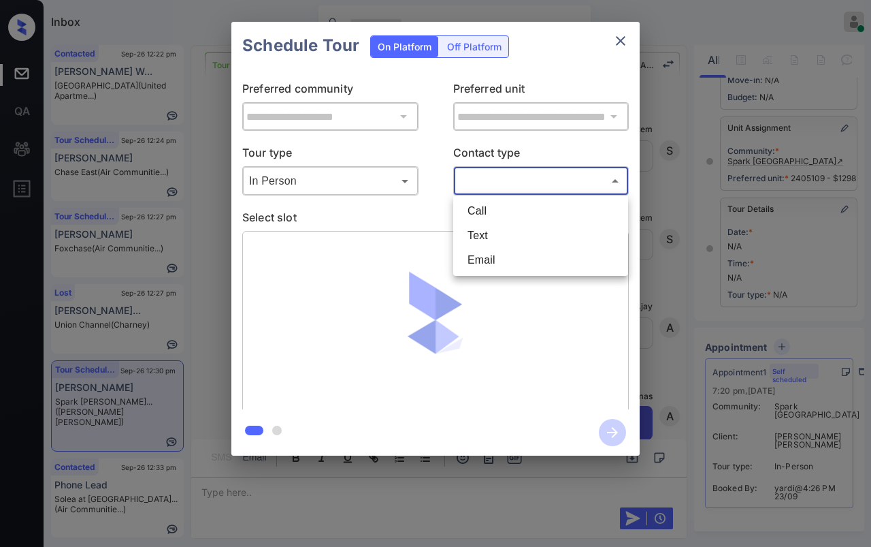
click at [483, 232] on li "Text" at bounding box center [541, 235] width 168 height 25
type input "****"
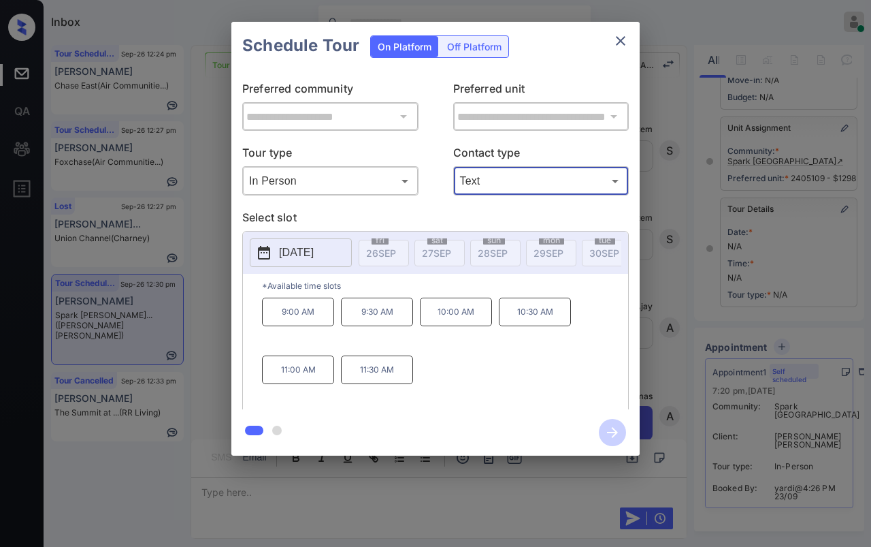
click at [633, 44] on button "close" at bounding box center [620, 40] width 27 height 27
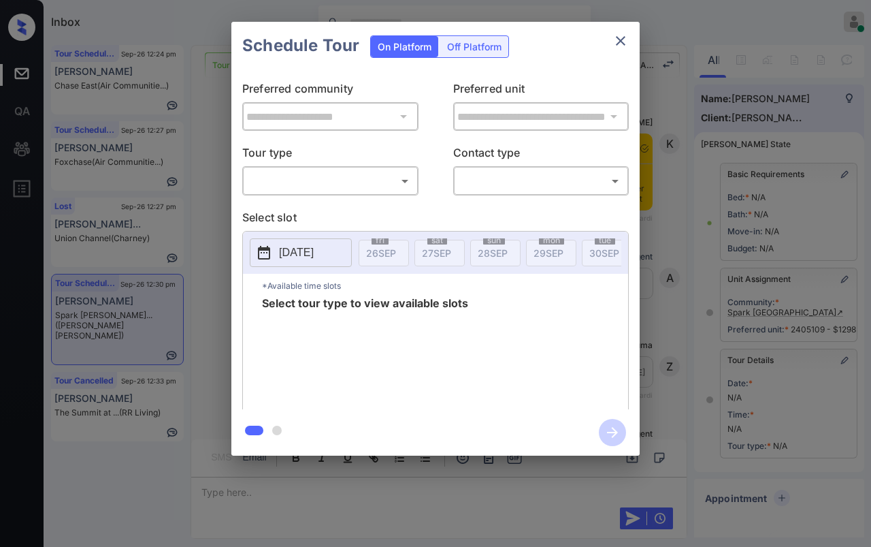
scroll to position [11346, 0]
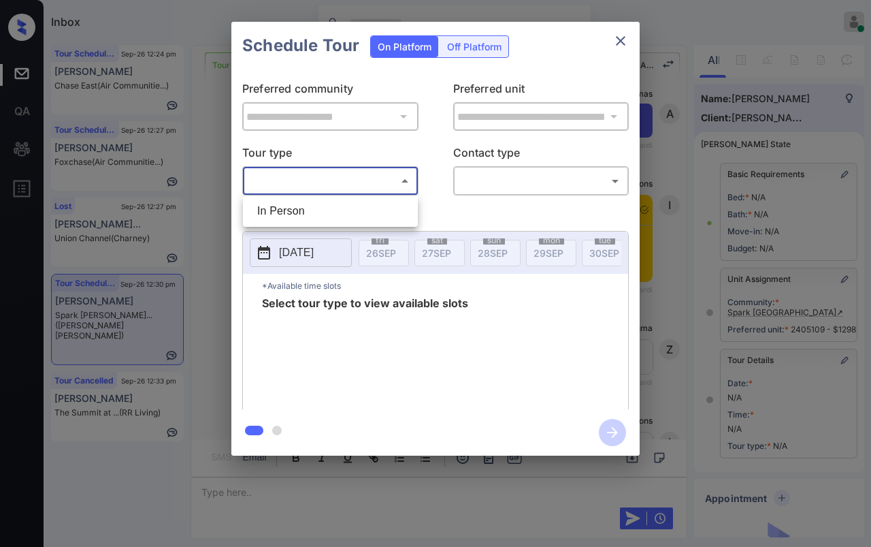
click at [340, 179] on body "Inbox [PERSON_NAME] [PERSON_NAME] Online Set yourself offline Set yourself on b…" at bounding box center [435, 273] width 871 height 547
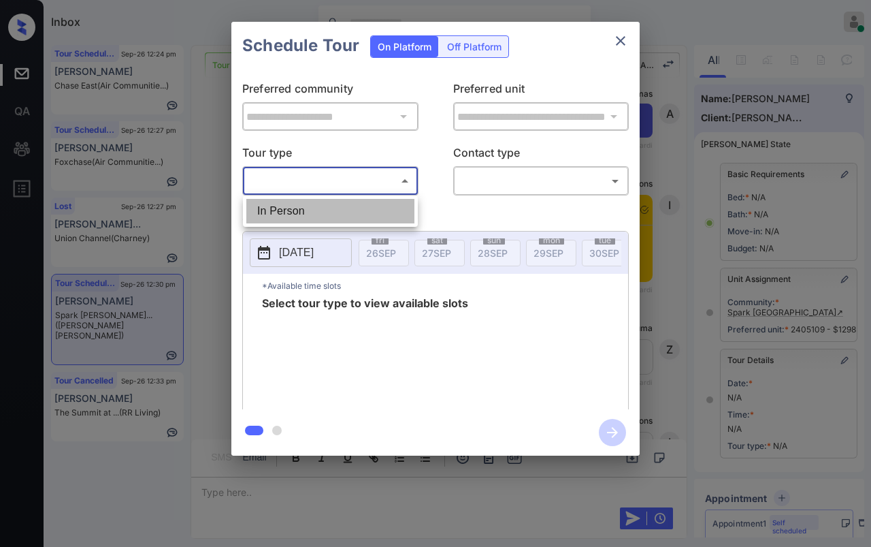
click at [292, 210] on li "In Person" at bounding box center [330, 211] width 168 height 25
type input "********"
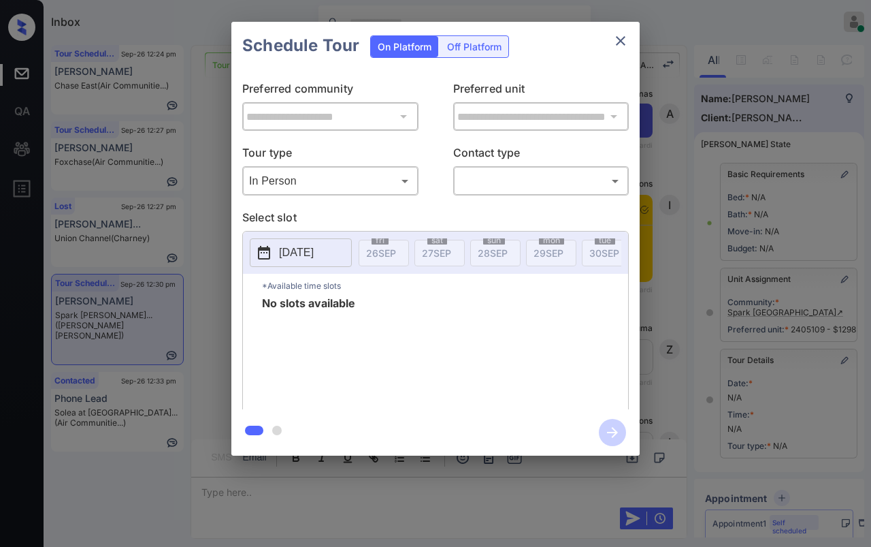
click at [288, 259] on p "[DATE]" at bounding box center [296, 252] width 35 height 16
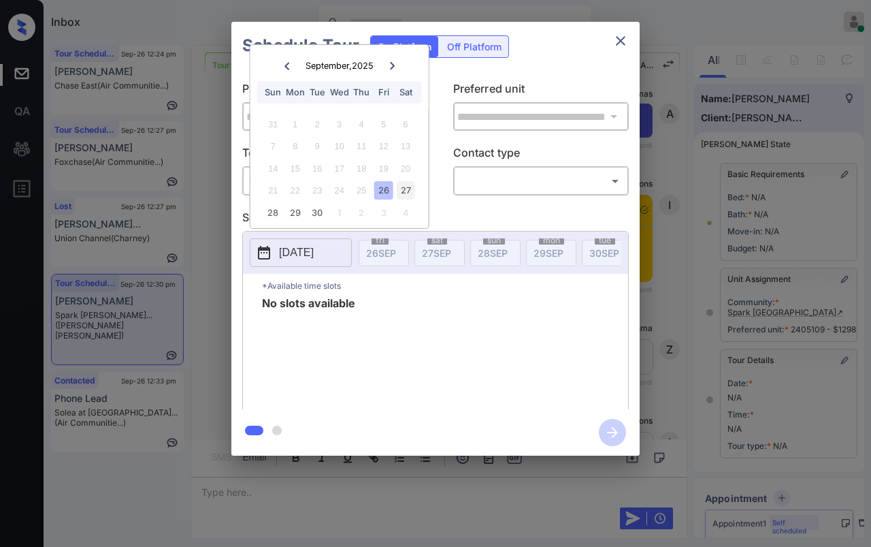
click at [406, 191] on div "27" at bounding box center [405, 190] width 18 height 18
click at [490, 185] on body "Inbox Danielle Dela Cruz Online Set yourself offline Set yourself on break Prof…" at bounding box center [435, 273] width 871 height 547
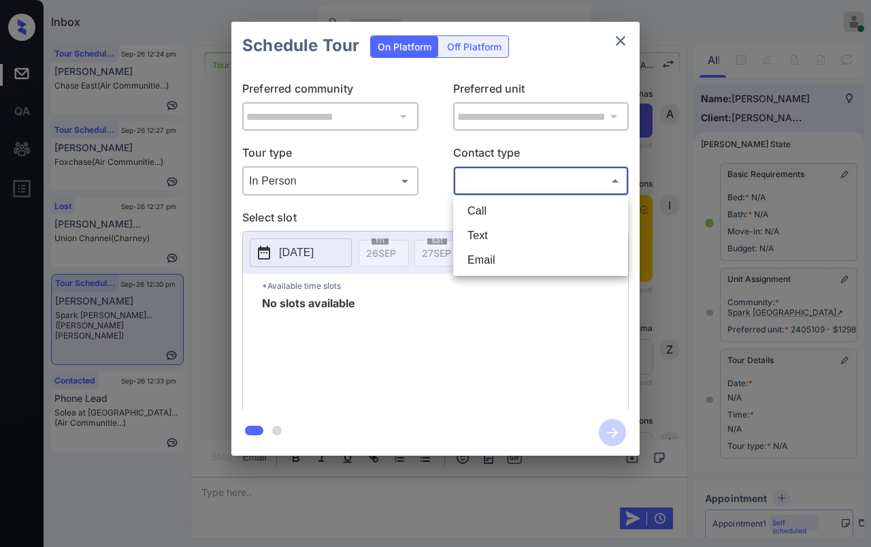
click at [477, 230] on li "Text" at bounding box center [541, 235] width 168 height 25
type input "****"
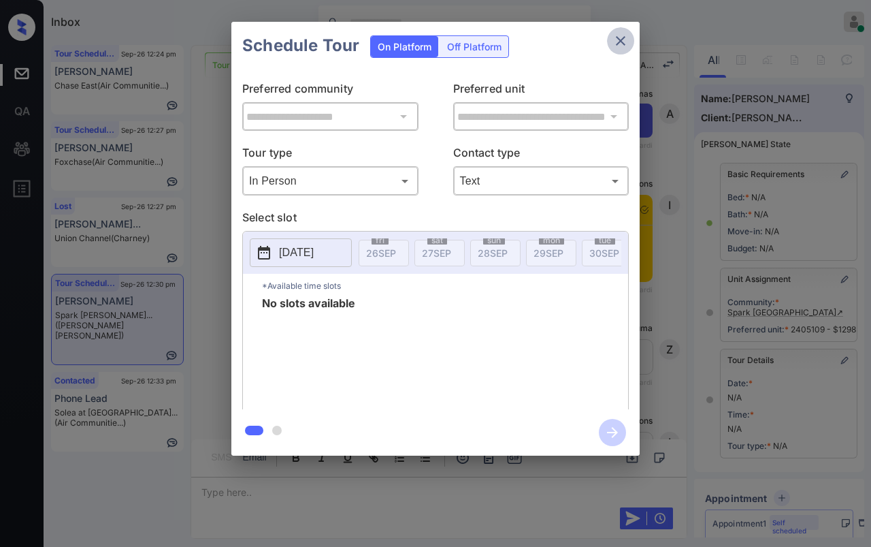
click at [628, 40] on icon "close" at bounding box center [621, 41] width 16 height 16
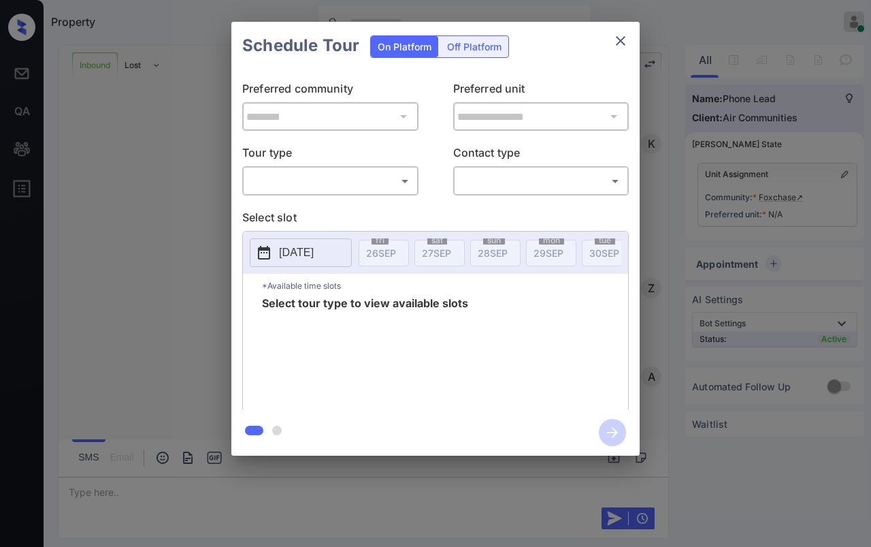
scroll to position [526, 0]
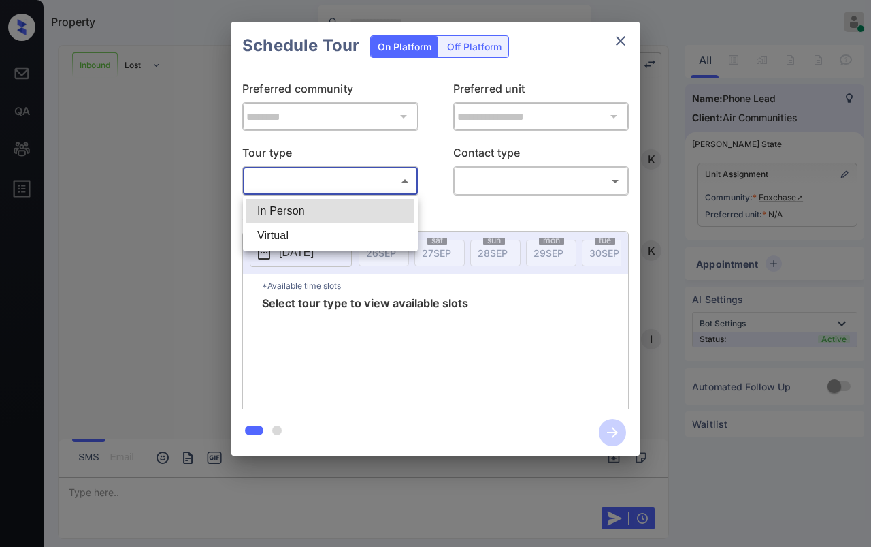
click at [310, 177] on body "Property [PERSON_NAME] [PERSON_NAME] Online Set yourself offline Set yourself o…" at bounding box center [435, 273] width 871 height 547
click at [293, 216] on li "In Person" at bounding box center [330, 211] width 168 height 25
type input "********"
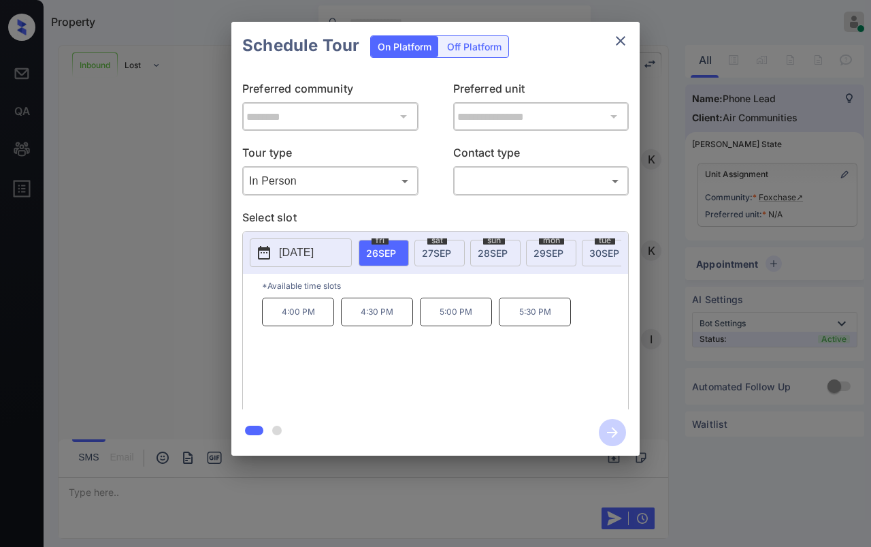
click at [438, 247] on span "27 SEP" at bounding box center [436, 253] width 29 height 12
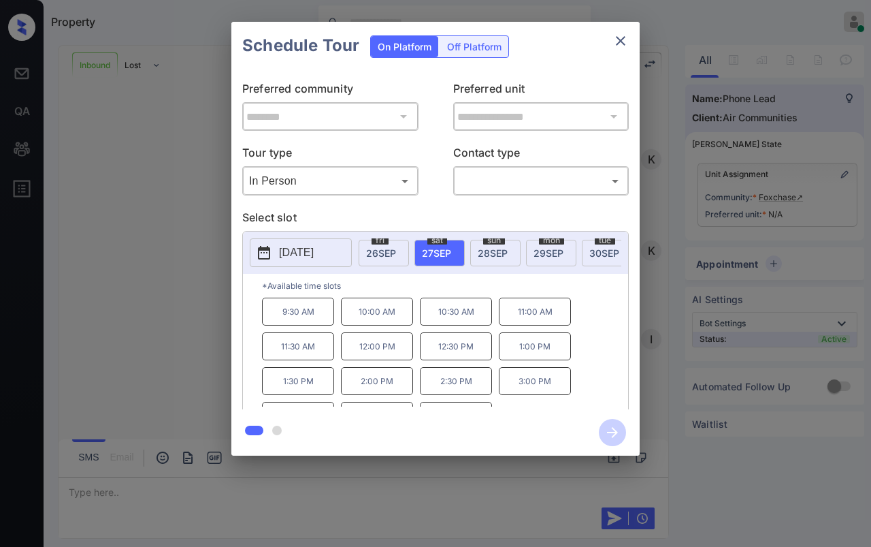
click at [619, 34] on icon "close" at bounding box center [621, 41] width 16 height 16
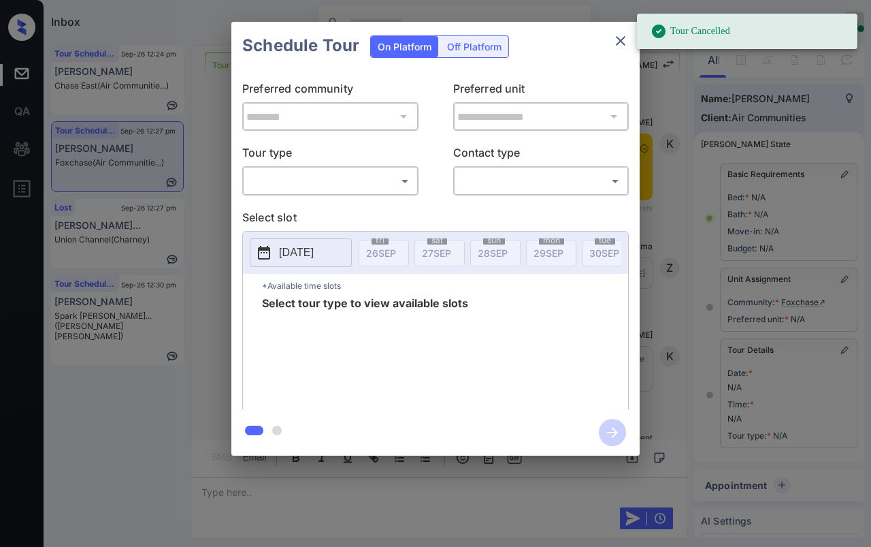
scroll to position [131, 0]
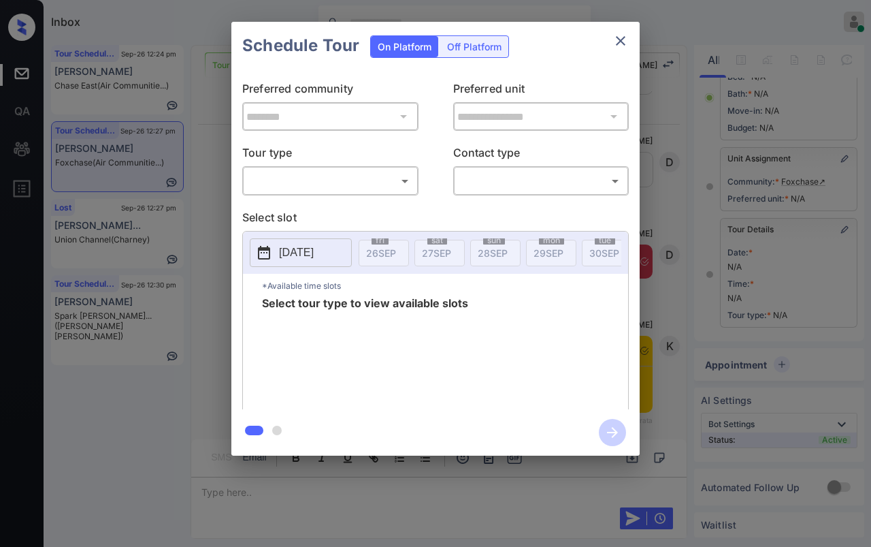
click at [617, 42] on icon "close" at bounding box center [621, 41] width 16 height 16
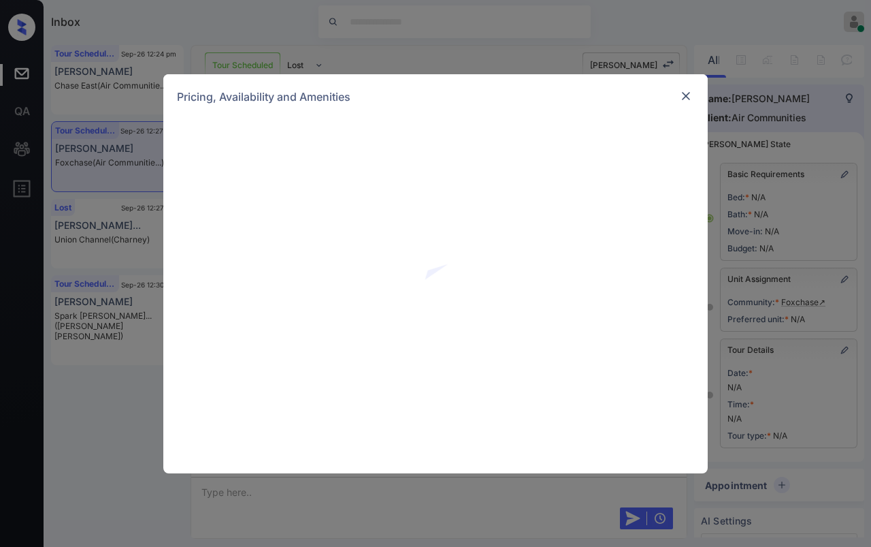
scroll to position [131, 0]
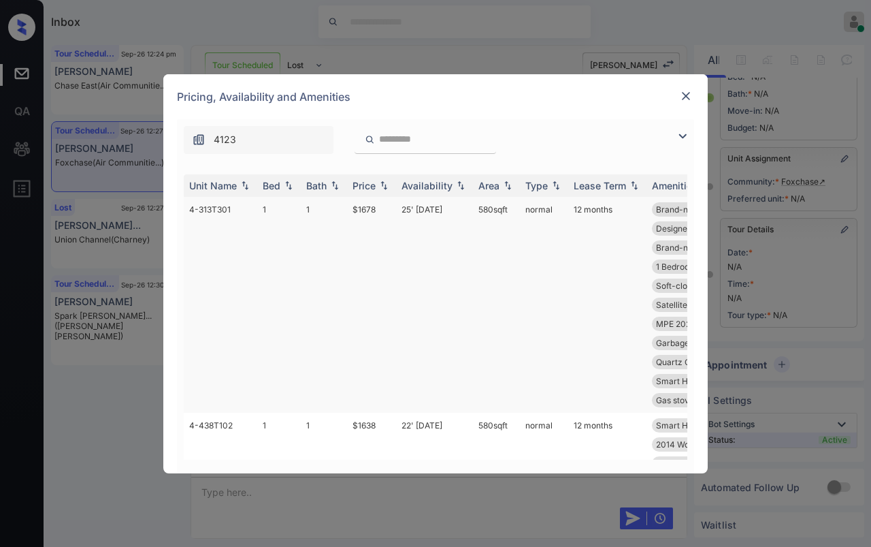
click at [269, 212] on td "1" at bounding box center [279, 305] width 44 height 216
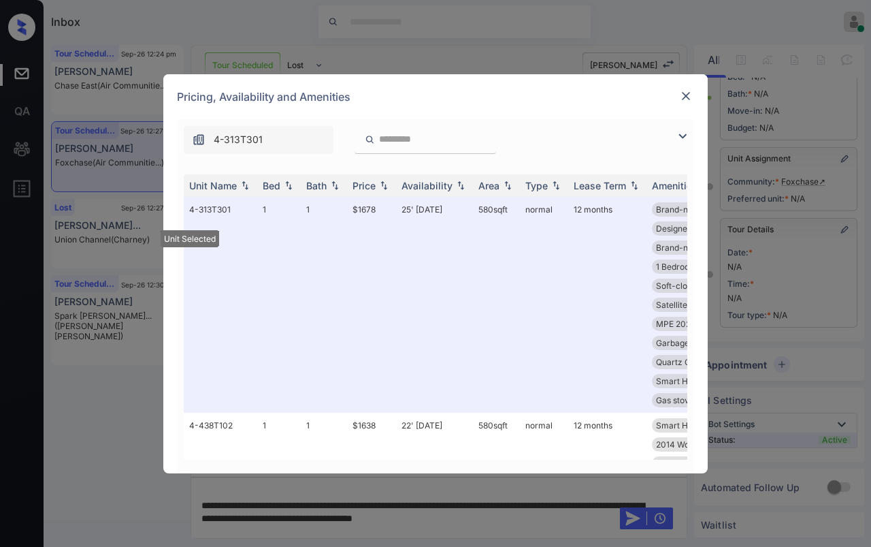
click at [684, 97] on img at bounding box center [686, 96] width 14 height 14
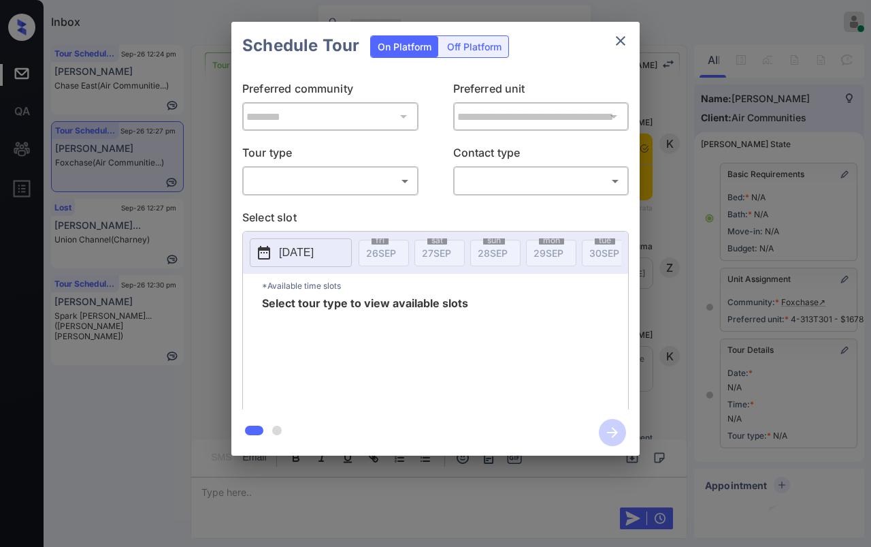
scroll to position [3186, 0]
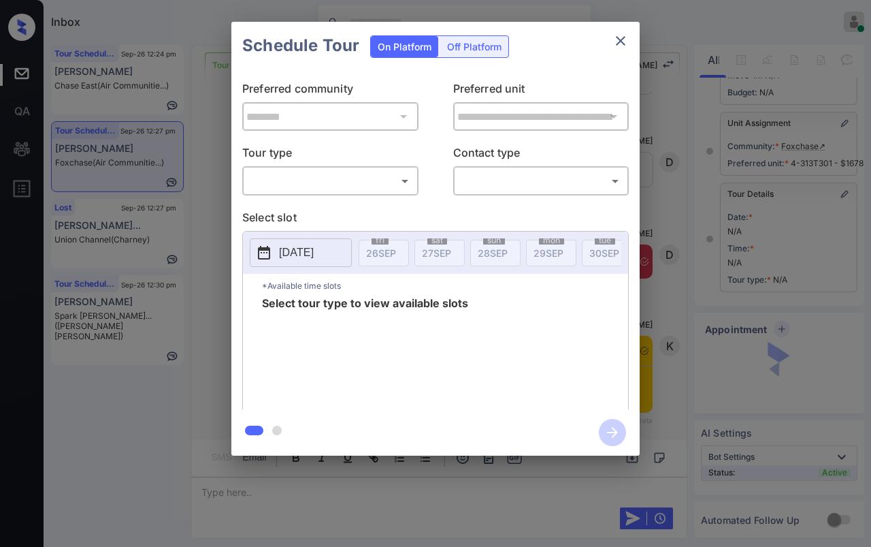
click at [308, 181] on body "Inbox Danielle Dela Cruz Online Set yourself offline Set yourself on break Prof…" at bounding box center [435, 273] width 871 height 547
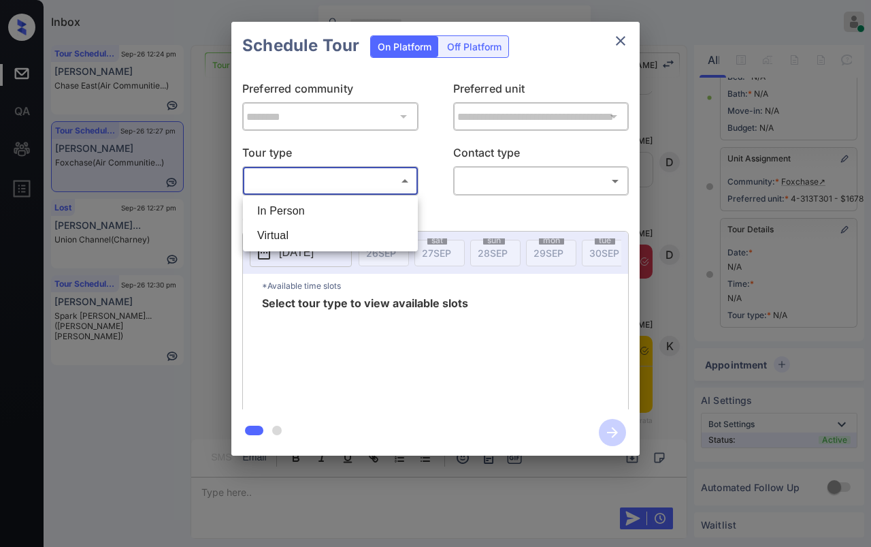
scroll to position [142, 0]
click at [284, 209] on li "In Person" at bounding box center [330, 211] width 168 height 25
type input "********"
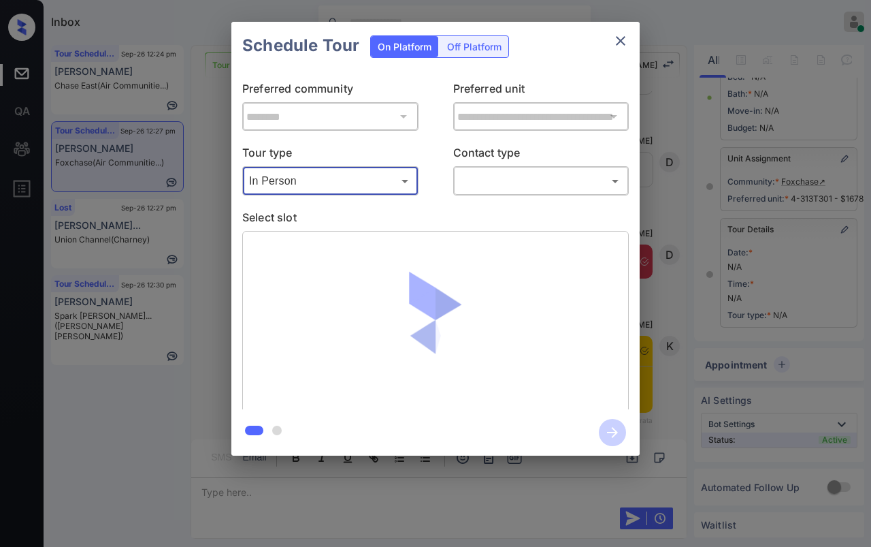
click at [494, 176] on body "Inbox Danielle Dela Cruz Online Set yourself offline Set yourself on break Prof…" at bounding box center [435, 273] width 871 height 547
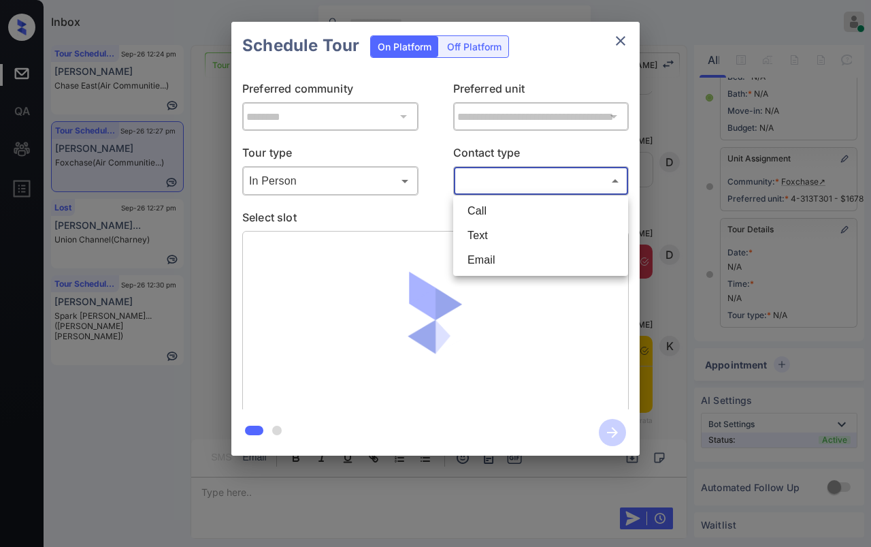
click at [483, 236] on li "Text" at bounding box center [541, 235] width 168 height 25
type input "****"
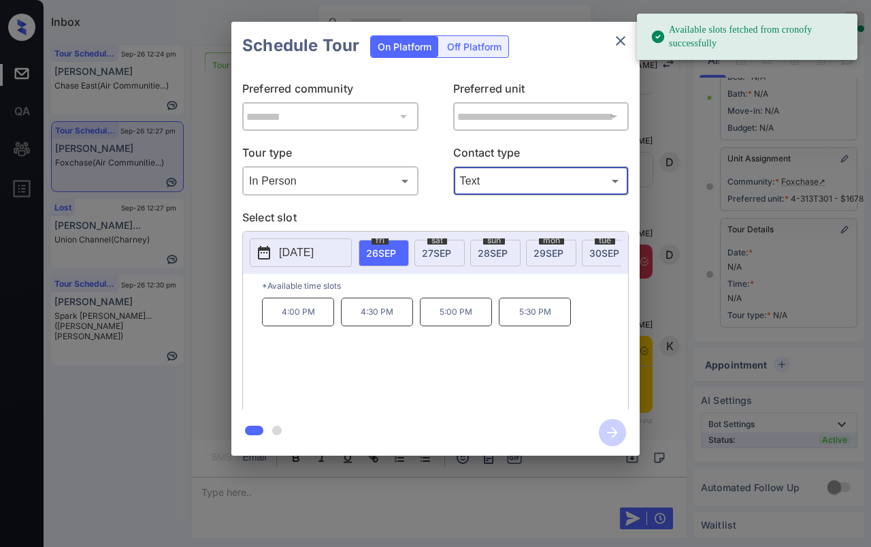
click at [453, 241] on div "sat 27 SEP" at bounding box center [440, 253] width 50 height 27
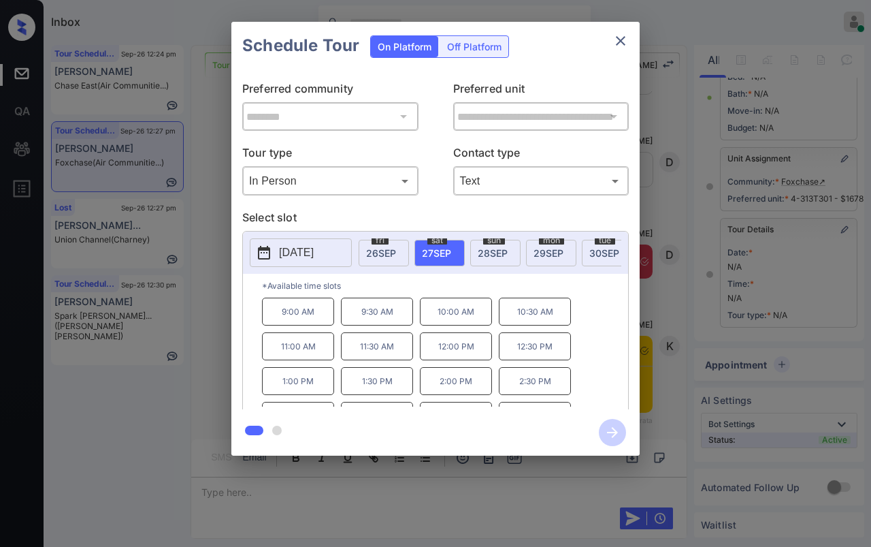
click at [285, 355] on p "11:00 AM" at bounding box center [298, 346] width 72 height 28
click at [611, 425] on icon "button" at bounding box center [612, 432] width 27 height 27
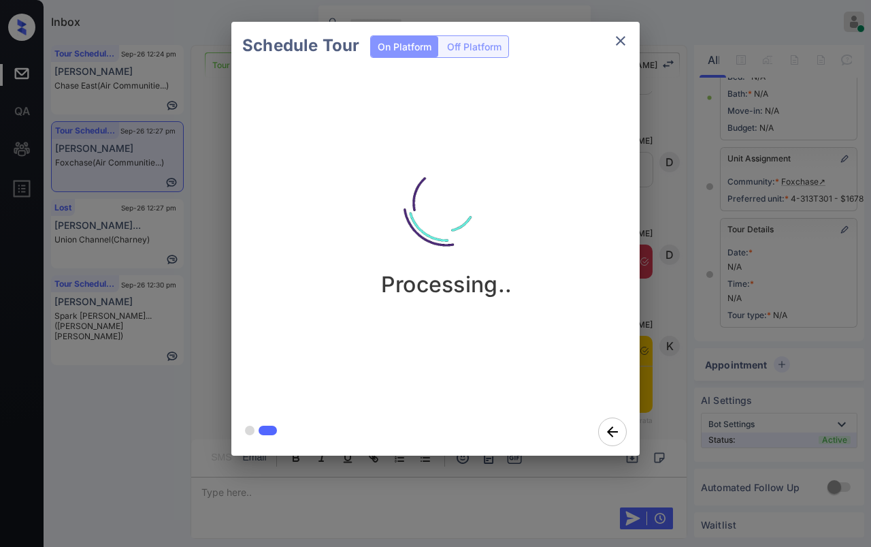
click at [204, 154] on div "Schedule Tour On Platform Off Platform Processing.." at bounding box center [435, 238] width 871 height 477
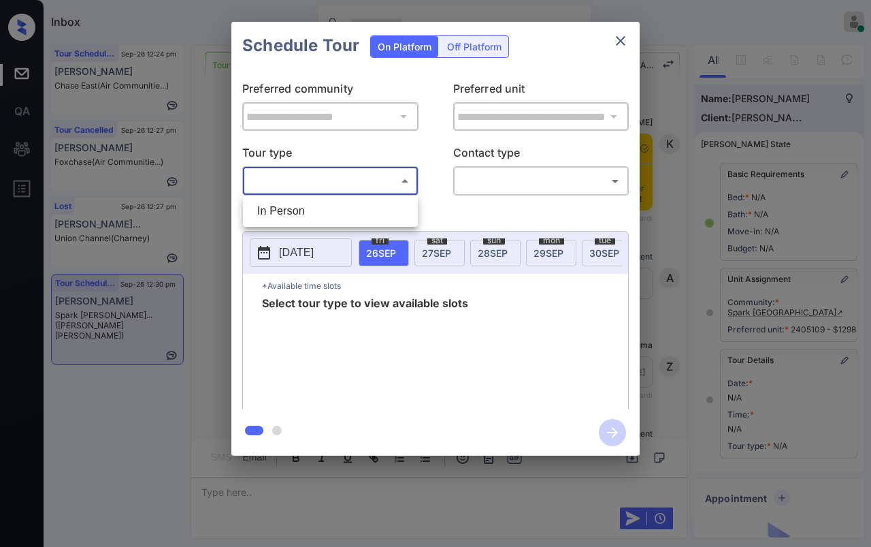
scroll to position [227, 0]
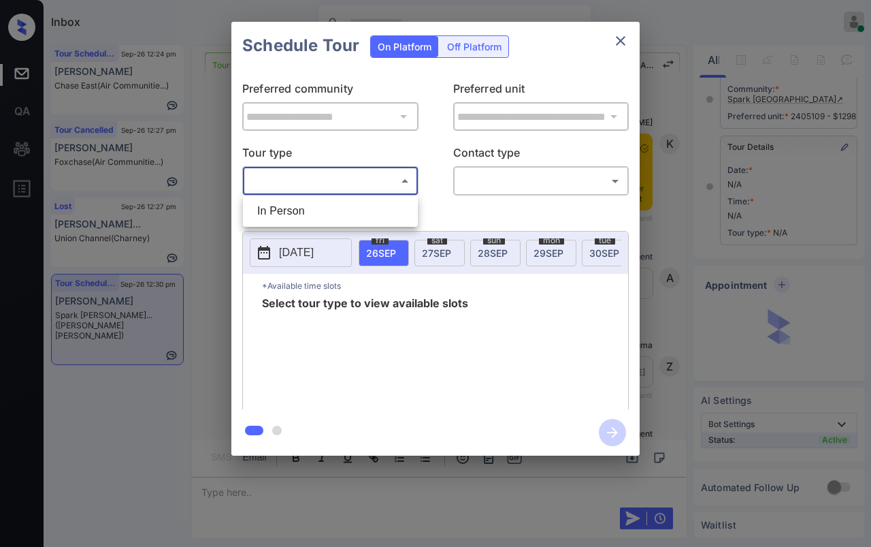
click at [306, 206] on li "In Person" at bounding box center [330, 211] width 168 height 25
type input "********"
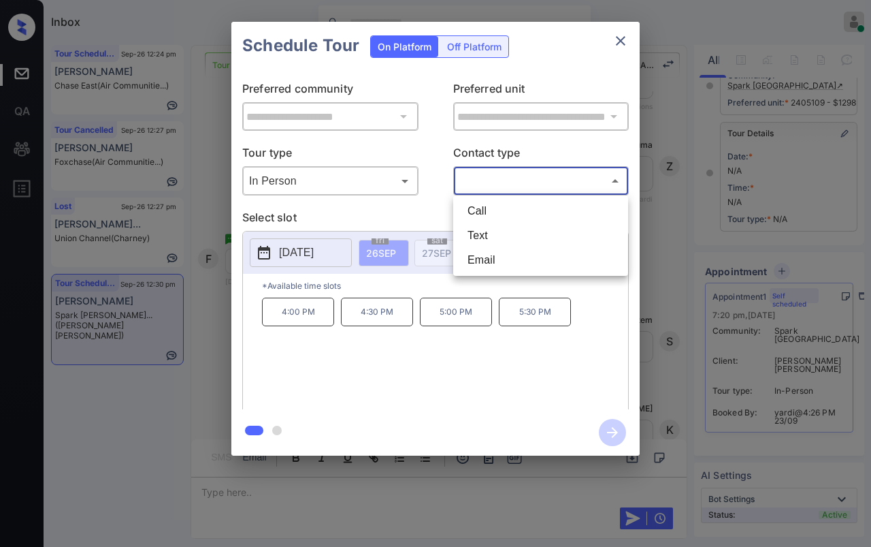
click at [549, 187] on body "Inbox Danielle Dela Cruz Online Set yourself offline Set yourself on break Prof…" at bounding box center [435, 273] width 871 height 547
click at [479, 231] on li "Text" at bounding box center [541, 235] width 168 height 25
type input "****"
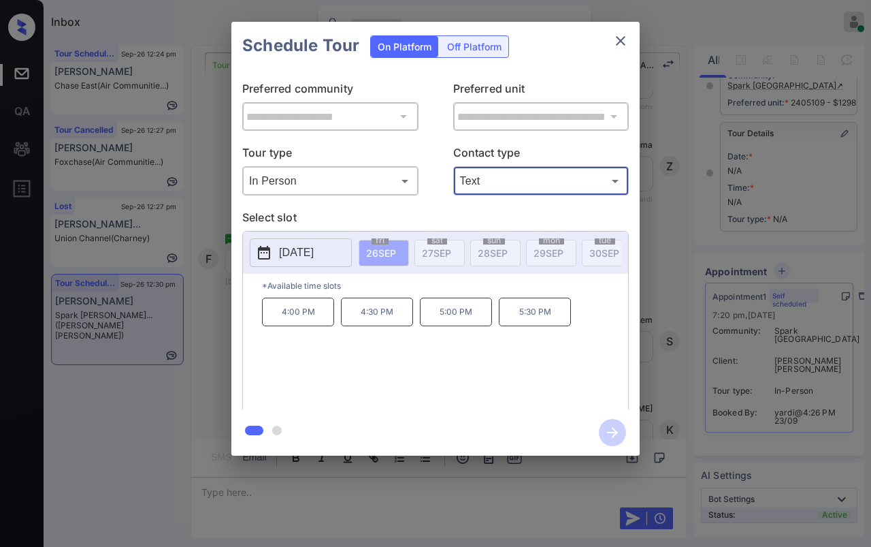
click at [314, 247] on p "2025-09-26" at bounding box center [296, 252] width 35 height 16
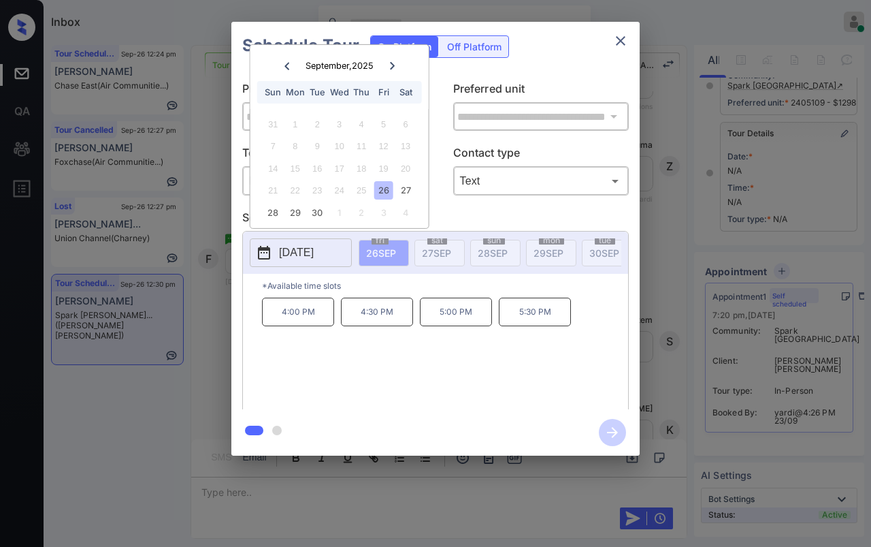
click at [416, 187] on div "21 22 23 24 25 26 27" at bounding box center [340, 191] width 170 height 22
click at [413, 187] on div "27" at bounding box center [405, 190] width 18 height 18
click at [385, 187] on div "26" at bounding box center [383, 190] width 18 height 18
click at [408, 184] on div "27" at bounding box center [405, 190] width 18 height 18
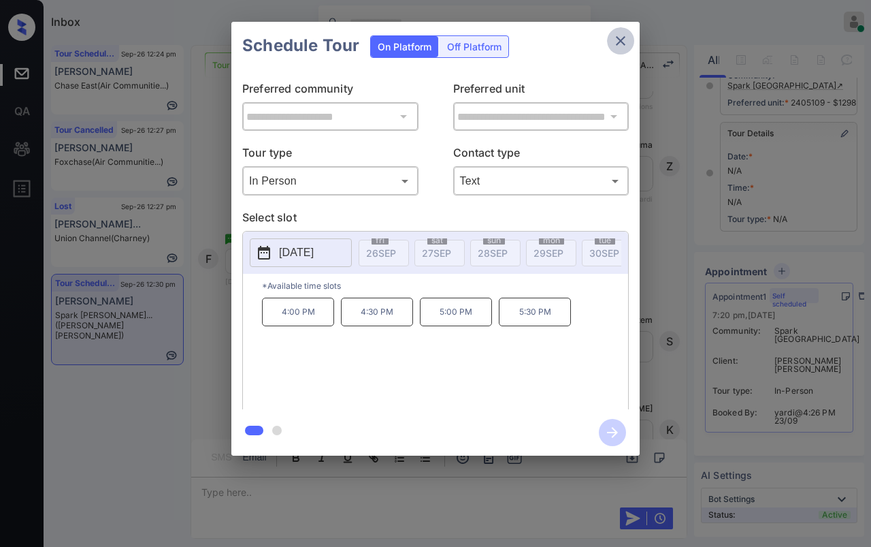
click at [620, 43] on icon "close" at bounding box center [621, 41] width 16 height 16
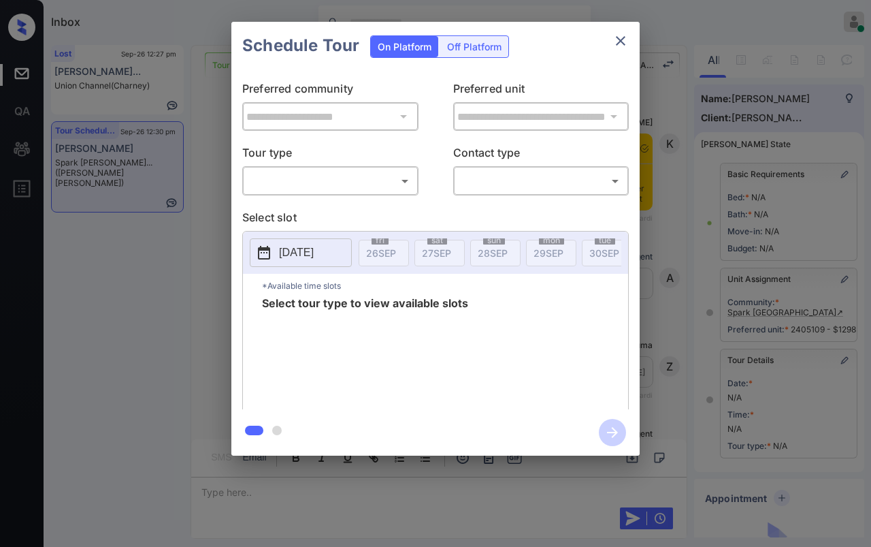
click at [327, 182] on body "Inbox Danielle Dela Cruz Online Set yourself offline Set yourself on break Prof…" at bounding box center [435, 273] width 871 height 547
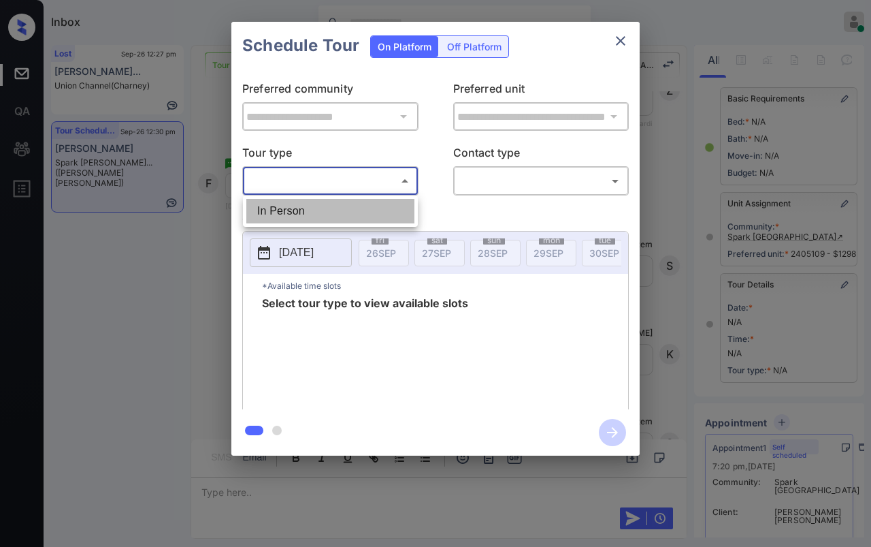
drag, startPoint x: 261, startPoint y: 208, endPoint x: 505, endPoint y: 176, distance: 245.7
click at [263, 208] on li "In Person" at bounding box center [330, 211] width 168 height 25
type input "********"
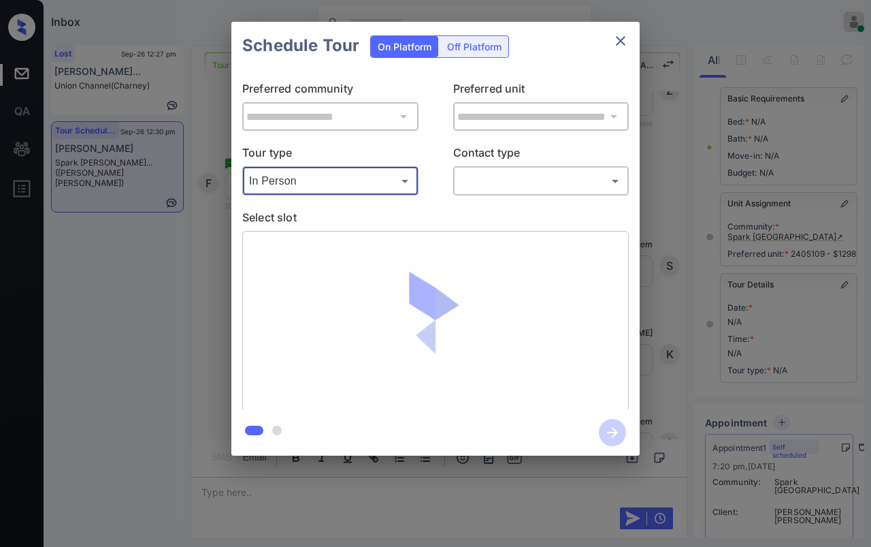
click at [511, 173] on body "Inbox Danielle Dela Cruz Online Set yourself offline Set yourself on break Prof…" at bounding box center [435, 273] width 871 height 547
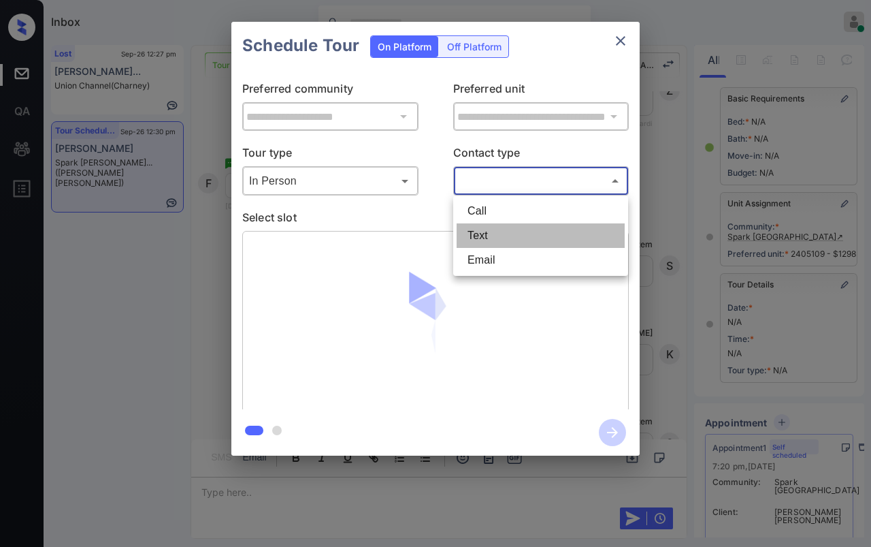
click at [483, 228] on li "Text" at bounding box center [541, 235] width 168 height 25
type input "****"
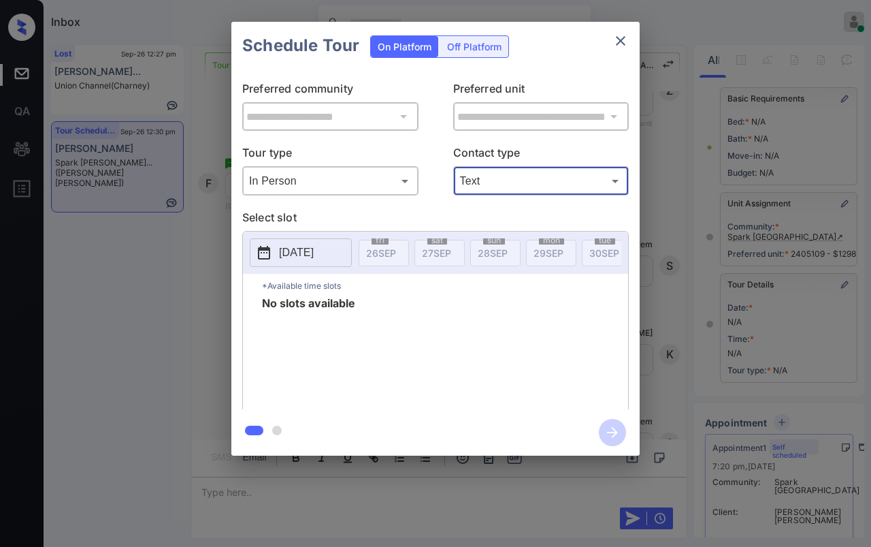
click at [310, 257] on p "2025-09-26" at bounding box center [296, 252] width 35 height 16
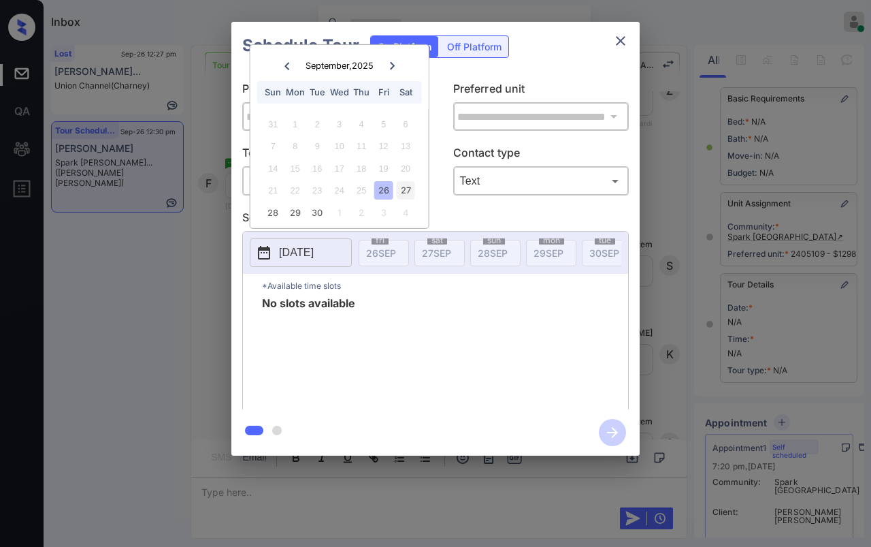
click at [406, 192] on div "27" at bounding box center [405, 190] width 18 height 18
click at [391, 65] on icon at bounding box center [392, 66] width 8 height 8
click at [287, 65] on icon at bounding box center [287, 66] width 8 height 8
click at [627, 40] on icon "close" at bounding box center [621, 41] width 16 height 16
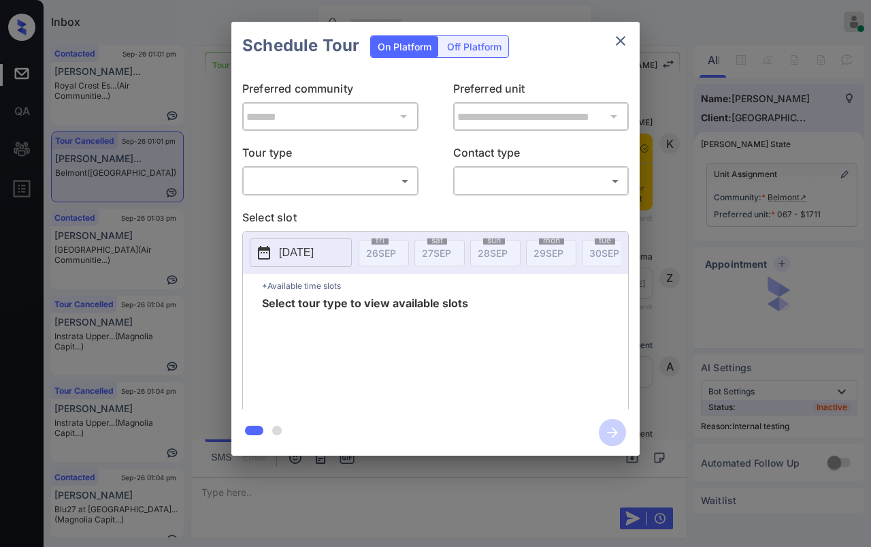
scroll to position [7712, 0]
click at [359, 191] on body "Inbox [PERSON_NAME] [PERSON_NAME] Online Set yourself offline Set yourself on b…" at bounding box center [435, 273] width 871 height 547
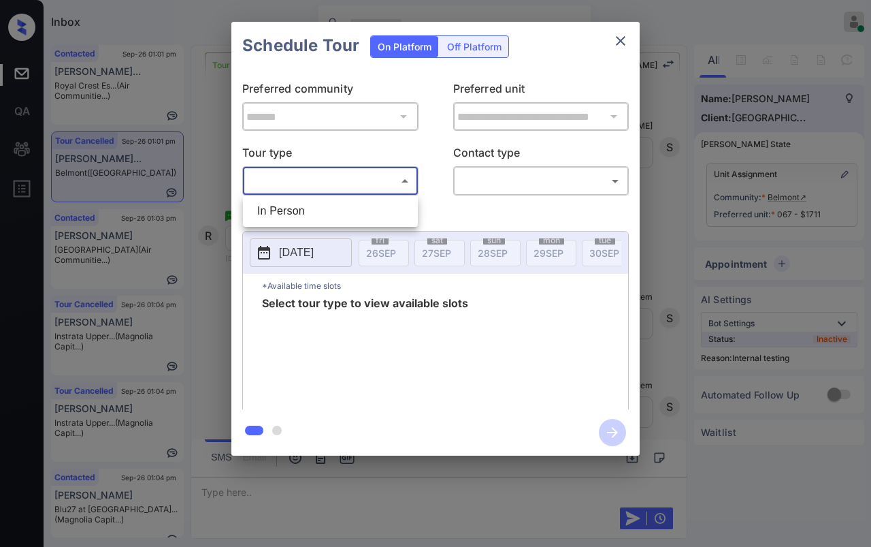
click at [289, 212] on li "In Person" at bounding box center [330, 211] width 168 height 25
type input "********"
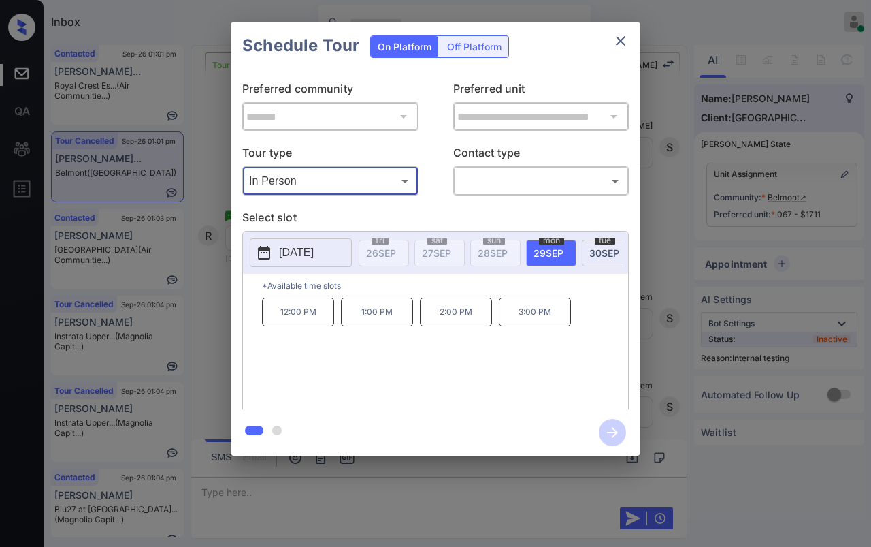
click at [617, 46] on icon "close" at bounding box center [621, 41] width 16 height 16
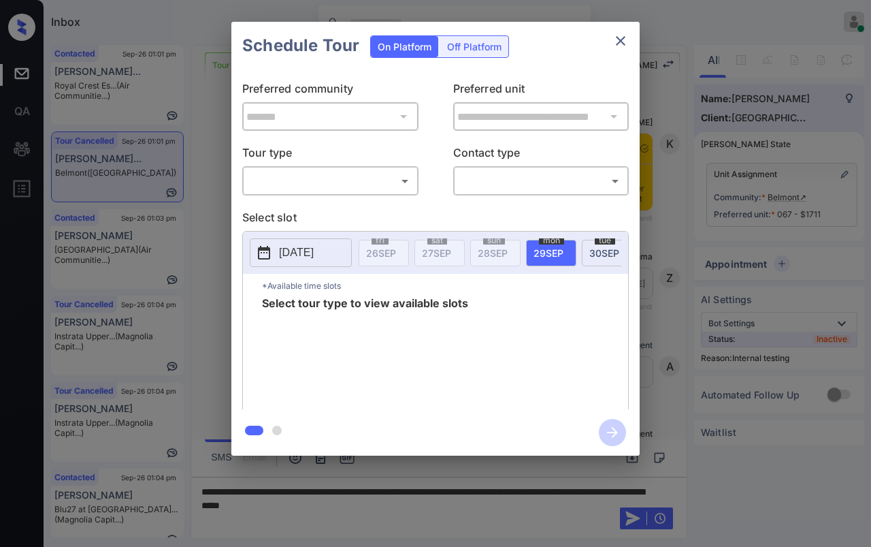
scroll to position [7712, 0]
click at [289, 178] on body "Inbox [PERSON_NAME] [PERSON_NAME] Online Set yourself offline Set yourself on b…" at bounding box center [435, 273] width 871 height 547
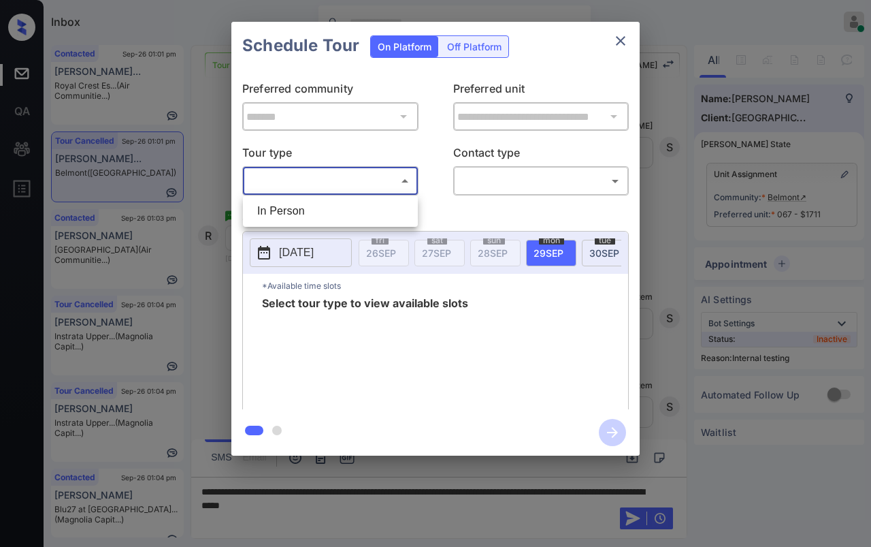
click at [289, 213] on li "In Person" at bounding box center [330, 211] width 168 height 25
type input "********"
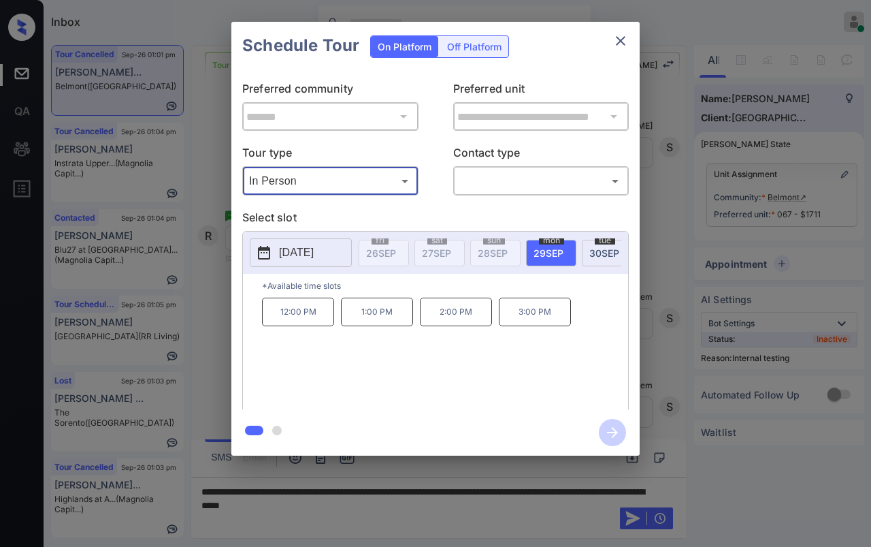
click at [614, 41] on icon "close" at bounding box center [621, 41] width 16 height 16
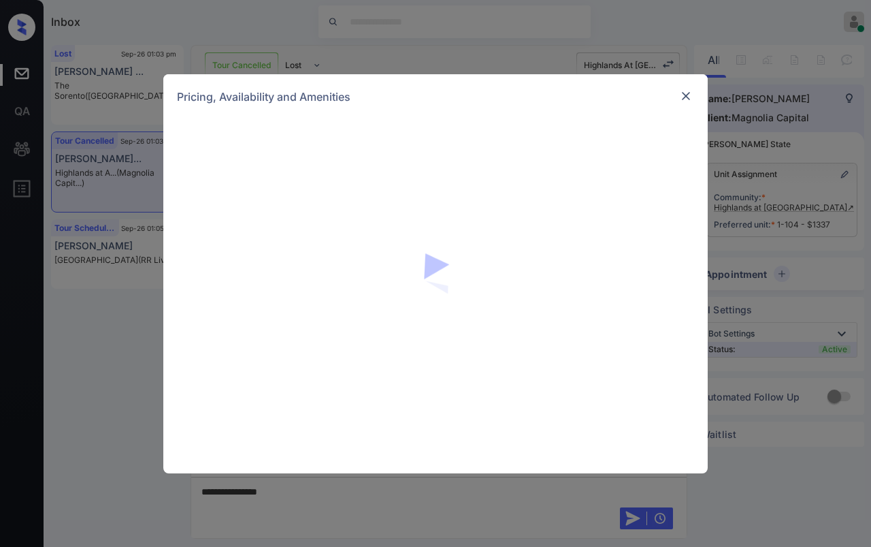
scroll to position [1603, 0]
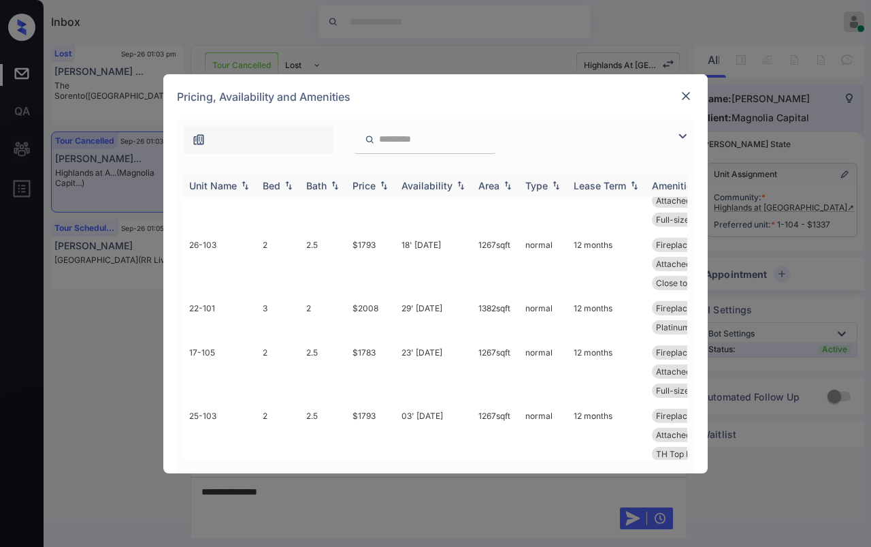
click at [278, 189] on div "Bed" at bounding box center [272, 186] width 18 height 12
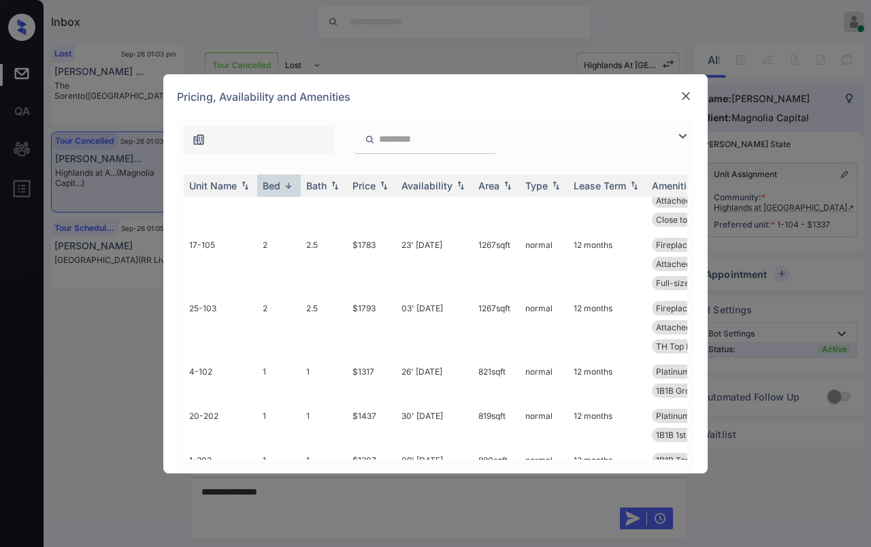
click at [365, 39] on div "**********" at bounding box center [435, 273] width 871 height 547
click at [688, 94] on img at bounding box center [686, 96] width 14 height 14
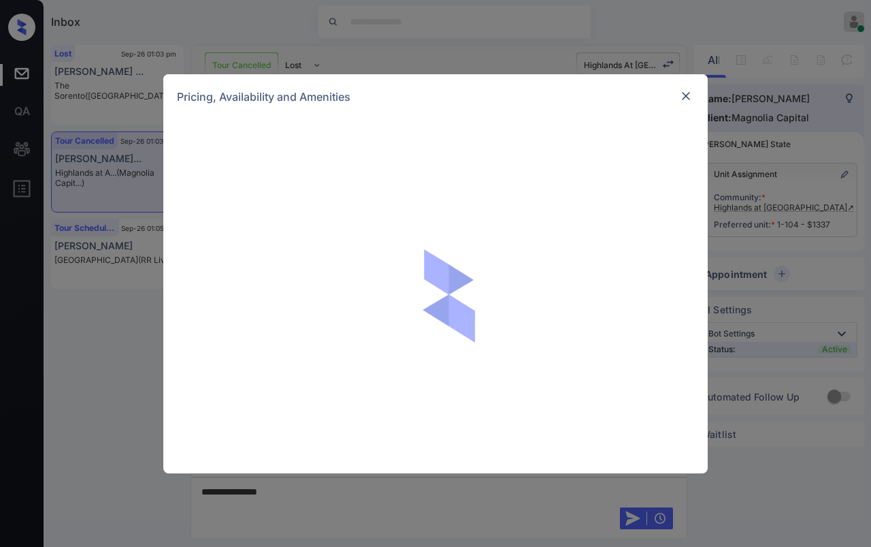
scroll to position [1603, 0]
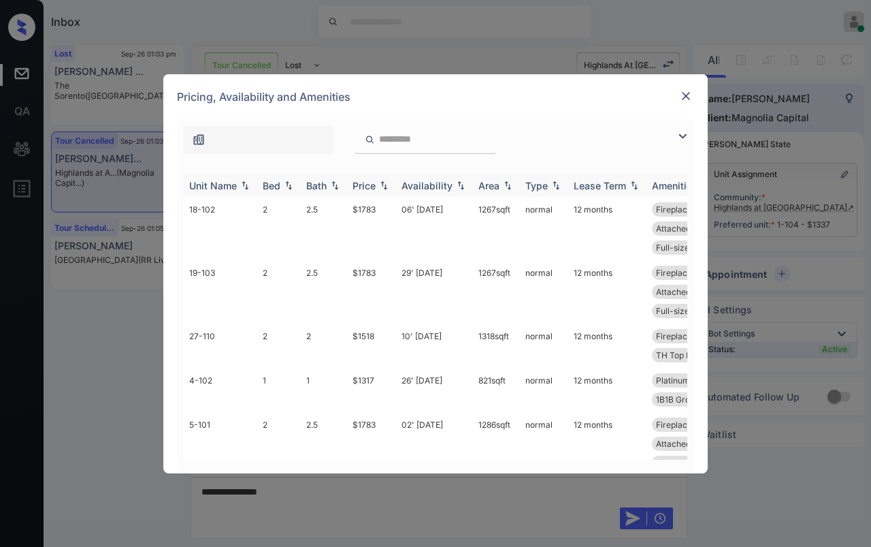
click at [280, 176] on th "Bed" at bounding box center [279, 185] width 44 height 22
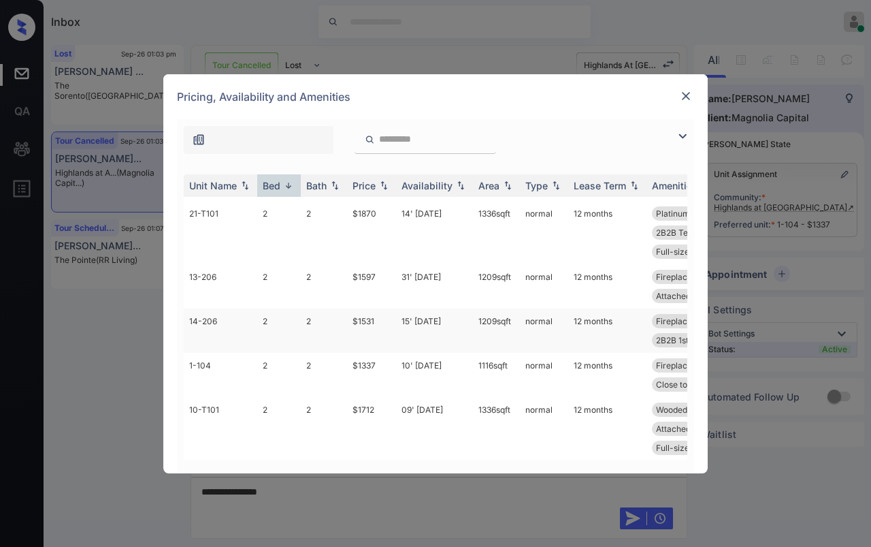
scroll to position [586, 0]
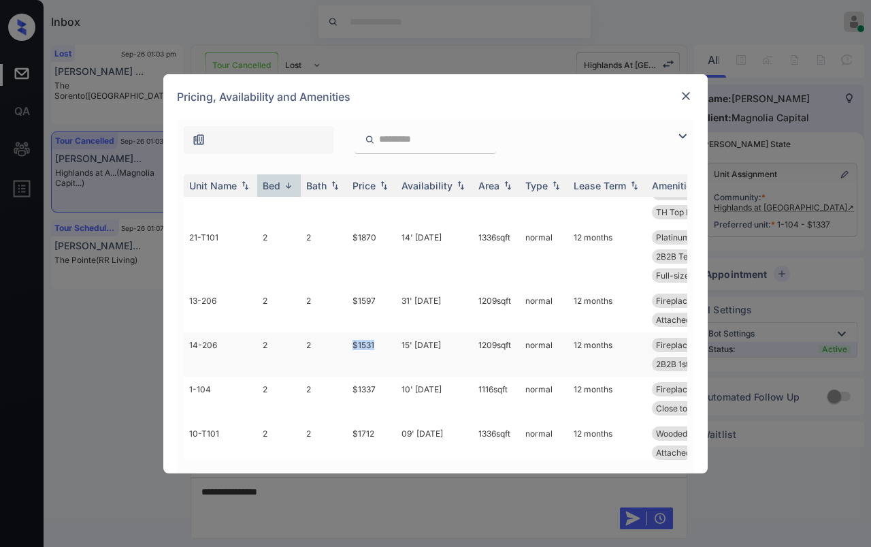
drag, startPoint x: 343, startPoint y: 362, endPoint x: 380, endPoint y: 362, distance: 36.8
click at [380, 362] on tr "14-206 2 2 $1531 15' Oct 25 1209 sqft normal 12 months Fireplace Prior Owner - …" at bounding box center [539, 354] width 711 height 44
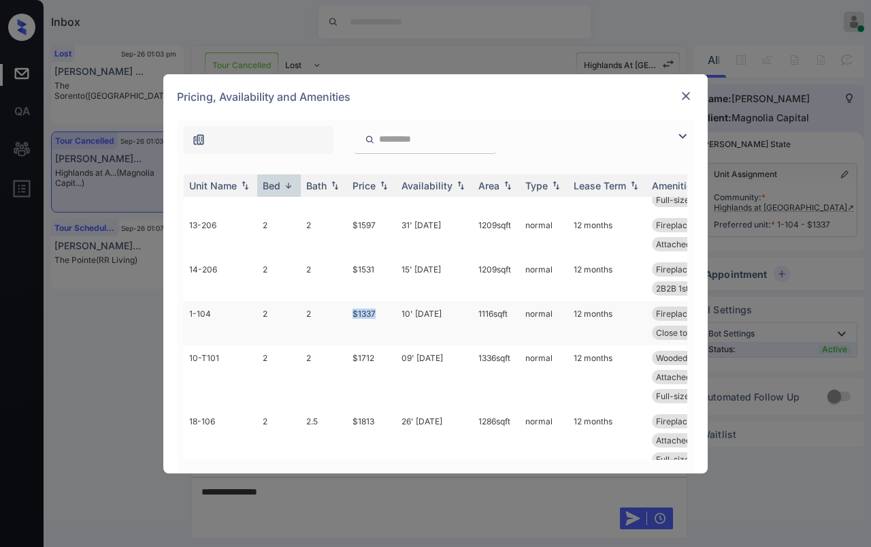
drag, startPoint x: 345, startPoint y: 332, endPoint x: 387, endPoint y: 329, distance: 41.6
click at [387, 329] on tr "1-104 2 2 $1337 10' Sep 25 1116 sqft normal 12 months Fireplace Handicap Unit 2…" at bounding box center [539, 323] width 711 height 44
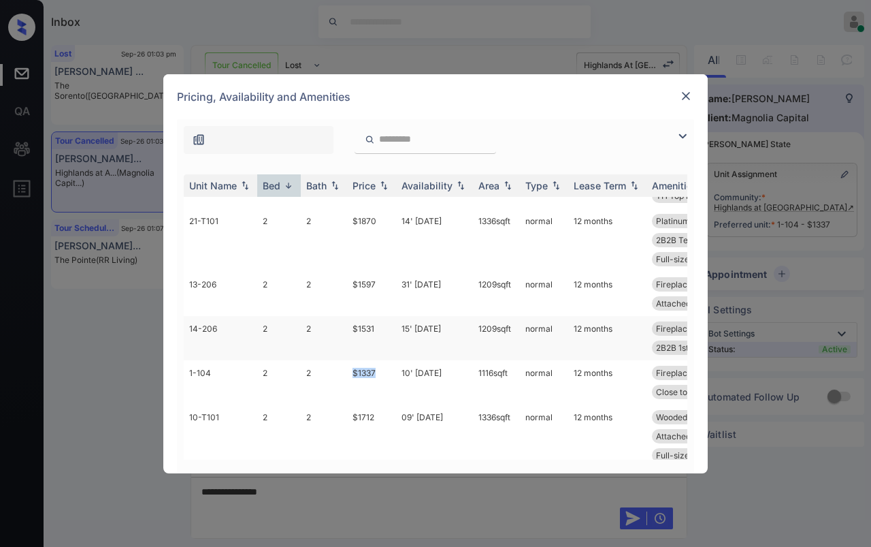
scroll to position [605, 0]
copy tr "$1337"
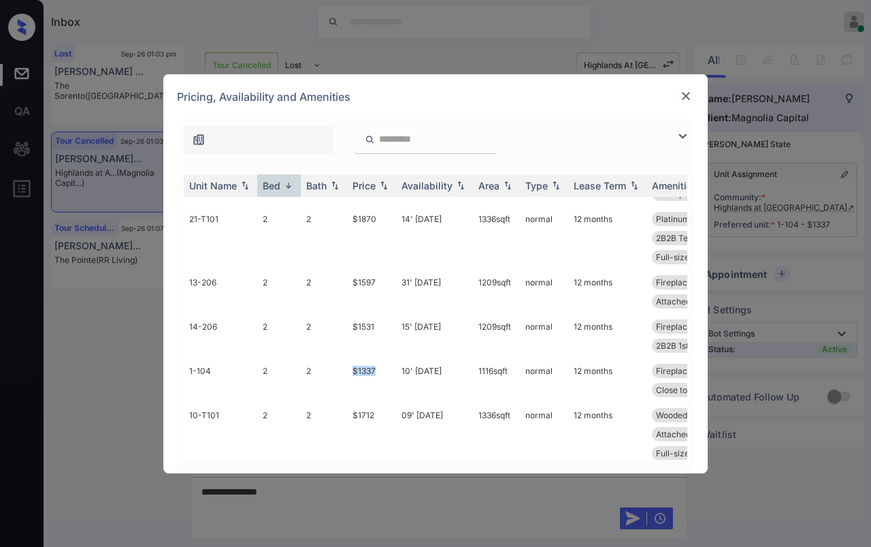
click at [682, 101] on img at bounding box center [686, 96] width 14 height 14
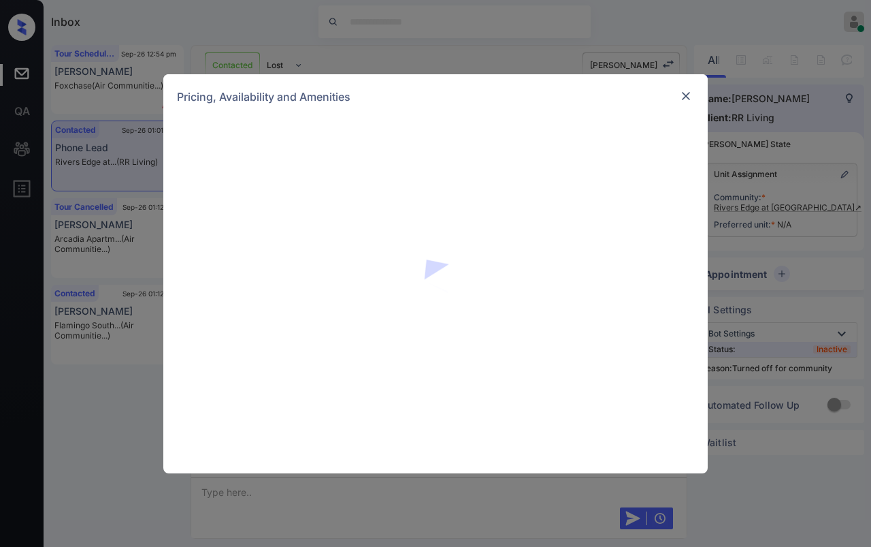
scroll to position [1756, 0]
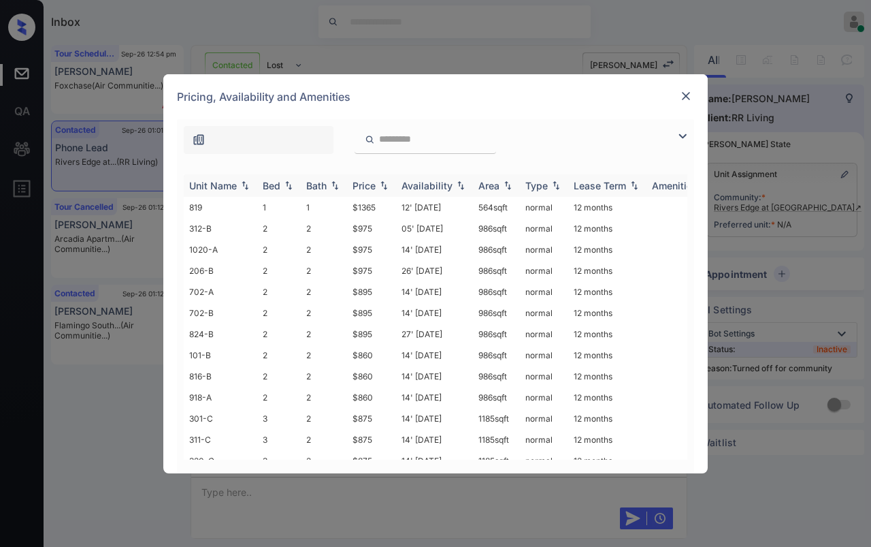
click at [266, 189] on div "Bed" at bounding box center [272, 186] width 18 height 12
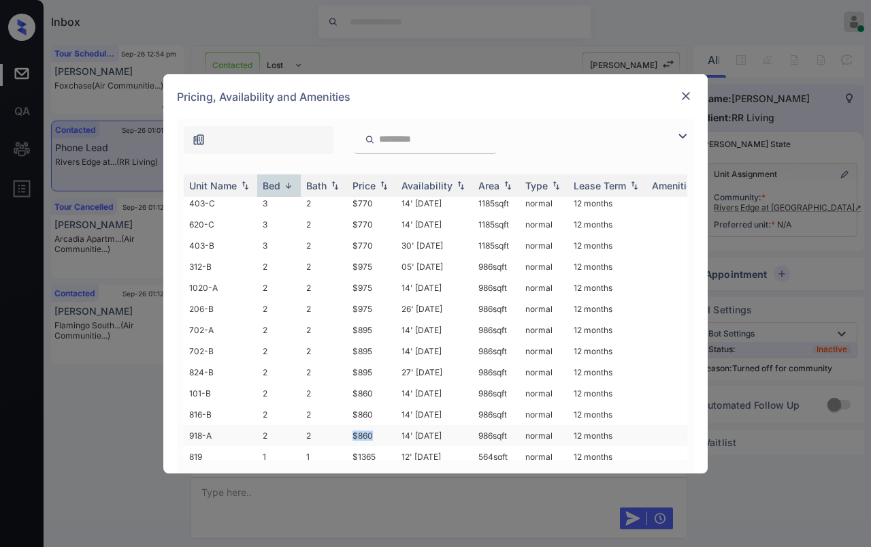
drag, startPoint x: 346, startPoint y: 416, endPoint x: 396, endPoint y: 416, distance: 49.7
click at [396, 425] on tr "918-A 2 2 $860 14' [DATE] 986 sqft normal 12 months" at bounding box center [539, 435] width 711 height 21
copy tr "$860"
click at [683, 95] on img at bounding box center [686, 96] width 14 height 14
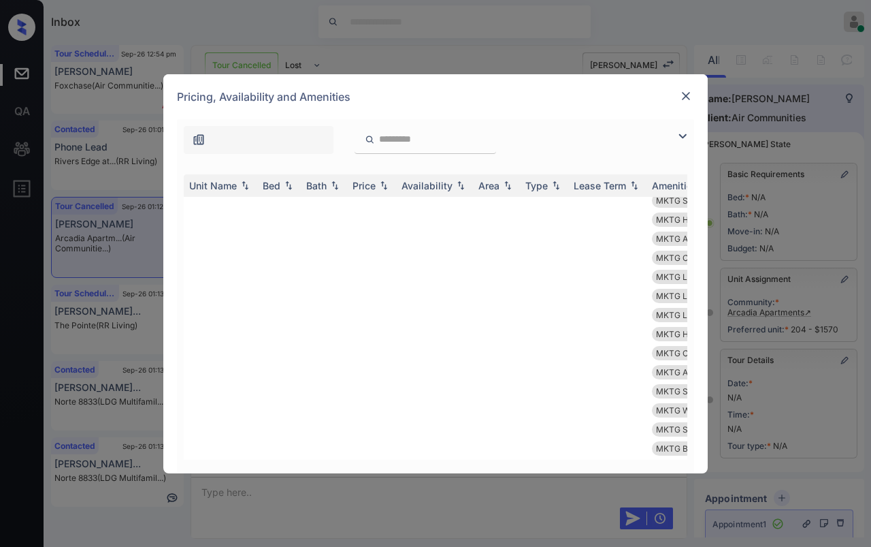
scroll to position [983, 0]
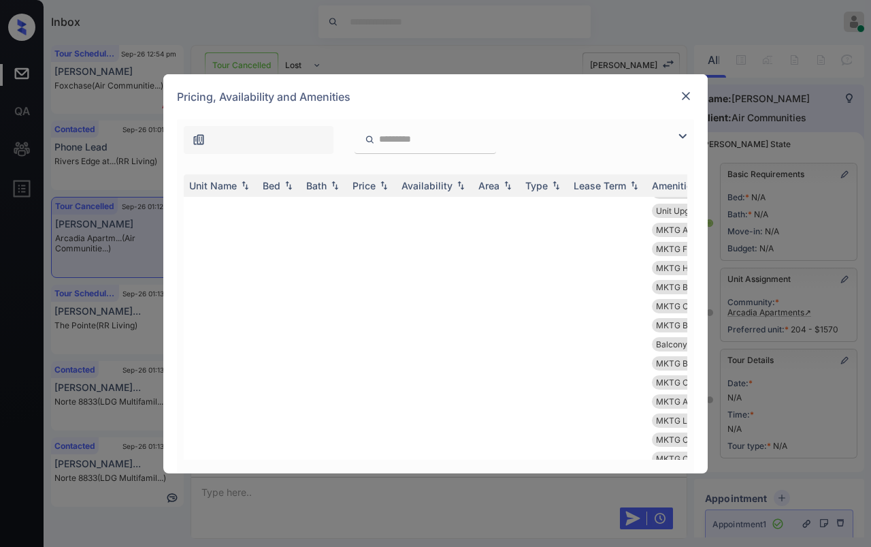
click at [686, 95] on img at bounding box center [686, 96] width 14 height 14
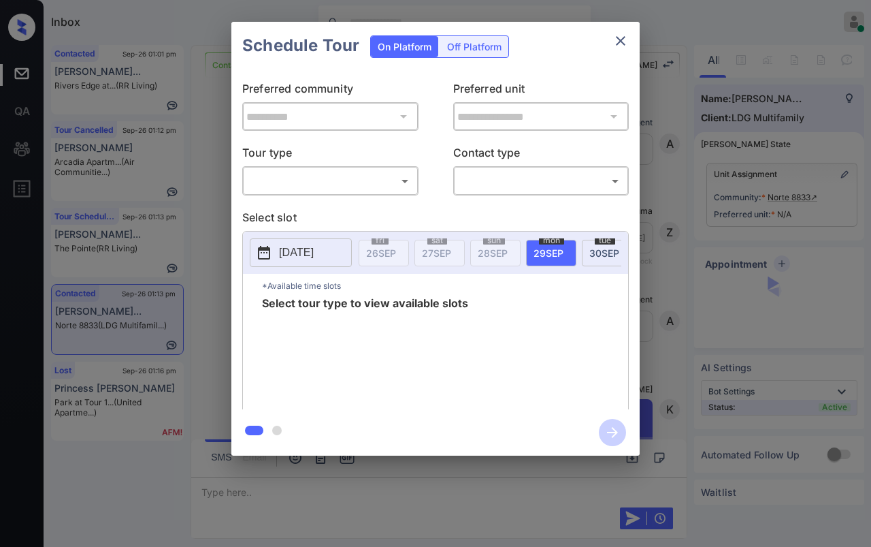
scroll to position [2859, 0]
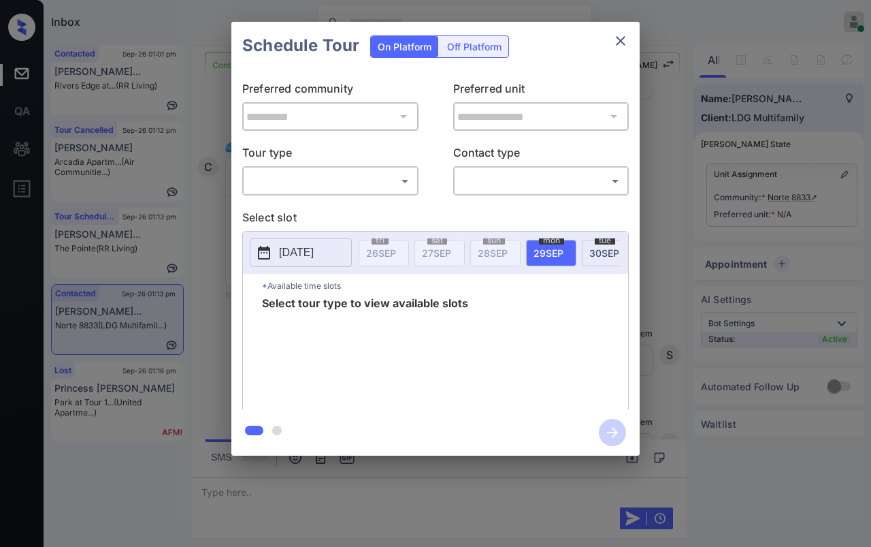
click at [319, 189] on body "Inbox Danielle Dela Cruz Online Set yourself offline Set yourself on break Prof…" at bounding box center [435, 273] width 871 height 547
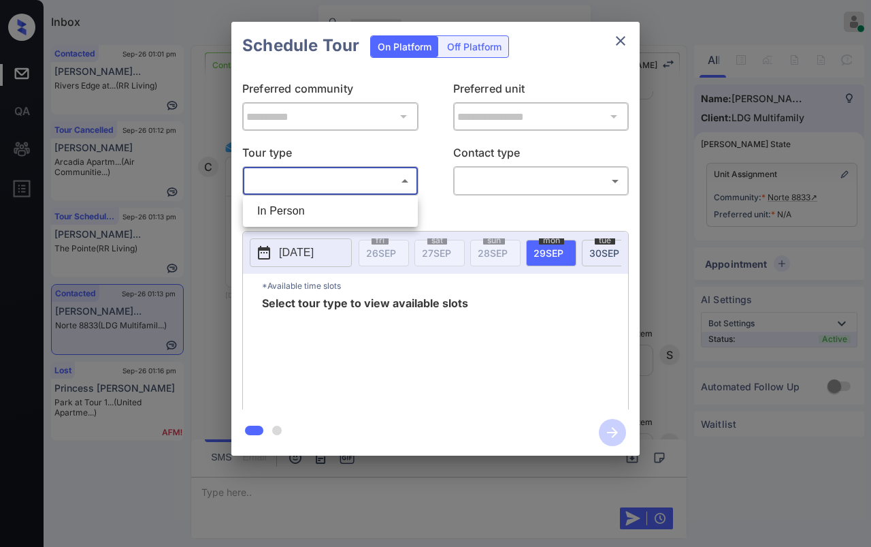
click at [294, 219] on li "In Person" at bounding box center [330, 211] width 168 height 25
type input "********"
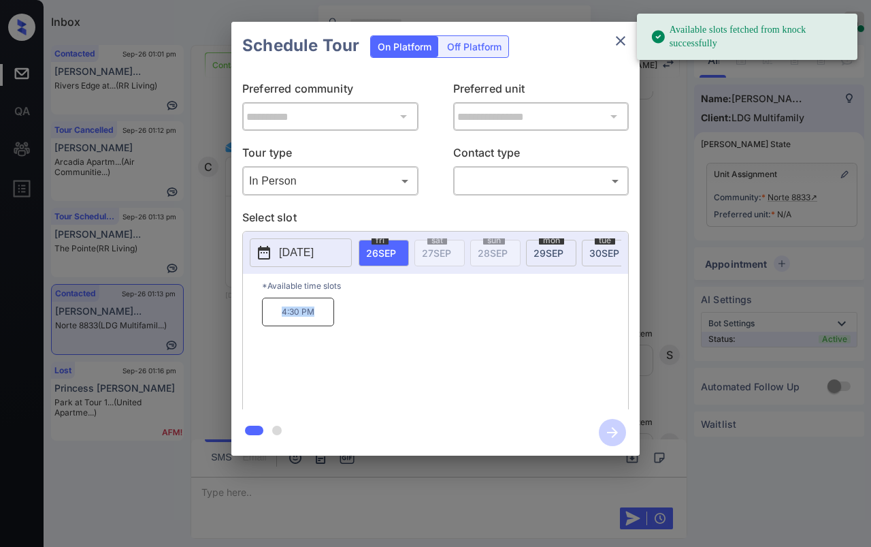
drag, startPoint x: 274, startPoint y: 318, endPoint x: 321, endPoint y: 318, distance: 47.0
click at [321, 318] on p "4:30 PM" at bounding box center [298, 312] width 72 height 29
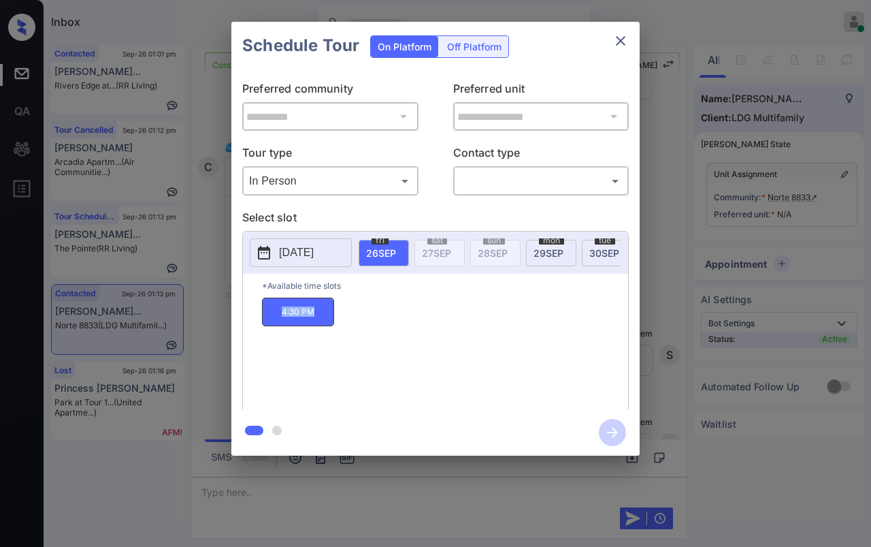
copy p "4:30 PM"
click at [623, 38] on icon "close" at bounding box center [621, 41] width 10 height 10
